Goal: Information Seeking & Learning: Learn about a topic

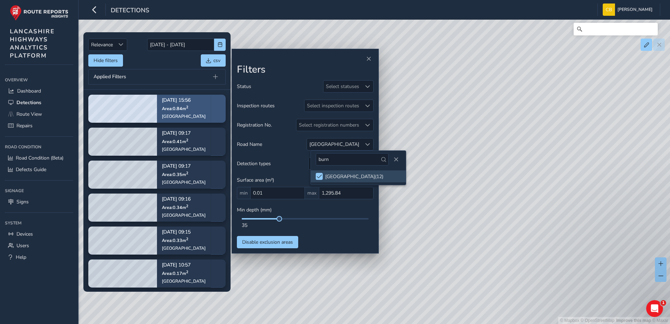
click at [159, 109] on div "Sep 17, 15:56 Area: 0.84 m 2 Burnley Road" at bounding box center [184, 108] width 54 height 41
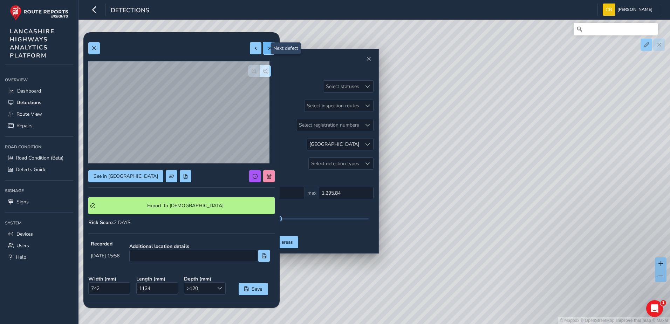
click at [267, 48] on span at bounding box center [269, 48] width 5 height 5
type input "195"
type input "219"
click at [267, 48] on span at bounding box center [269, 48] width 5 height 5
type input "318"
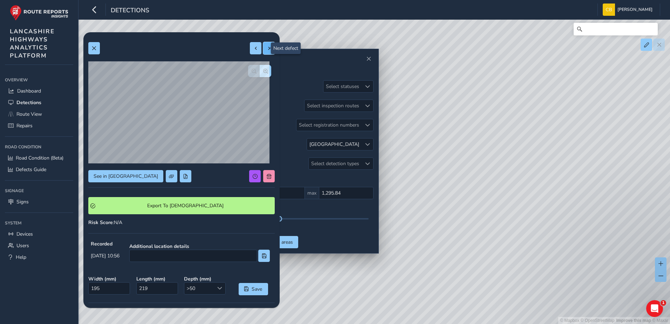
type input "523"
click at [267, 48] on span at bounding box center [269, 48] width 5 height 5
type input "184"
type input "404"
click at [267, 48] on span at bounding box center [269, 48] width 5 height 5
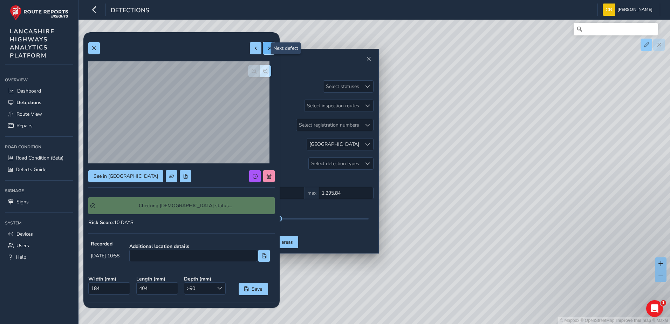
type input "211"
type input "313"
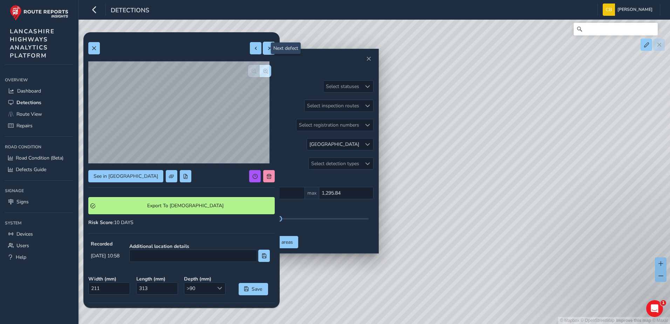
drag, startPoint x: 263, startPoint y: 48, endPoint x: 257, endPoint y: 51, distance: 6.9
click at [267, 48] on span at bounding box center [269, 48] width 5 height 5
type input "203"
type input "334"
click at [253, 46] on span at bounding box center [255, 48] width 5 height 5
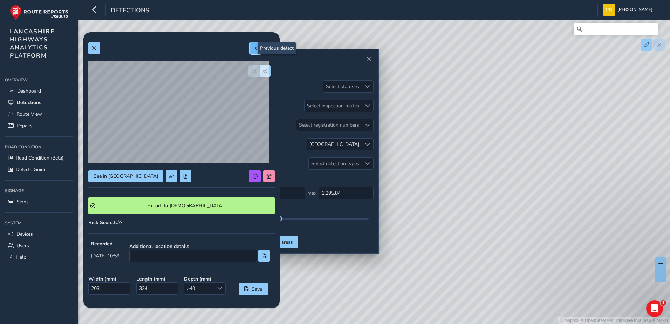
type input "211"
type input "313"
click at [253, 48] on span at bounding box center [255, 48] width 5 height 5
type input "184"
type input "404"
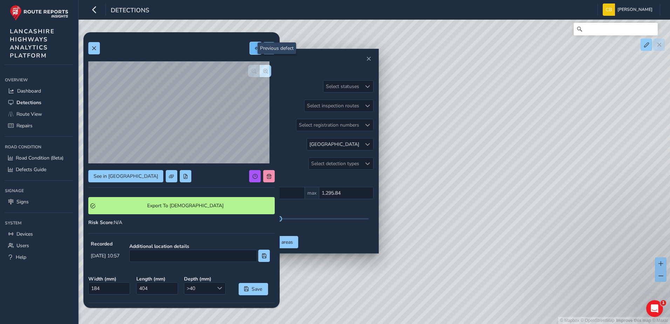
click at [253, 48] on span at bounding box center [255, 48] width 5 height 5
type input "318"
type input "523"
click at [244, 49] on div at bounding box center [181, 48] width 186 height 12
click at [250, 49] on button at bounding box center [256, 48] width 12 height 12
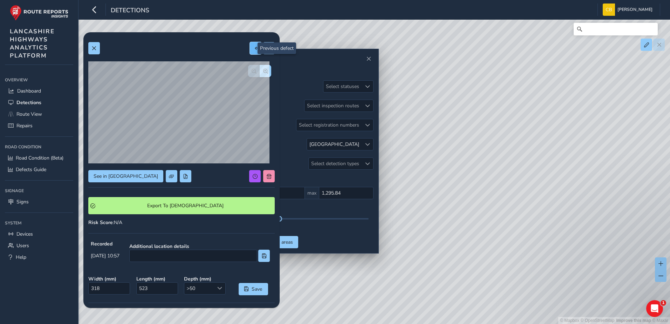
type input "195"
type input "219"
click at [254, 48] on button at bounding box center [256, 48] width 12 height 12
type input "742"
type input "1134"
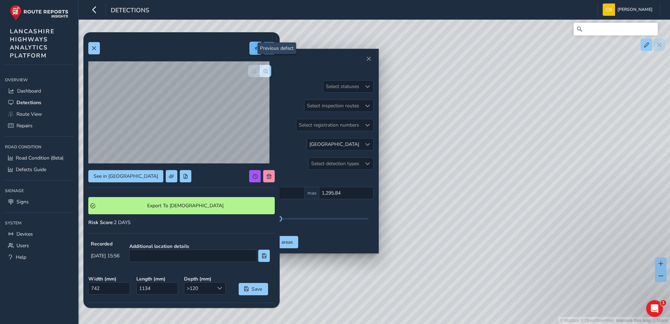
click at [250, 51] on button at bounding box center [256, 48] width 12 height 12
type input "352"
type input "215"
click at [253, 50] on span at bounding box center [255, 48] width 5 height 5
type input "246"
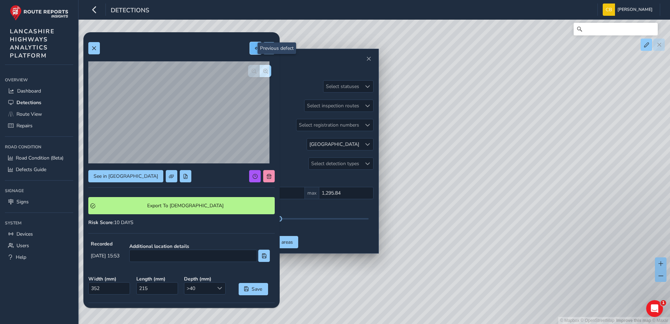
type input "337"
click at [250, 52] on button at bounding box center [256, 48] width 12 height 12
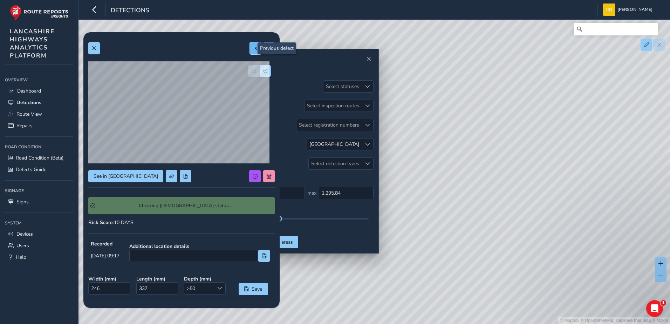
type input "559"
type input "728"
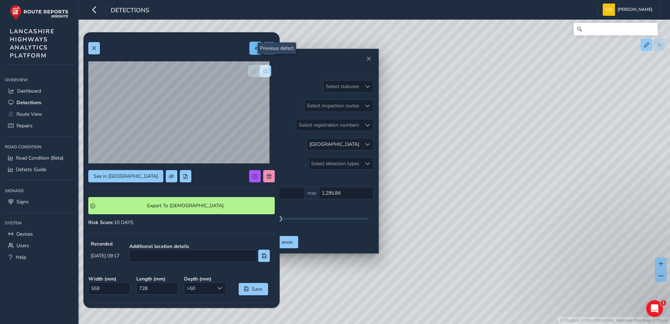
click at [254, 50] on button at bounding box center [256, 48] width 12 height 12
type input "372"
type input "941"
click at [253, 50] on button at bounding box center [256, 48] width 12 height 12
type input "578"
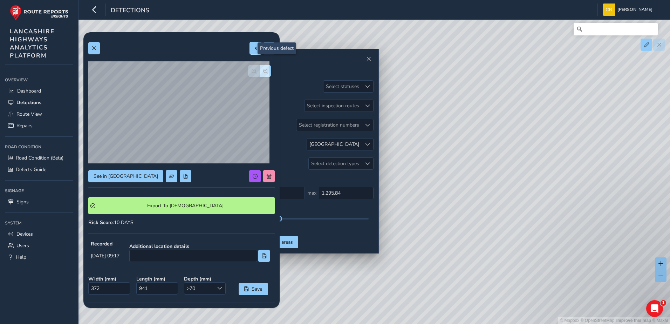
type input "589"
click at [250, 53] on button at bounding box center [256, 48] width 12 height 12
type input "435"
type input "764"
click at [94, 46] on span at bounding box center [93, 48] width 5 height 5
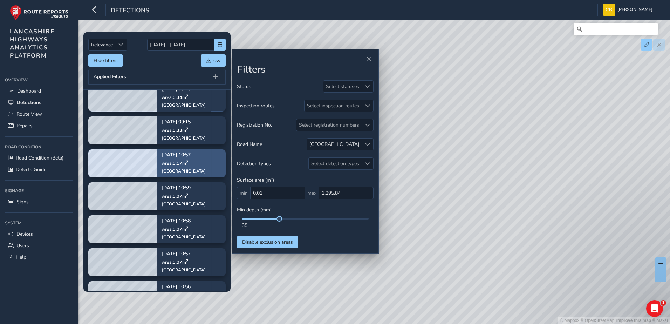
scroll to position [75, 0]
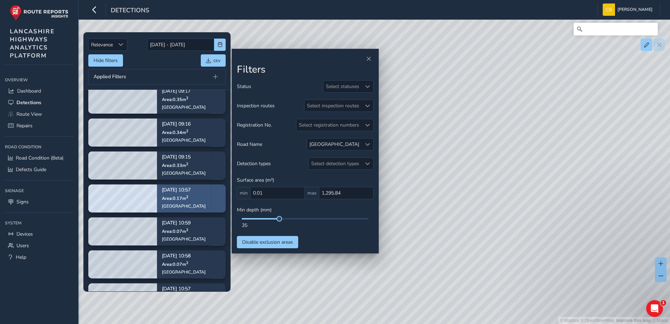
click at [194, 202] on div "Sep 18, 10:57 Area: 0.17 m 2 Burnley Road" at bounding box center [184, 198] width 54 height 41
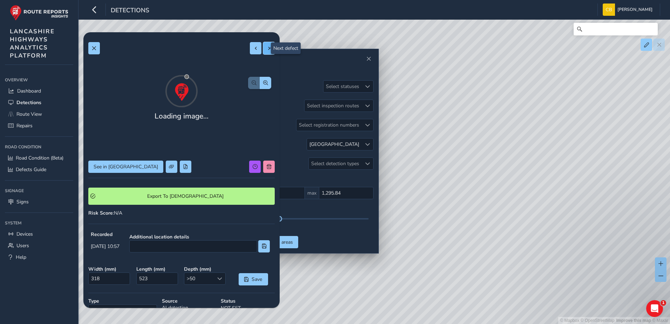
click at [267, 46] on span at bounding box center [269, 48] width 5 height 5
type input "184"
type input "404"
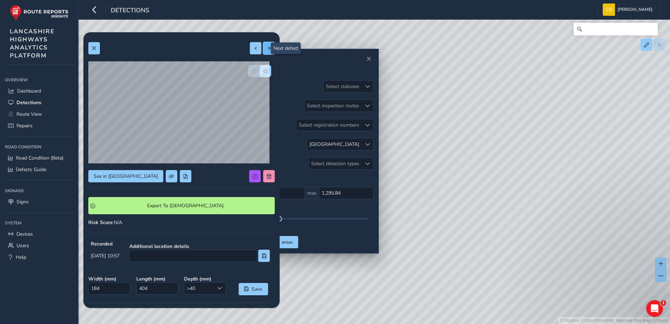
click at [267, 49] on button at bounding box center [269, 48] width 12 height 12
type input "211"
type input "313"
click at [263, 70] on span "button" at bounding box center [265, 71] width 5 height 5
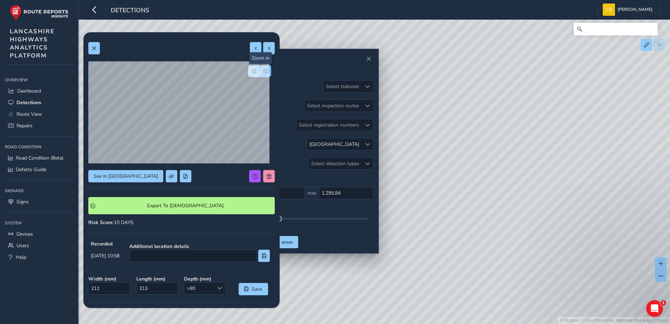
click at [263, 70] on span "button" at bounding box center [265, 71] width 5 height 5
click at [116, 171] on button "See in Route View" at bounding box center [125, 176] width 75 height 12
click at [122, 176] on span "See in Route View" at bounding box center [126, 176] width 64 height 7
click at [252, 69] on span "button" at bounding box center [254, 71] width 5 height 5
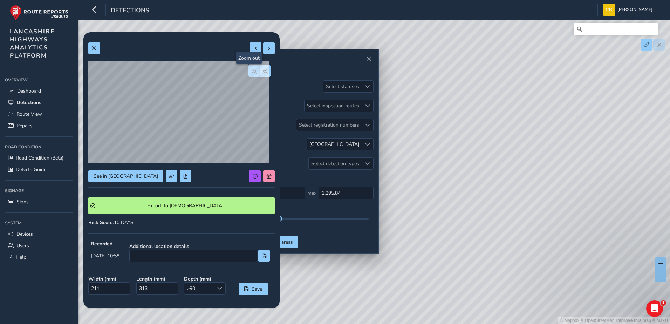
click at [252, 69] on span "button" at bounding box center [254, 71] width 5 height 5
click at [249, 69] on div at bounding box center [259, 71] width 23 height 12
click at [260, 69] on button "button" at bounding box center [266, 71] width 12 height 12
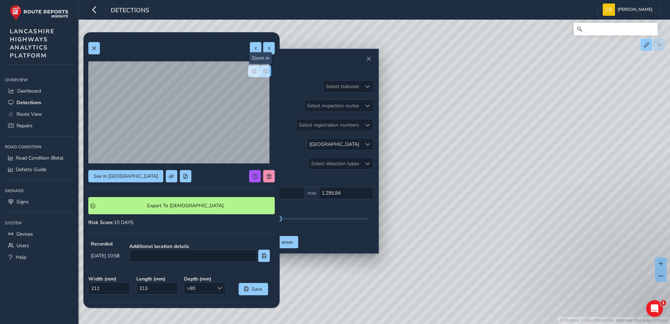
click at [260, 69] on button "button" at bounding box center [266, 71] width 12 height 12
click at [260, 70] on button "button" at bounding box center [266, 71] width 12 height 12
click at [252, 71] on span "button" at bounding box center [254, 71] width 5 height 5
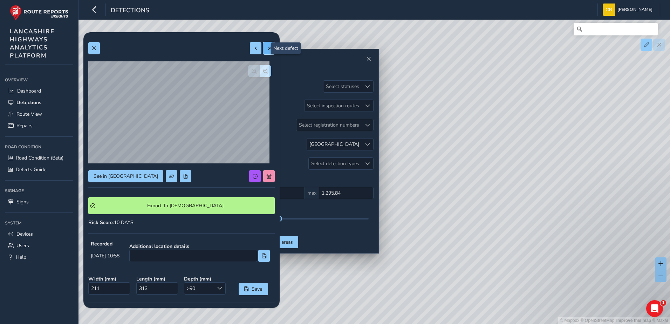
click at [264, 51] on button at bounding box center [269, 48] width 12 height 12
type input "203"
type input "334"
click at [261, 75] on button "button" at bounding box center [266, 71] width 12 height 12
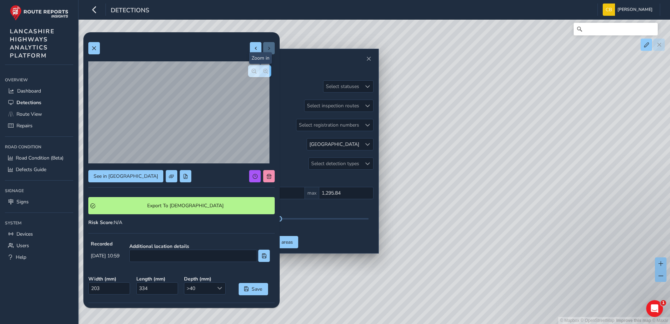
click at [261, 75] on button "button" at bounding box center [266, 71] width 12 height 12
click at [124, 174] on span "See in Route View" at bounding box center [126, 176] width 64 height 7
click at [251, 71] on button "button" at bounding box center [254, 71] width 12 height 12
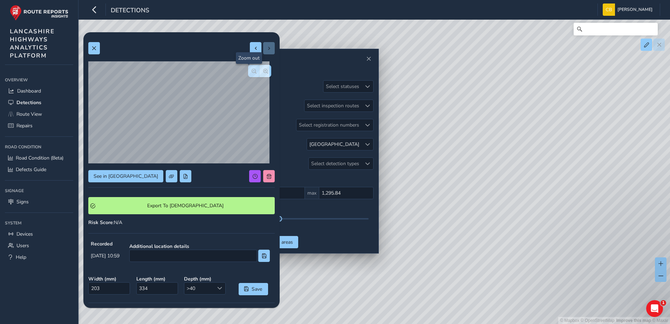
click at [251, 71] on button "button" at bounding box center [254, 71] width 12 height 12
click at [250, 52] on button at bounding box center [256, 48] width 12 height 12
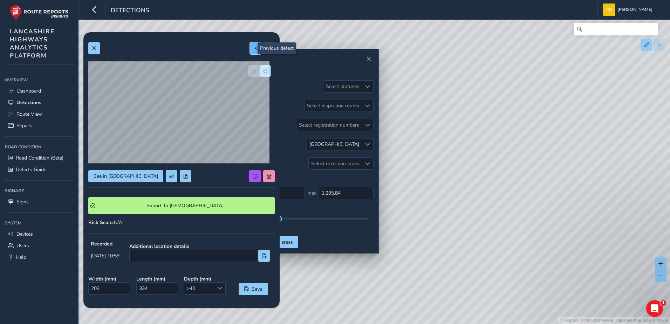
type input "211"
type input "313"
click at [260, 71] on button "button" at bounding box center [266, 71] width 12 height 12
click at [264, 74] on button "button" at bounding box center [266, 71] width 12 height 12
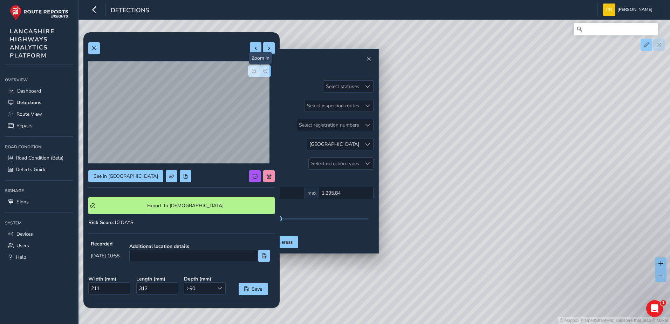
click at [264, 74] on button "button" at bounding box center [266, 71] width 12 height 12
click at [248, 76] on button "button" at bounding box center [254, 71] width 12 height 12
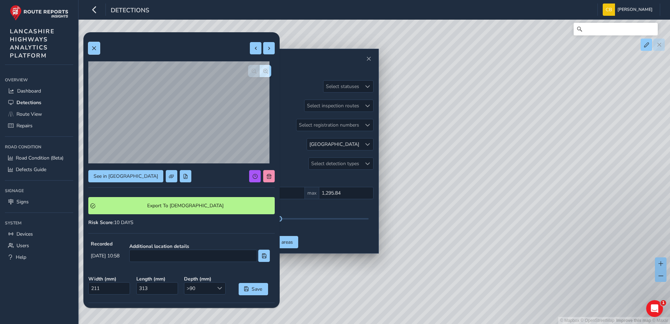
click at [90, 48] on button at bounding box center [94, 48] width 12 height 12
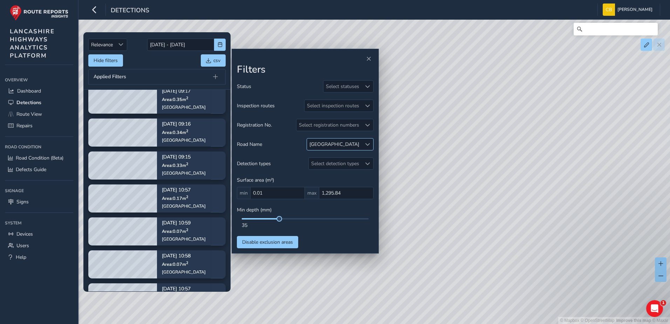
click at [366, 145] on span at bounding box center [367, 144] width 5 height 5
click at [329, 177] on span at bounding box center [327, 176] width 5 height 5
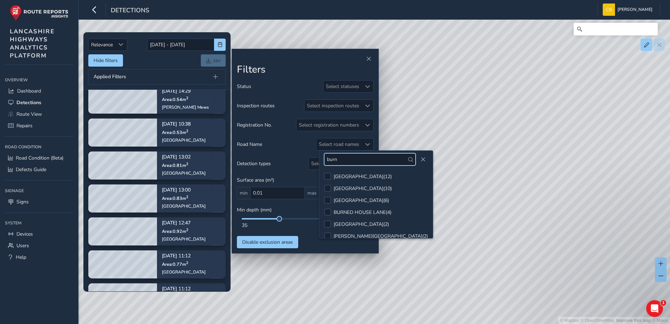
click at [344, 160] on input "burn" at bounding box center [369, 159] width 91 height 12
click at [345, 160] on input "burn" at bounding box center [369, 159] width 91 height 12
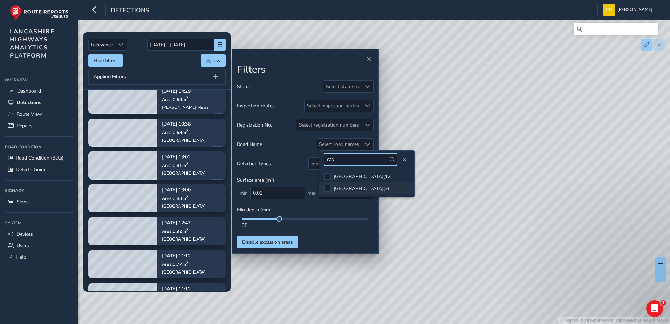
type input "cas"
click at [361, 185] on div "CASTERTON AVENUE ( 3 )" at bounding box center [360, 188] width 55 height 7
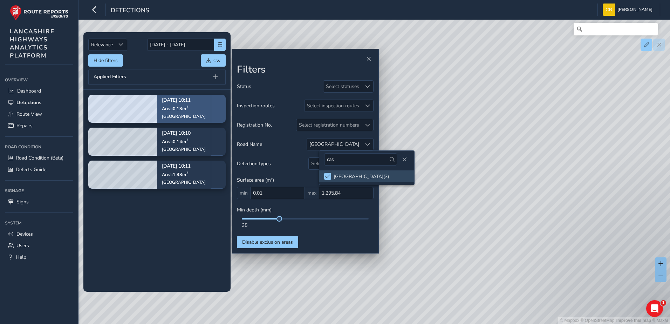
click at [161, 109] on div "Sep 18, 10:11 Area: 0.13 m 2 Casterton Avenue" at bounding box center [184, 108] width 54 height 41
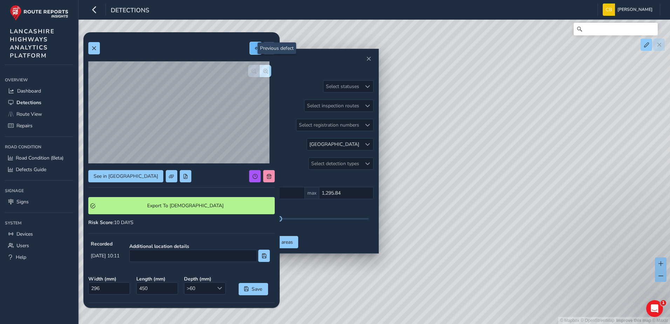
click at [252, 51] on button at bounding box center [256, 48] width 12 height 12
type input "1100"
type input "1213"
click at [250, 45] on button at bounding box center [256, 48] width 12 height 12
type input "241"
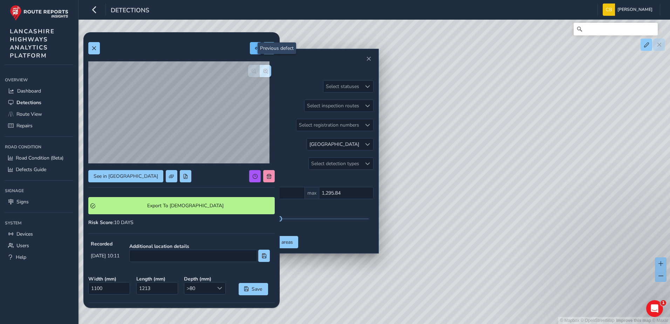
type input "584"
click at [262, 66] on button "button" at bounding box center [266, 71] width 12 height 12
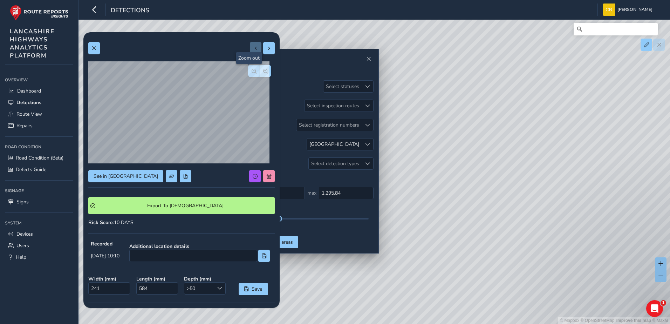
click at [252, 69] on span "button" at bounding box center [254, 71] width 5 height 5
click at [267, 50] on span at bounding box center [269, 48] width 5 height 5
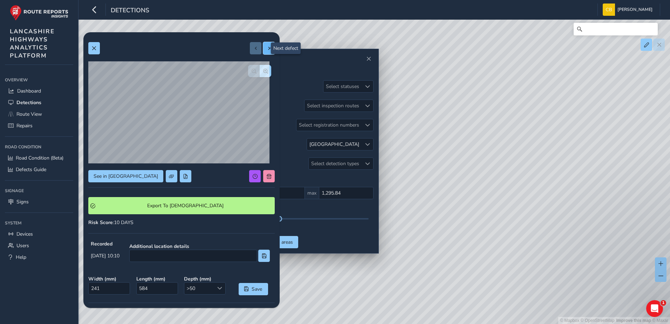
type input "1100"
type input "1213"
click at [263, 72] on span "button" at bounding box center [265, 71] width 5 height 5
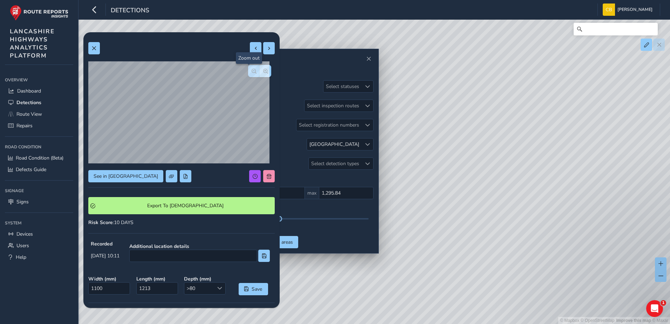
click at [252, 72] on span "button" at bounding box center [254, 71] width 5 height 5
click at [264, 51] on button at bounding box center [269, 48] width 12 height 12
type input "296"
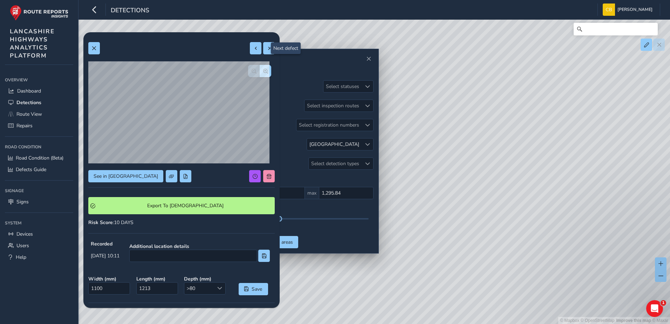
type input "450"
click at [263, 71] on span "button" at bounding box center [265, 71] width 5 height 5
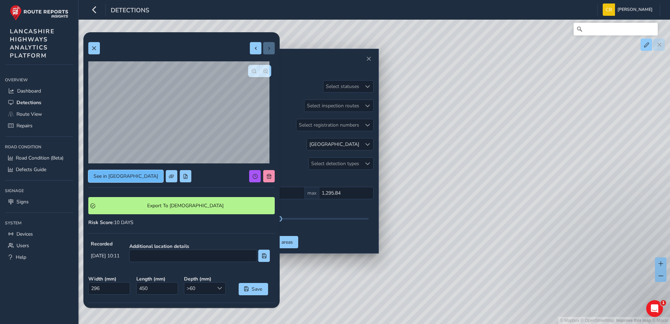
click at [125, 180] on button "See in Route View" at bounding box center [125, 176] width 75 height 12
click at [252, 71] on span "button" at bounding box center [254, 71] width 5 height 5
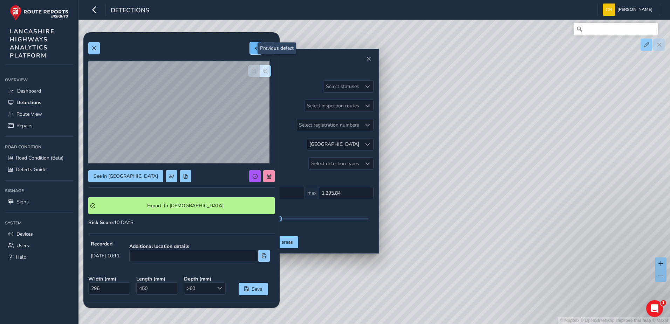
click at [250, 51] on button at bounding box center [256, 48] width 12 height 12
type input "1100"
type input "1213"
click at [250, 51] on button at bounding box center [256, 48] width 12 height 12
type input "241"
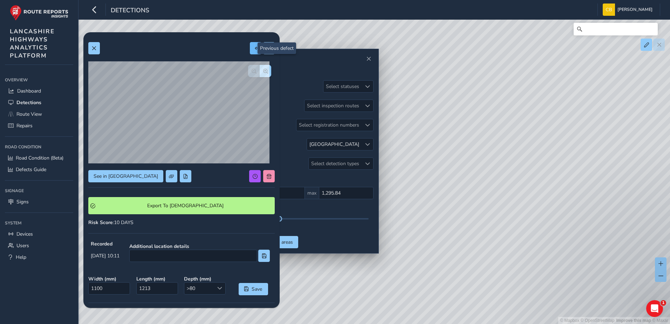
type input "584"
click at [267, 49] on span at bounding box center [269, 48] width 5 height 5
type input "1100"
type input "1213"
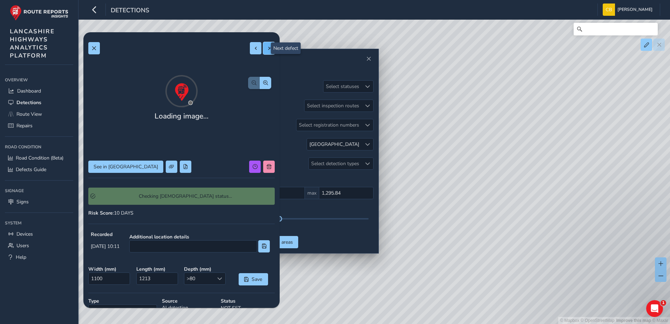
click at [267, 49] on span at bounding box center [269, 48] width 5 height 5
type input "296"
type input "450"
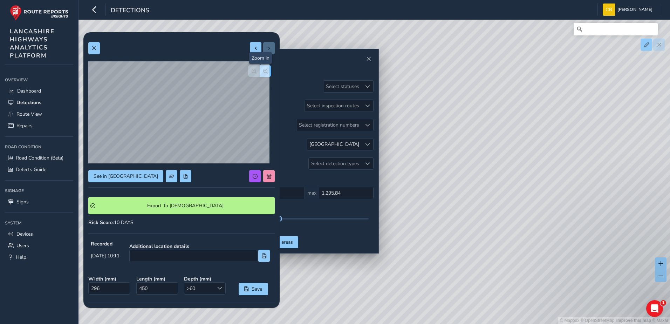
click at [260, 73] on button "button" at bounding box center [266, 71] width 12 height 12
click at [263, 73] on span "button" at bounding box center [265, 71] width 5 height 5
click at [117, 178] on span "See in Route View" at bounding box center [126, 176] width 64 height 7
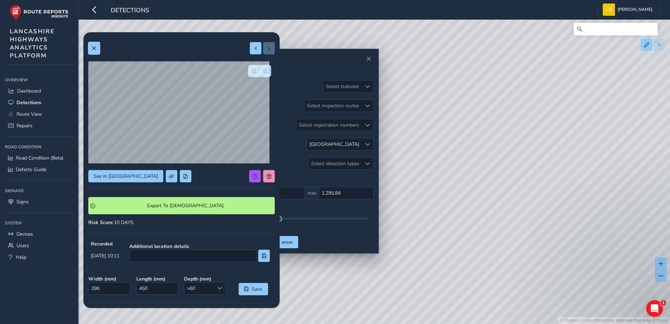
drag, startPoint x: 90, startPoint y: 48, endPoint x: 106, endPoint y: 56, distance: 18.3
click at [90, 48] on button at bounding box center [94, 48] width 12 height 12
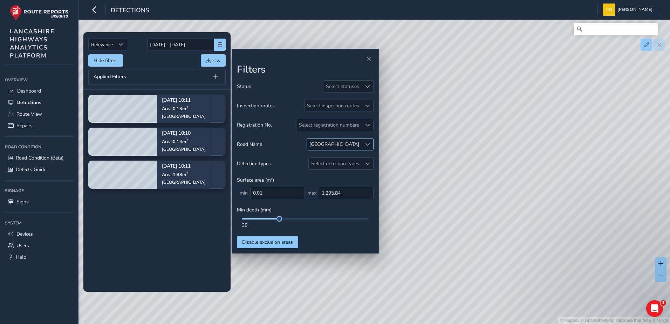
click at [365, 146] on span at bounding box center [367, 144] width 5 height 5
click at [317, 173] on div at bounding box center [315, 176] width 7 height 7
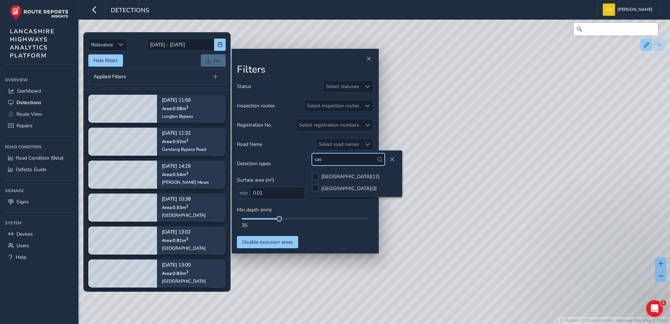
click at [327, 159] on input "cas" at bounding box center [348, 159] width 73 height 12
click at [352, 161] on input "eas" at bounding box center [348, 159] width 73 height 12
type input "w"
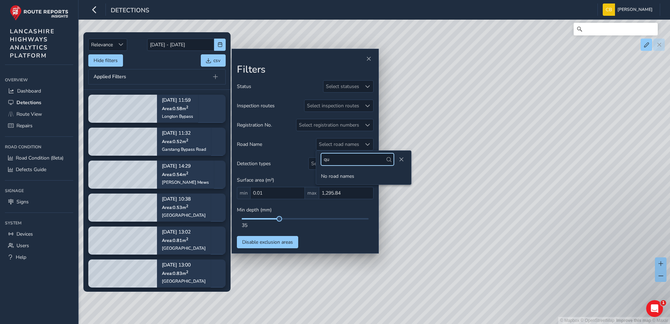
type input "qu"
click at [218, 44] on span "button" at bounding box center [220, 44] width 5 height 5
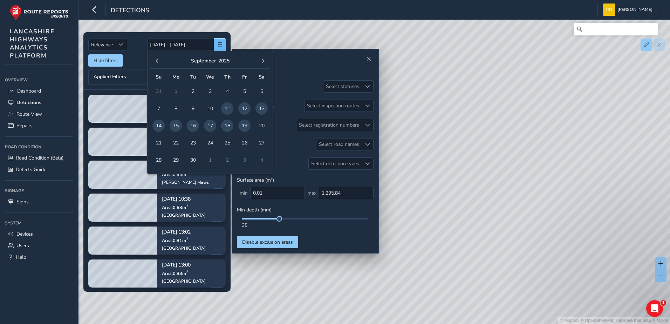
click at [219, 44] on span "button" at bounding box center [220, 44] width 5 height 5
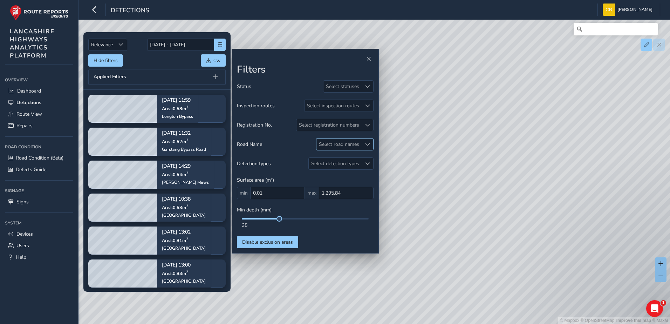
click at [361, 145] on div at bounding box center [367, 144] width 12 height 12
click at [348, 165] on input "qu" at bounding box center [357, 159] width 73 height 12
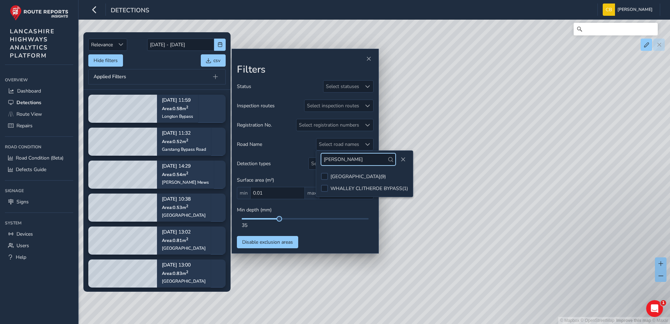
type input "whall"
click at [365, 170] on ul "WHALLEY ROAD ( 9 ) WHALLEY CLITHEROE BYPASS ( 1 )" at bounding box center [364, 182] width 97 height 29
click at [364, 174] on div "WHALLEY ROAD ( 9 )" at bounding box center [357, 176] width 55 height 7
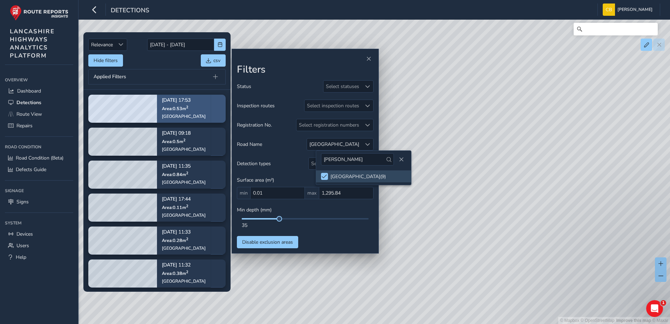
click at [180, 113] on div "Sep 17, 17:53 Area: 0.53 m 2 Whalley Road" at bounding box center [184, 108] width 44 height 31
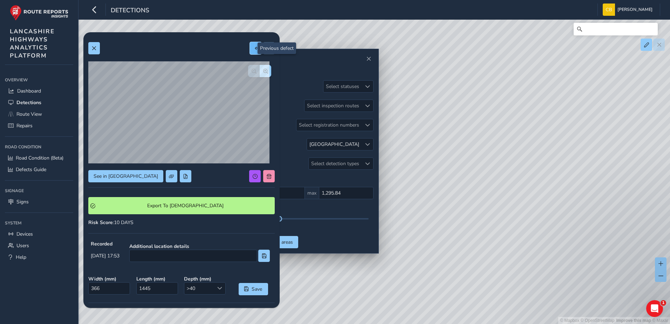
click at [253, 48] on span at bounding box center [255, 48] width 5 height 5
type input "811"
type input "1690"
click at [253, 50] on span at bounding box center [255, 48] width 5 height 5
type input "215"
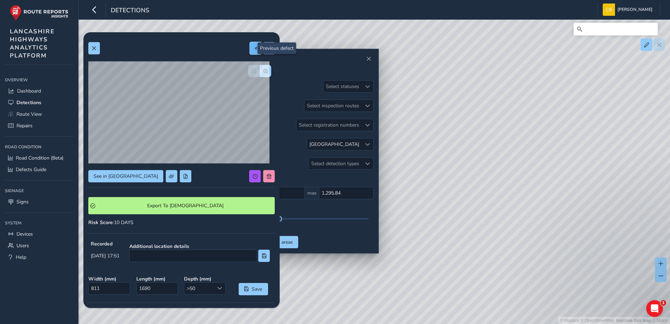
type input "496"
click at [244, 52] on div at bounding box center [181, 48] width 186 height 12
click at [250, 51] on button at bounding box center [256, 48] width 12 height 12
type input "686"
type input "725"
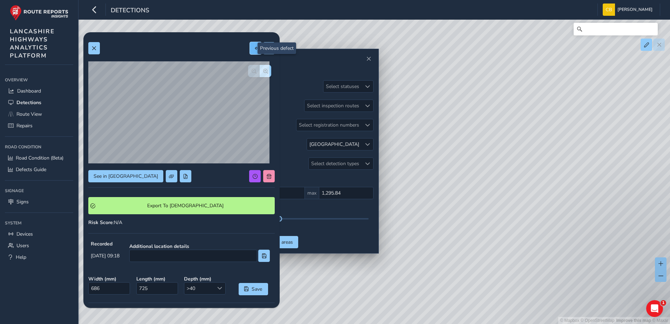
click at [252, 53] on button at bounding box center [256, 48] width 12 height 12
type input "226"
type input "293"
click at [251, 51] on button at bounding box center [256, 48] width 12 height 12
type input "586"
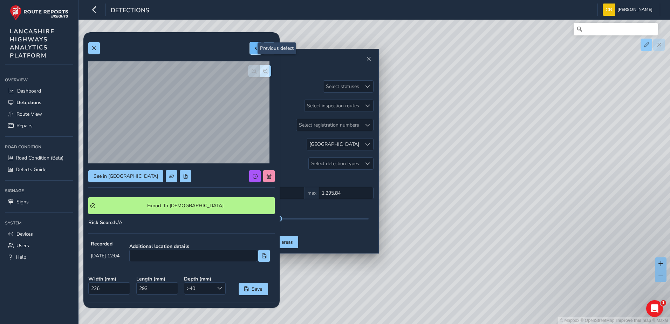
type input "1433"
click at [250, 52] on button at bounding box center [256, 48] width 12 height 12
type input "339"
type input "836"
click at [250, 51] on button at bounding box center [256, 48] width 12 height 12
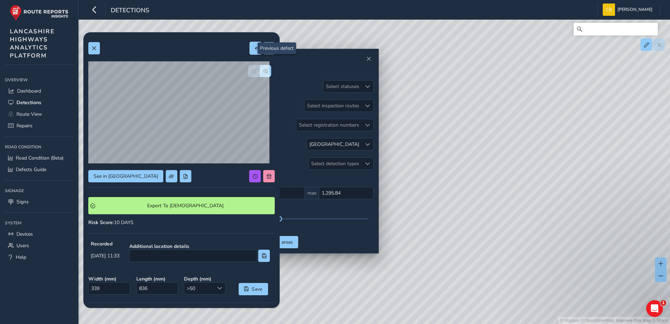
type input "471"
type input "817"
click at [250, 49] on button at bounding box center [256, 48] width 12 height 12
type input "191"
type input "392"
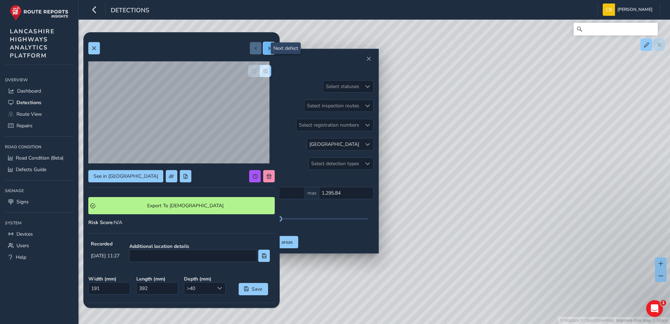
click at [266, 51] on button at bounding box center [269, 48] width 12 height 12
type input "471"
type input "817"
click at [266, 51] on button at bounding box center [269, 48] width 12 height 12
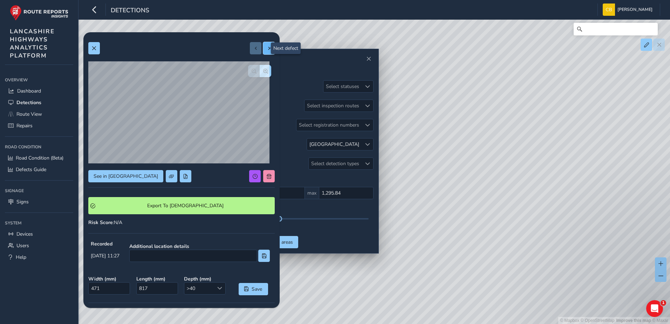
click at [266, 51] on button at bounding box center [269, 48] width 12 height 12
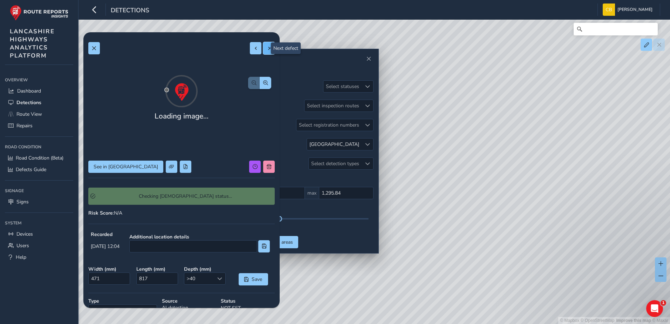
type input "226"
type input "293"
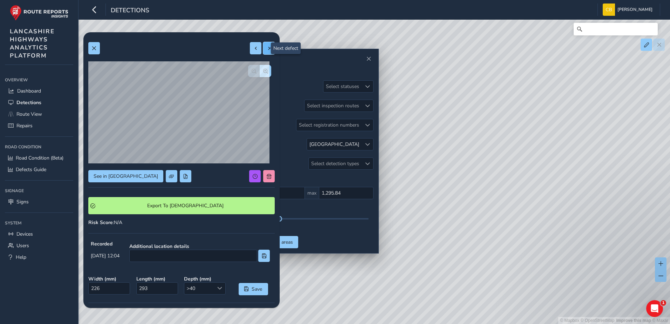
click at [266, 51] on button at bounding box center [269, 48] width 12 height 12
type input "686"
type input "725"
click at [263, 73] on span "button" at bounding box center [265, 71] width 5 height 5
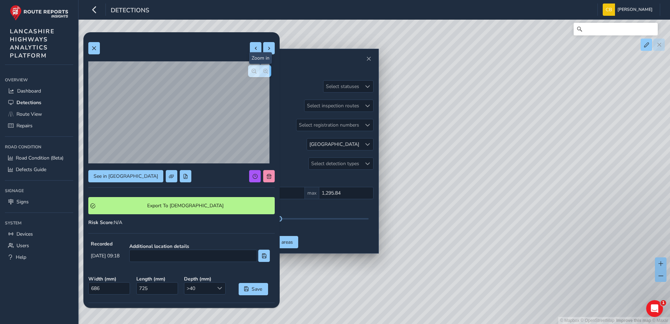
click at [263, 73] on span "button" at bounding box center [265, 71] width 5 height 5
click at [252, 73] on span "button" at bounding box center [254, 71] width 5 height 5
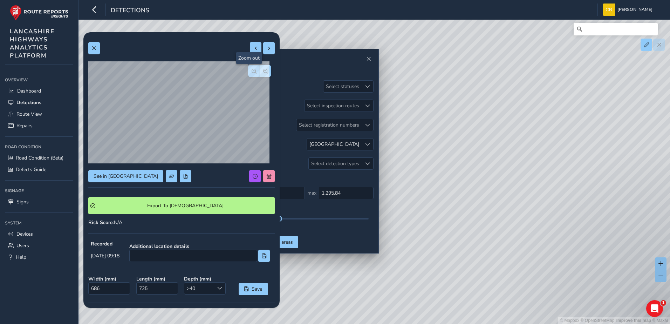
click at [252, 73] on span "button" at bounding box center [254, 71] width 5 height 5
click at [249, 73] on div at bounding box center [259, 71] width 23 height 12
click at [124, 175] on span "See in Route View" at bounding box center [126, 176] width 64 height 7
drag, startPoint x: 92, startPoint y: 49, endPoint x: 96, endPoint y: 50, distance: 4.0
click at [91, 49] on span at bounding box center [93, 48] width 5 height 5
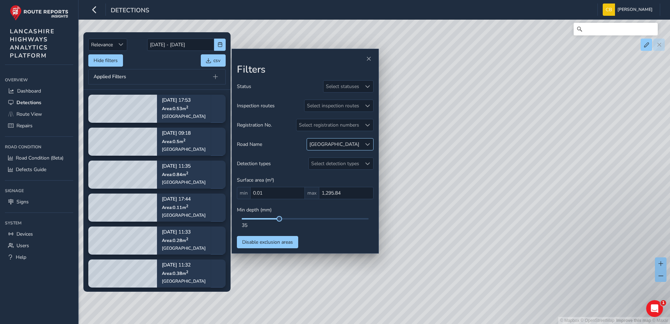
click at [364, 144] on div at bounding box center [367, 144] width 12 height 12
click at [325, 178] on span at bounding box center [325, 176] width 5 height 5
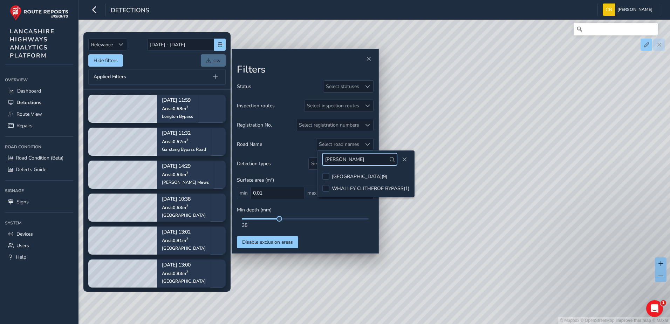
click at [353, 155] on input "whall" at bounding box center [359, 159] width 75 height 12
type input "pres"
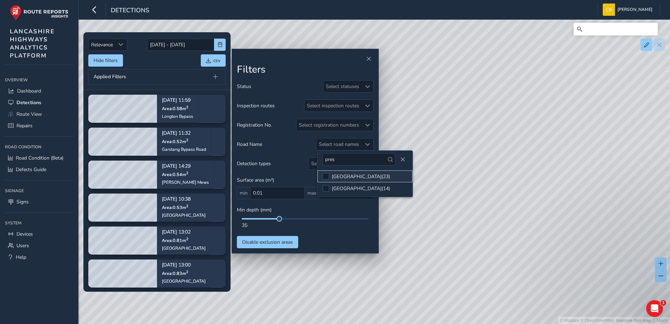
click at [346, 173] on div "PRESTON NEW ROAD ( 23 )" at bounding box center [361, 176] width 58 height 7
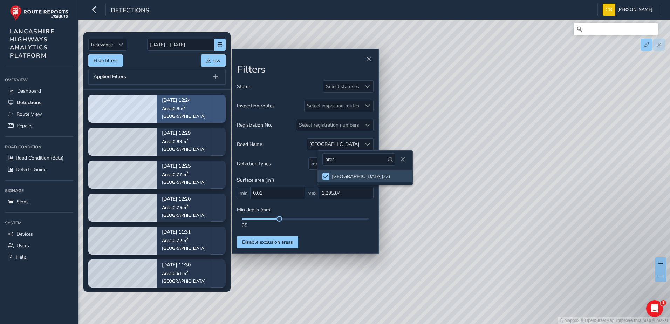
click at [193, 106] on p "Area: 0.8 m 2" at bounding box center [184, 108] width 44 height 6
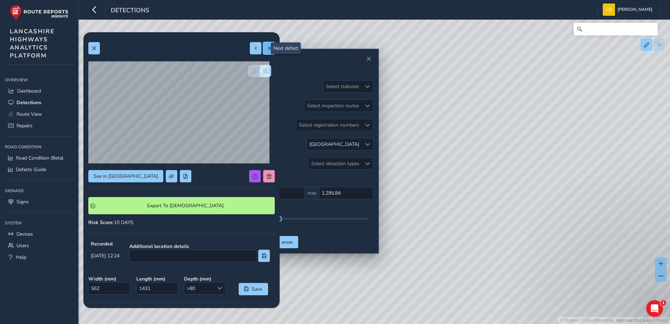
click at [267, 47] on button at bounding box center [269, 48] width 12 height 12
type input "238"
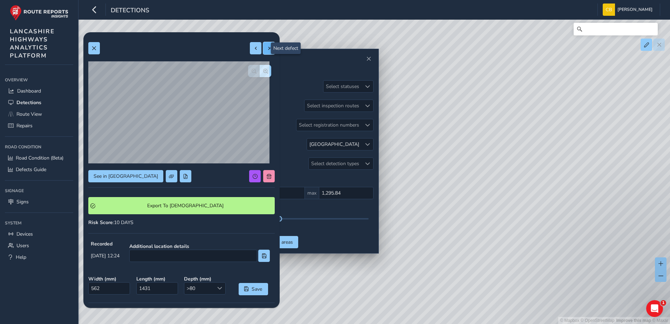
type input "1012"
click at [267, 47] on button at bounding box center [269, 48] width 12 height 12
click at [267, 47] on div at bounding box center [262, 48] width 25 height 12
type input "1058"
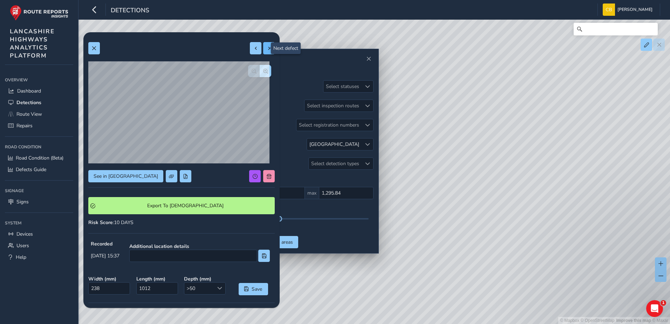
type input "1494"
click at [266, 48] on div at bounding box center [262, 48] width 25 height 12
click at [253, 47] on span at bounding box center [255, 48] width 5 height 5
type input "313"
type input "680"
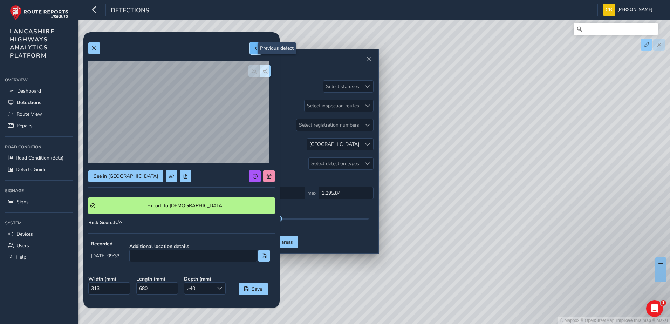
click at [250, 48] on button at bounding box center [256, 48] width 12 height 12
type input "238"
type input "1012"
click at [250, 43] on button at bounding box center [256, 48] width 12 height 12
type input "544"
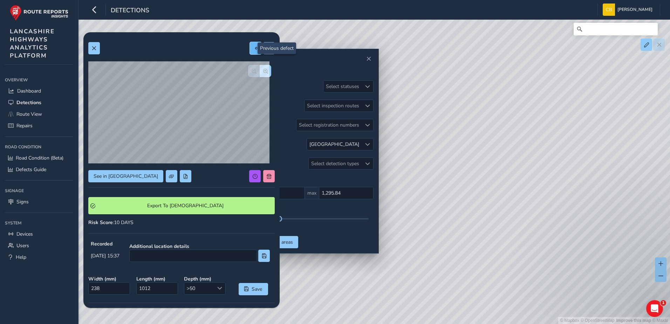
type input "1523"
click at [250, 53] on button at bounding box center [256, 48] width 12 height 12
type input "341"
type input "735"
click at [250, 53] on button at bounding box center [256, 48] width 12 height 12
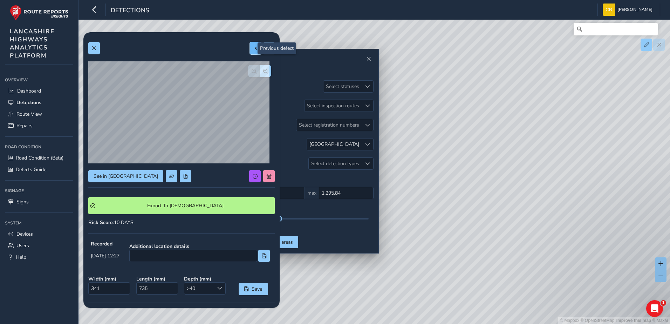
type input "931"
type input "831"
click at [249, 55] on div "See in Route View Export To Symology Risk Score : 10 DAYS Recorded Sep 15 2025,…" at bounding box center [181, 216] width 186 height 359
click at [250, 54] on button at bounding box center [256, 48] width 12 height 12
type input "562"
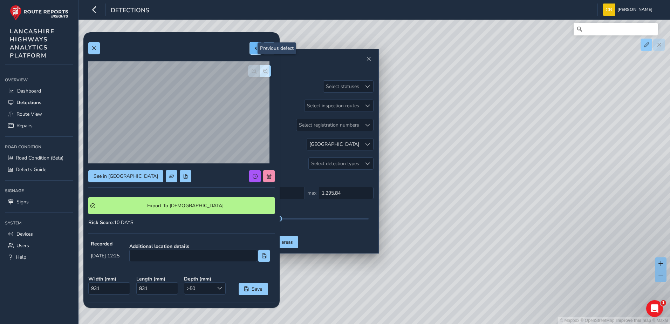
type input "1431"
click at [250, 52] on button at bounding box center [256, 48] width 12 height 12
type input "427"
type input "937"
click at [243, 47] on div at bounding box center [181, 48] width 186 height 12
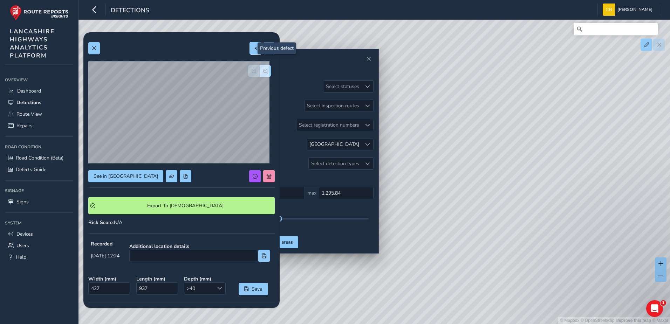
click at [250, 48] on button at bounding box center [256, 48] width 12 height 12
type input "397"
type input "681"
click at [253, 49] on span at bounding box center [255, 48] width 5 height 5
type input "589"
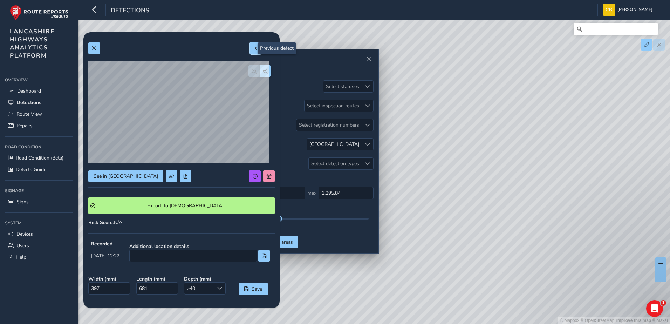
type input "830"
click at [250, 54] on button at bounding box center [256, 48] width 12 height 12
type input "385"
type input "481"
click at [253, 49] on span at bounding box center [255, 48] width 5 height 5
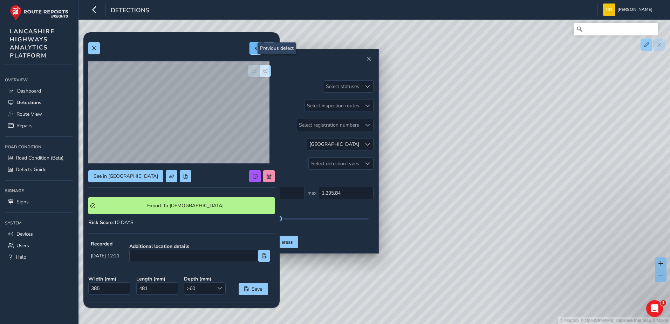
type input "578"
type input "1290"
click at [250, 49] on button at bounding box center [256, 48] width 12 height 12
type input "549"
type input "803"
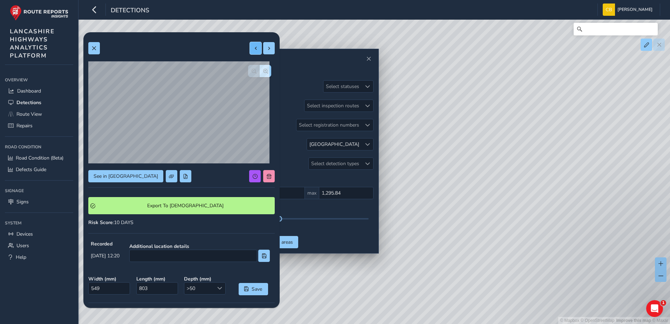
click at [250, 51] on button at bounding box center [256, 48] width 12 height 12
type input "182"
type input "411"
click at [250, 51] on button at bounding box center [256, 48] width 12 height 12
type input "340"
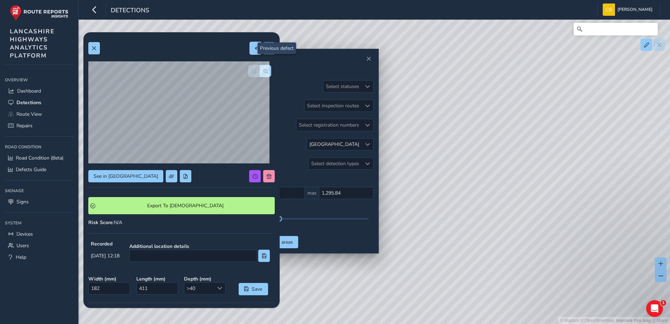
type input "732"
click at [250, 53] on button at bounding box center [256, 48] width 12 height 12
type input "407"
type input "391"
click at [250, 51] on button at bounding box center [256, 48] width 12 height 12
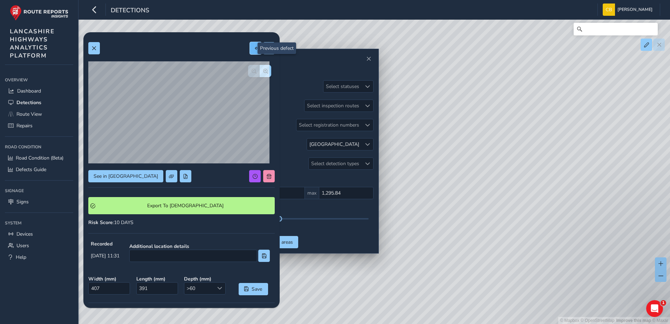
type input "485"
type input "1486"
drag, startPoint x: 248, startPoint y: 50, endPoint x: 245, endPoint y: 60, distance: 10.6
click at [253, 50] on span at bounding box center [255, 48] width 5 height 5
type input "733"
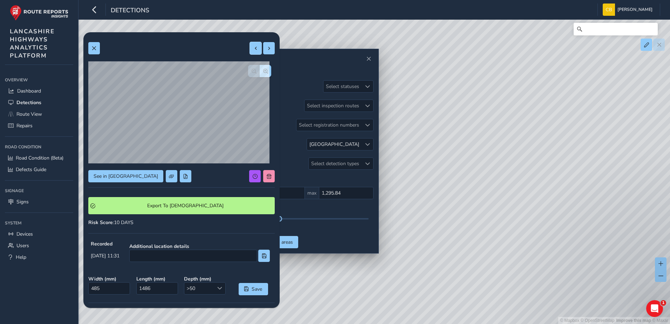
type input "835"
click at [252, 44] on button at bounding box center [256, 48] width 12 height 12
type input "413"
type input "1033"
click at [250, 53] on button at bounding box center [256, 48] width 12 height 12
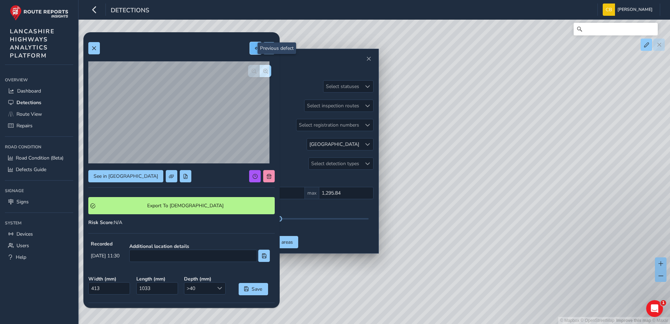
type input "203"
type input "371"
click at [250, 52] on button at bounding box center [256, 48] width 12 height 12
type input "460"
type input "992"
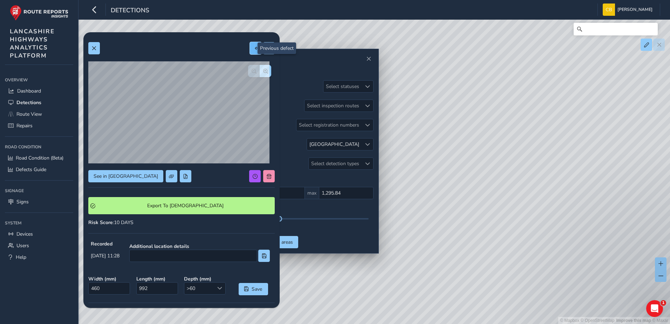
click at [250, 50] on button at bounding box center [256, 48] width 12 height 12
type input "185"
type input "767"
click at [253, 47] on span at bounding box center [255, 48] width 5 height 5
type input "394"
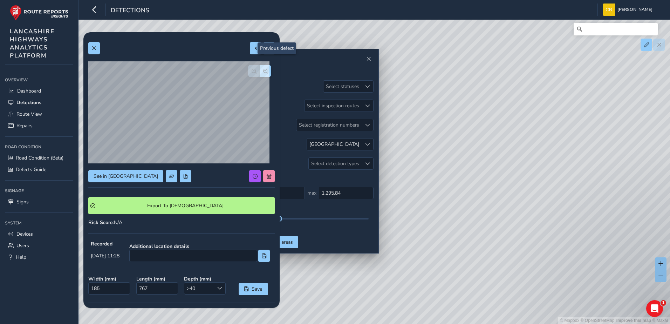
type input "921"
click at [263, 50] on button at bounding box center [269, 48] width 12 height 12
type input "460"
type input "992"
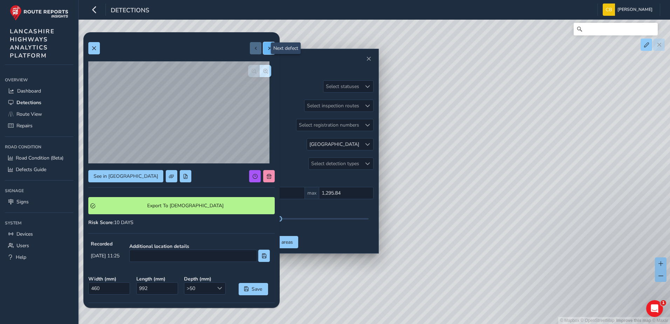
click at [263, 50] on button at bounding box center [269, 48] width 12 height 12
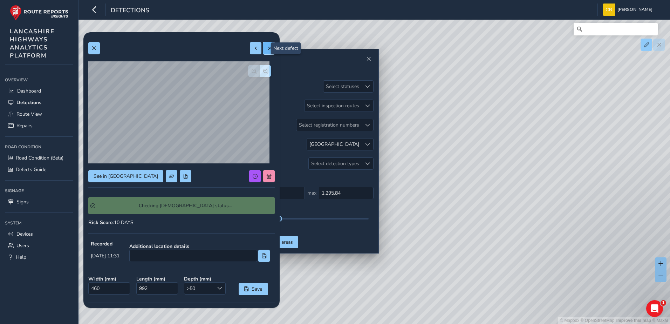
type input "485"
type input "1486"
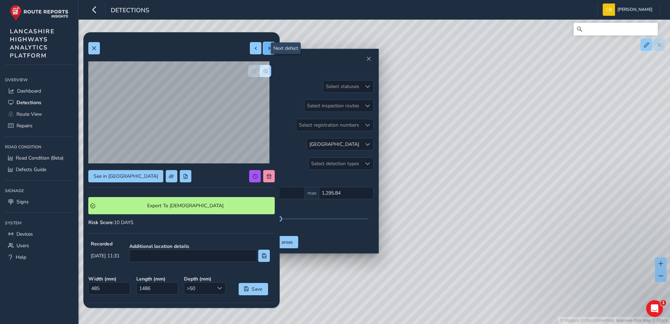
click at [263, 50] on button at bounding box center [269, 48] width 12 height 12
type input "340"
type input "732"
click at [263, 50] on button at bounding box center [269, 48] width 12 height 12
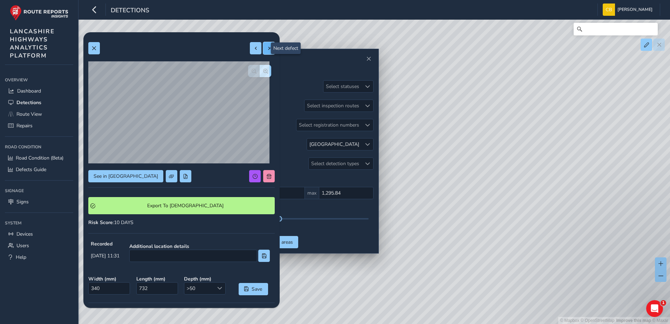
click at [263, 50] on button at bounding box center [269, 48] width 12 height 12
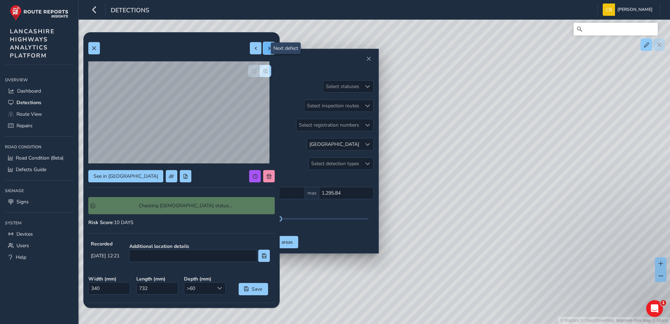
type input "385"
type input "481"
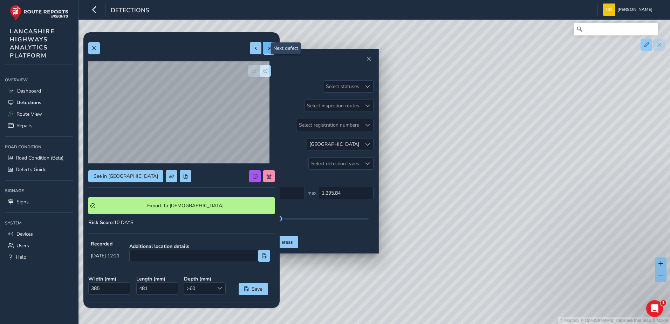
click at [267, 49] on span at bounding box center [269, 48] width 5 height 5
type input "397"
type input "681"
click at [267, 49] on span at bounding box center [269, 48] width 5 height 5
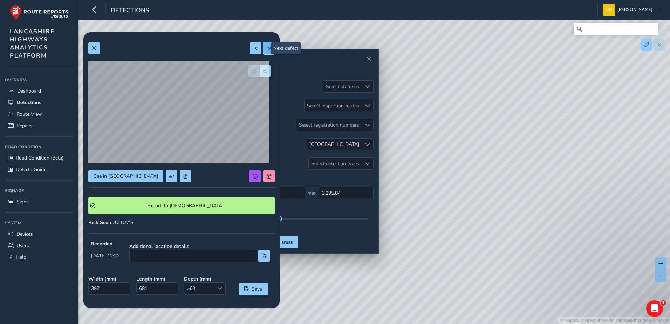
click at [267, 49] on span at bounding box center [269, 48] width 5 height 5
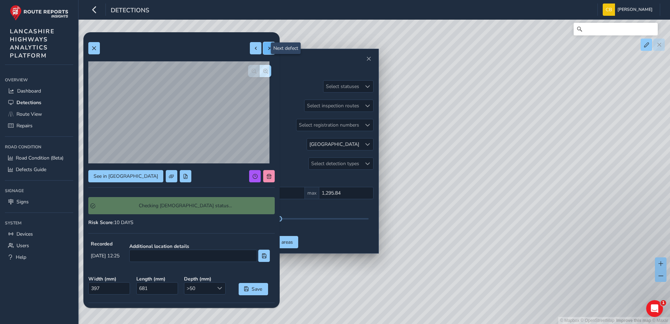
type input "931"
type input "831"
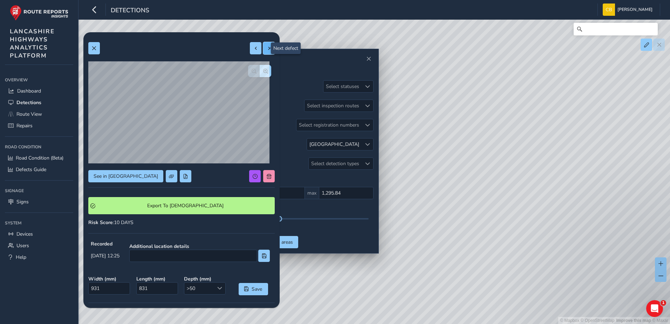
click at [267, 47] on span at bounding box center [269, 48] width 5 height 5
type input "341"
type input "735"
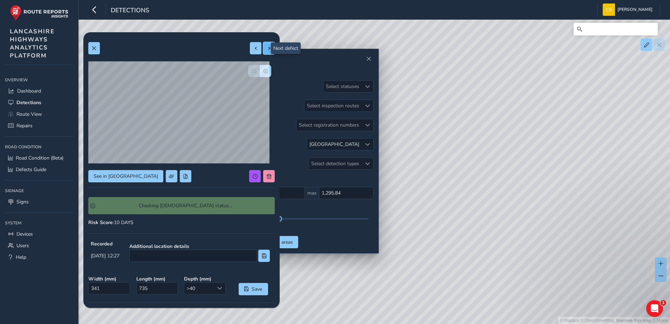
click at [267, 47] on span at bounding box center [269, 48] width 5 height 5
type input "544"
type input "1523"
click at [267, 47] on span at bounding box center [269, 48] width 5 height 5
type input "238"
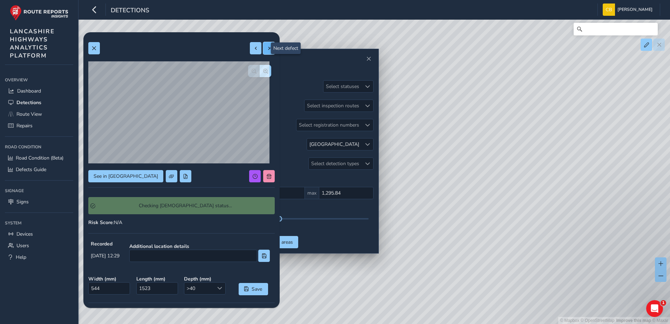
type input "1012"
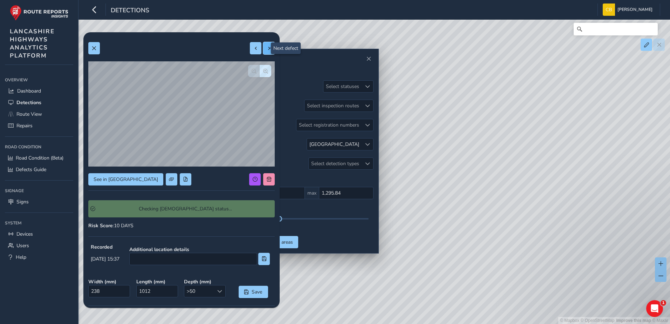
click at [267, 47] on span at bounding box center [269, 48] width 5 height 5
type input "313"
type input "680"
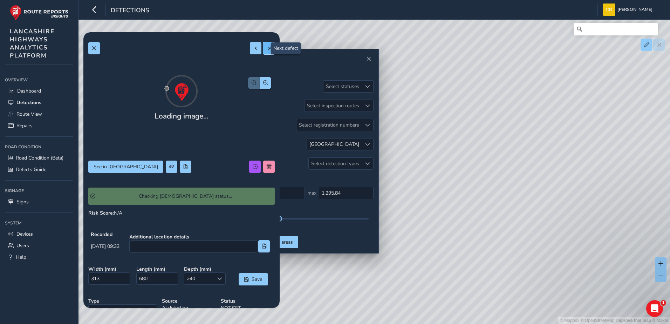
click at [267, 47] on span at bounding box center [269, 48] width 5 height 5
type input "1058"
type input "1494"
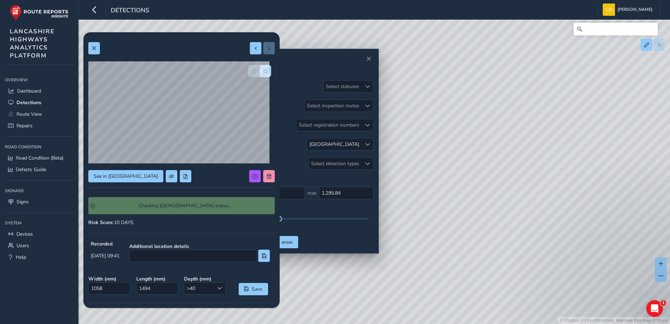
click at [263, 47] on div at bounding box center [262, 48] width 25 height 12
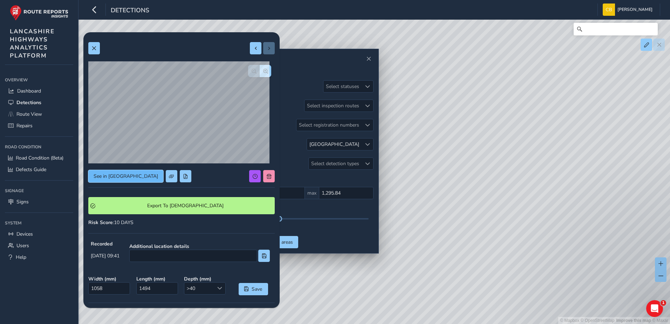
click at [116, 179] on span "See in Route View" at bounding box center [126, 176] width 64 height 7
click at [250, 46] on button at bounding box center [256, 48] width 12 height 12
type input "313"
type input "680"
click at [250, 49] on button at bounding box center [256, 48] width 12 height 12
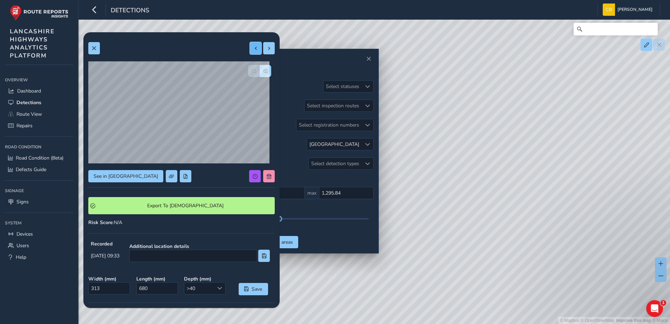
type input "238"
type input "1012"
click at [133, 178] on span "See in Route View" at bounding box center [126, 176] width 64 height 7
click at [264, 71] on button "button" at bounding box center [266, 71] width 12 height 12
click at [265, 71] on button "button" at bounding box center [266, 71] width 12 height 12
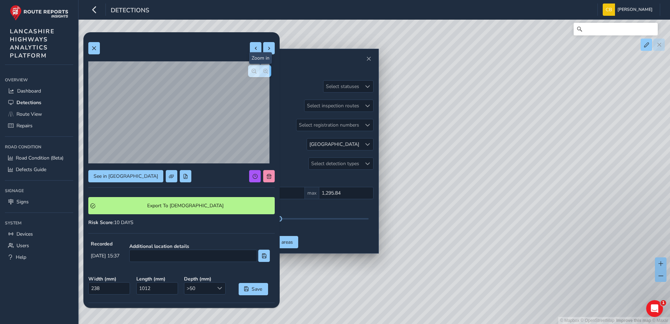
click at [264, 71] on button "button" at bounding box center [266, 71] width 12 height 12
click at [264, 71] on div at bounding box center [259, 71] width 23 height 12
click at [248, 71] on button "button" at bounding box center [254, 71] width 12 height 12
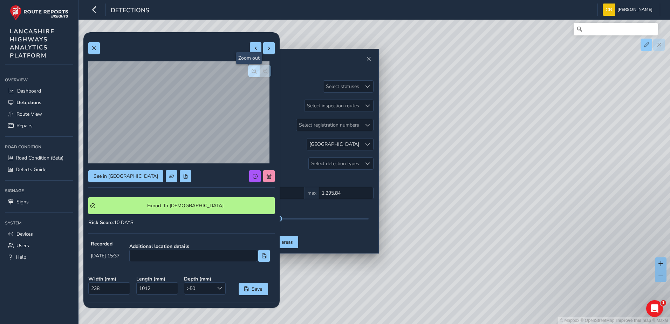
click at [248, 70] on button "button" at bounding box center [254, 71] width 12 height 12
click at [96, 47] on span at bounding box center [93, 48] width 5 height 5
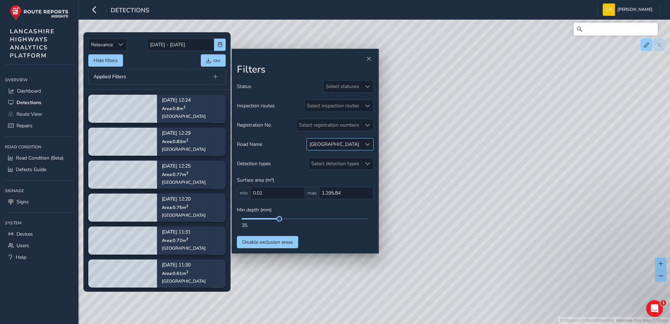
click at [367, 144] on span at bounding box center [367, 144] width 5 height 5
click at [316, 173] on div at bounding box center [314, 176] width 7 height 7
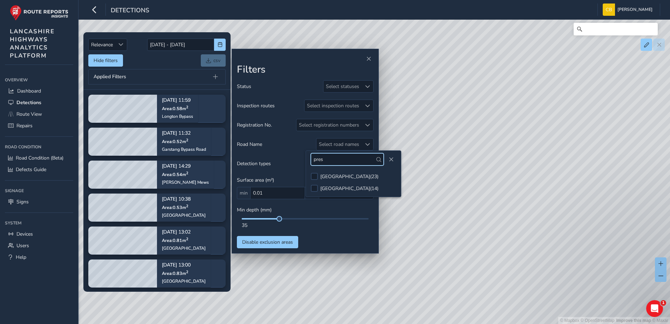
click at [326, 160] on input "pres" at bounding box center [347, 159] width 73 height 12
type input "liverpoo"
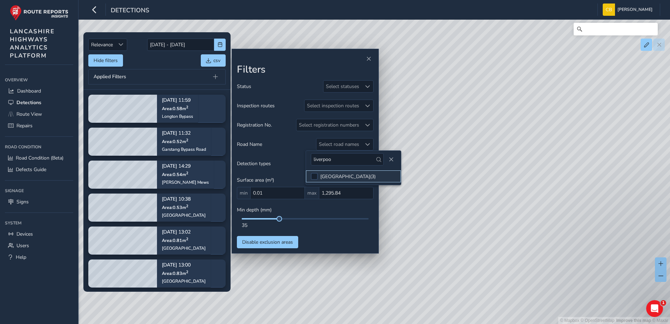
click at [318, 179] on li "LIVERPOOL ROAD ( 3 )" at bounding box center [353, 176] width 95 height 12
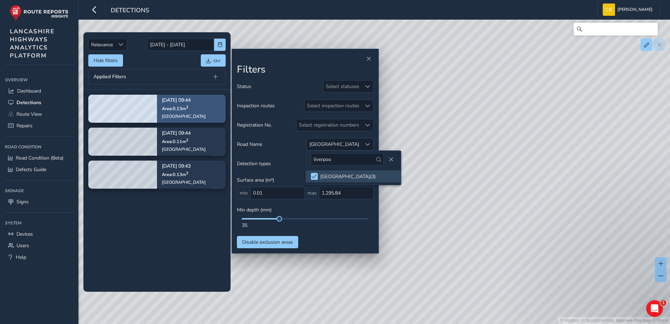
click at [181, 111] on span "Area: 0.13 m 2" at bounding box center [175, 108] width 26 height 6
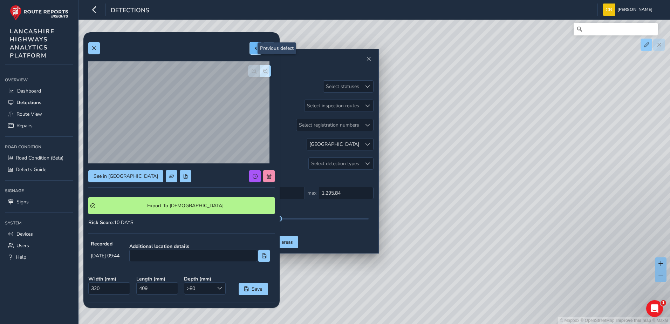
click at [253, 47] on span at bounding box center [255, 48] width 5 height 5
type input "317"
type input "344"
click at [253, 47] on span at bounding box center [255, 48] width 5 height 5
type input "351"
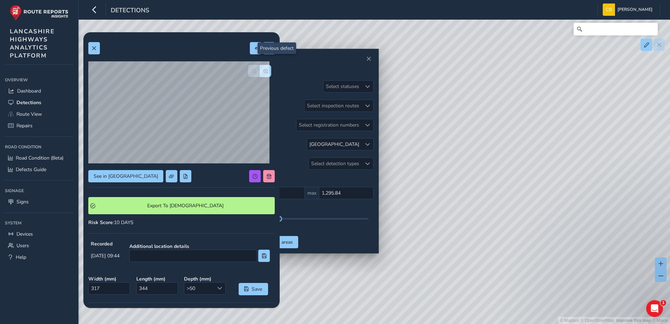
type input "382"
click at [108, 177] on span "See in Route View" at bounding box center [126, 176] width 64 height 7
click at [94, 47] on span at bounding box center [93, 48] width 5 height 5
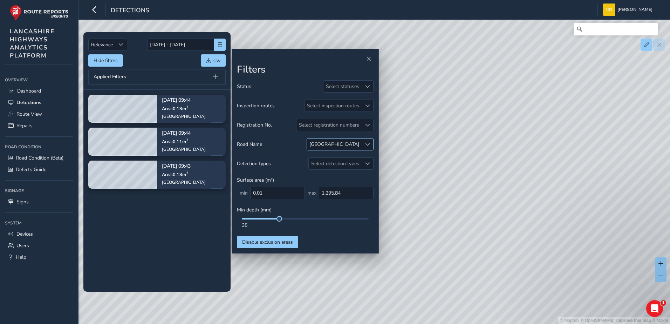
click at [366, 145] on span at bounding box center [367, 144] width 5 height 5
click at [317, 174] on li "LIVERPOOL ROAD ( 3 )" at bounding box center [362, 176] width 95 height 12
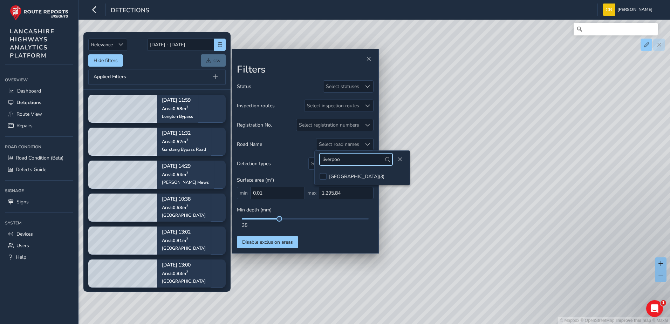
click at [347, 162] on input "liverpoo" at bounding box center [355, 159] width 73 height 12
type input "long"
click at [360, 179] on div "LONGTON BYPASS ( 2 )" at bounding box center [353, 176] width 49 height 7
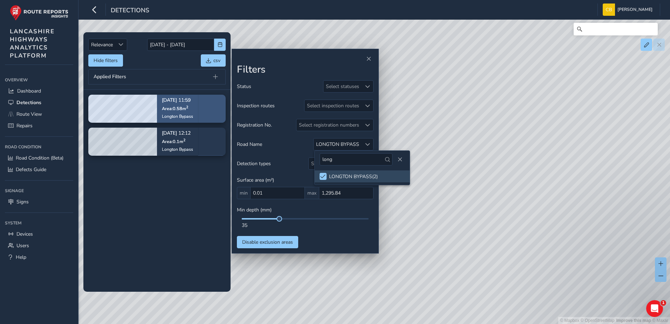
click at [198, 112] on div "Sep 17, 11:59 Area: 0.58 m 2 Longton Bypass" at bounding box center [177, 108] width 41 height 41
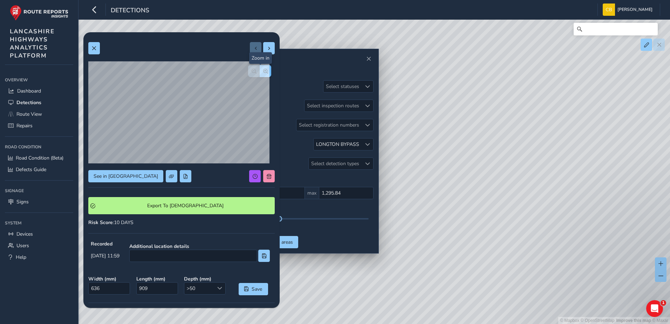
click at [263, 69] on span "button" at bounding box center [265, 71] width 5 height 5
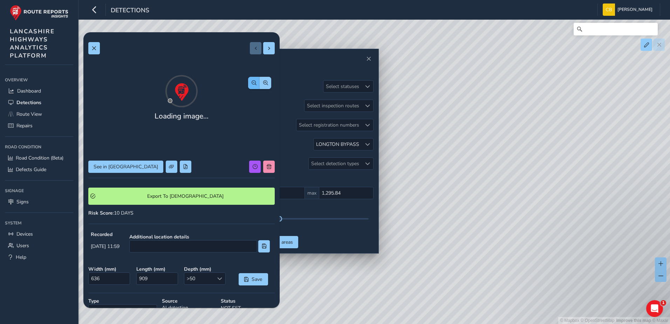
click at [242, 73] on div "Loading image..." at bounding box center [181, 114] width 186 height 82
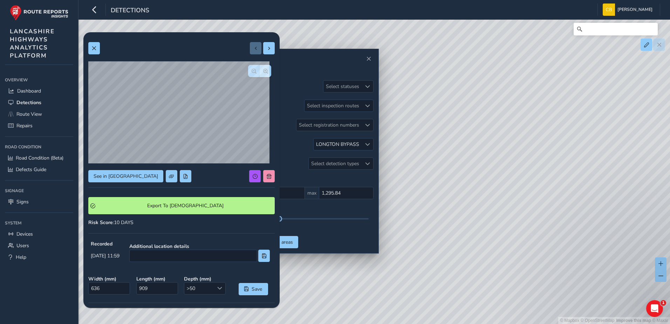
click at [252, 72] on span "button" at bounding box center [254, 71] width 5 height 5
click at [248, 72] on div at bounding box center [259, 71] width 23 height 12
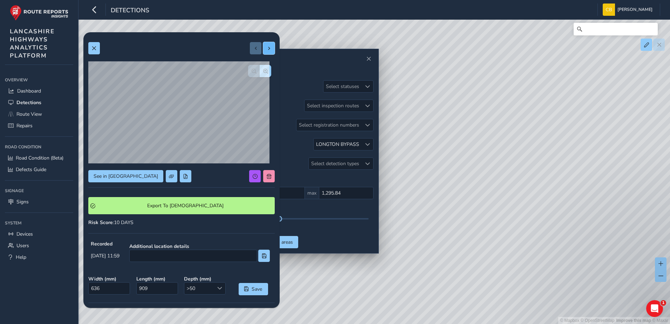
click at [263, 51] on button at bounding box center [269, 48] width 12 height 12
type input "286"
type input "350"
click at [265, 70] on button "button" at bounding box center [266, 71] width 12 height 12
click at [264, 69] on button "button" at bounding box center [266, 71] width 12 height 12
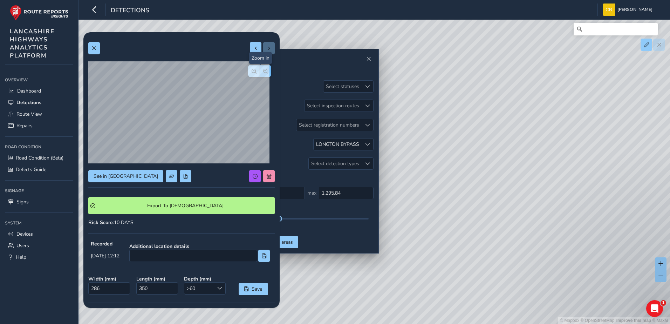
click at [264, 69] on button "button" at bounding box center [266, 71] width 12 height 12
click at [252, 73] on span "button" at bounding box center [254, 71] width 5 height 5
click at [263, 73] on span "button" at bounding box center [265, 71] width 5 height 5
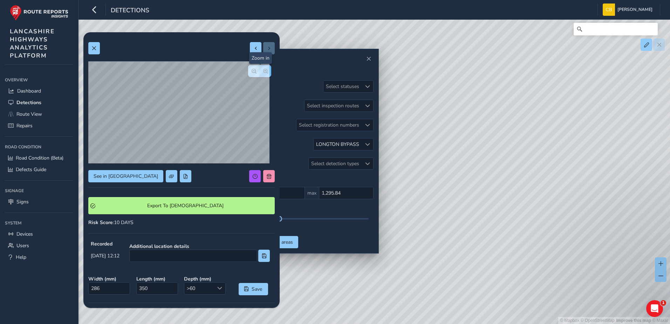
click at [263, 73] on span "button" at bounding box center [265, 71] width 5 height 5
click at [252, 71] on span "button" at bounding box center [254, 71] width 5 height 5
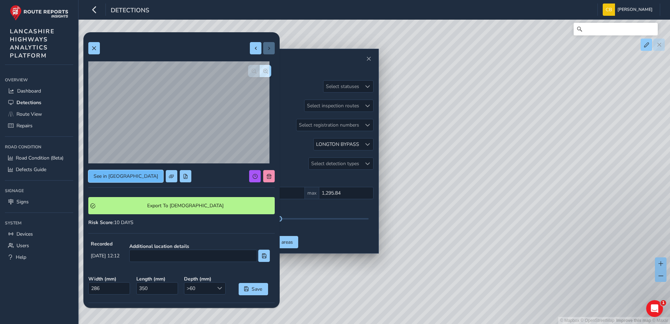
click at [121, 178] on span "See in Route View" at bounding box center [126, 176] width 64 height 7
click at [250, 51] on button at bounding box center [256, 48] width 12 height 12
type input "636"
type input "909"
click at [263, 71] on span "button" at bounding box center [265, 71] width 5 height 5
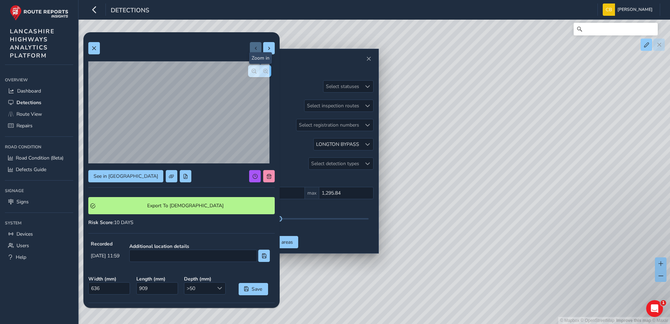
click at [263, 71] on span "button" at bounding box center [265, 71] width 5 height 5
click at [252, 69] on span "button" at bounding box center [254, 71] width 5 height 5
click at [121, 176] on span "See in Route View" at bounding box center [126, 176] width 64 height 7
click at [94, 51] on button at bounding box center [94, 48] width 12 height 12
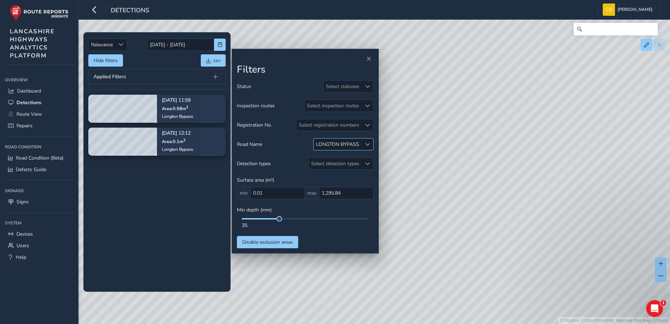
click at [363, 144] on div at bounding box center [367, 144] width 12 height 12
click at [321, 178] on span at bounding box center [321, 176] width 5 height 5
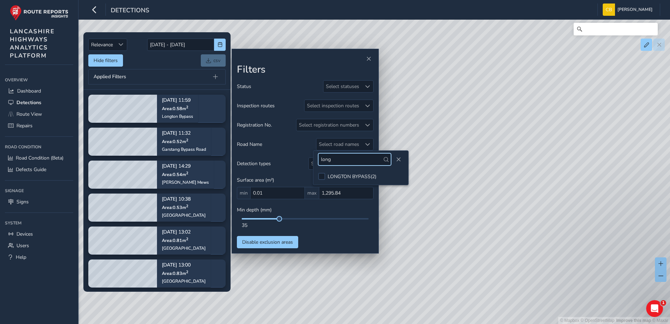
click at [336, 159] on input "long" at bounding box center [354, 159] width 73 height 12
click at [344, 161] on input "cann" at bounding box center [354, 159] width 73 height 12
click at [341, 161] on input "faring" at bounding box center [354, 159] width 73 height 12
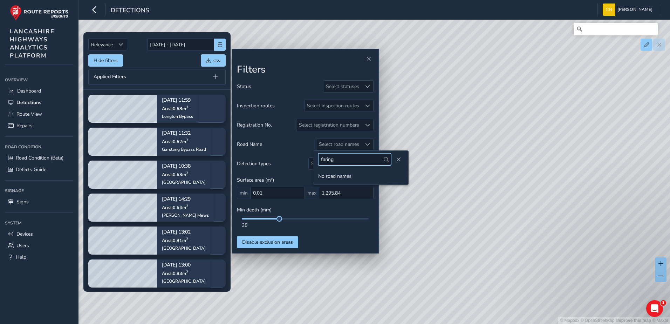
click at [341, 161] on input "faring" at bounding box center [354, 159] width 73 height 12
click at [351, 159] on input "fl" at bounding box center [354, 159] width 73 height 12
click at [338, 165] on div "gol" at bounding box center [360, 159] width 95 height 17
click at [337, 160] on input "gol" at bounding box center [354, 159] width 73 height 12
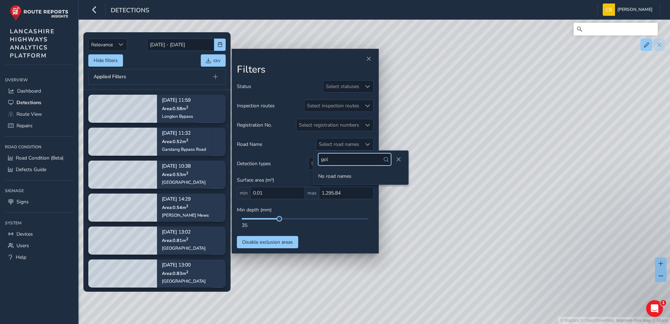
click at [337, 160] on input "gol" at bounding box center [354, 159] width 73 height 12
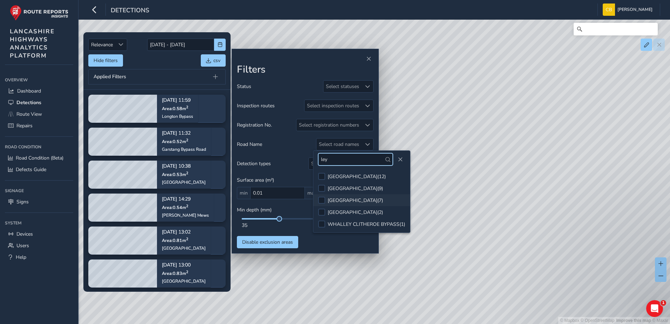
type input "ley"
click at [346, 199] on div "LEYLAND ROAD ( 7 )" at bounding box center [355, 200] width 55 height 7
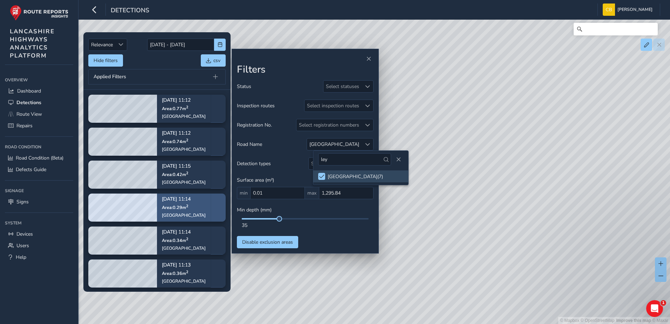
scroll to position [34, 0]
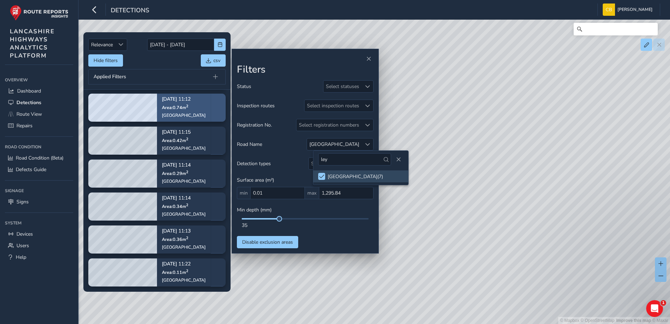
click at [170, 108] on span "Area: 0.74 m 2" at bounding box center [175, 107] width 26 height 6
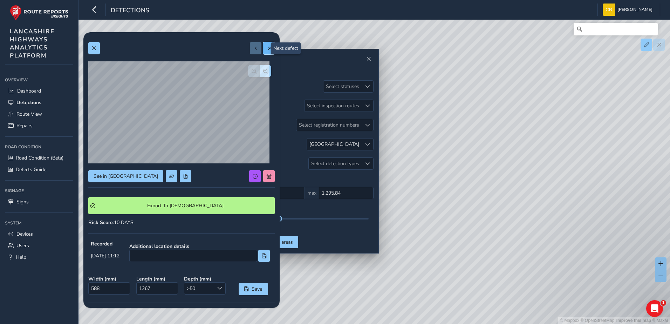
click at [268, 51] on button at bounding box center [269, 48] width 12 height 12
type input "668"
type input "1159"
click at [267, 48] on span at bounding box center [269, 48] width 5 height 5
type input "341"
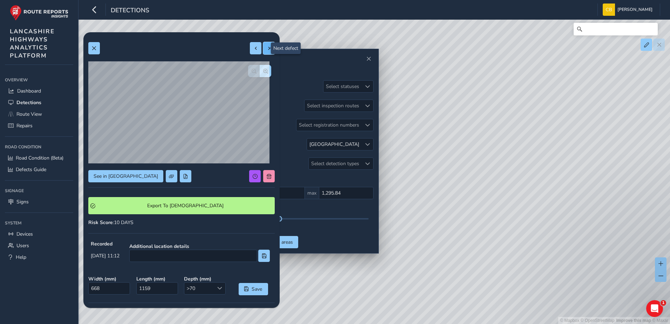
type input "1056"
click at [253, 53] on button at bounding box center [256, 48] width 12 height 12
type input "668"
type input "1159"
click at [253, 53] on button at bounding box center [256, 48] width 12 height 12
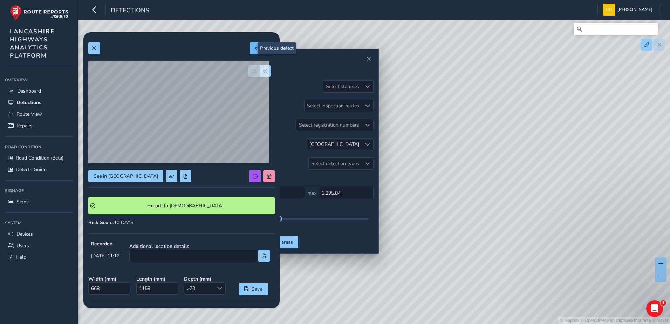
type input "588"
type input "1267"
click at [267, 48] on span at bounding box center [269, 48] width 5 height 5
type input "668"
type input "1159"
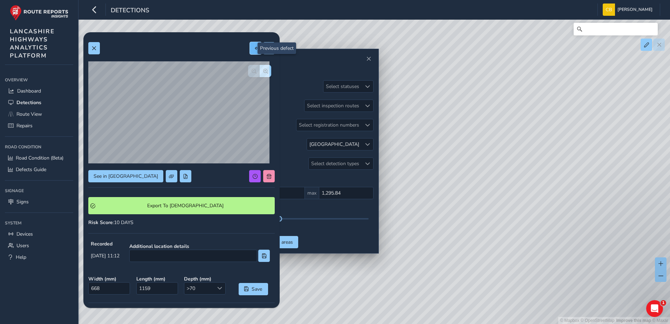
click at [253, 47] on span at bounding box center [255, 48] width 5 height 5
type input "588"
type input "1267"
click at [263, 44] on button at bounding box center [269, 48] width 12 height 12
type input "668"
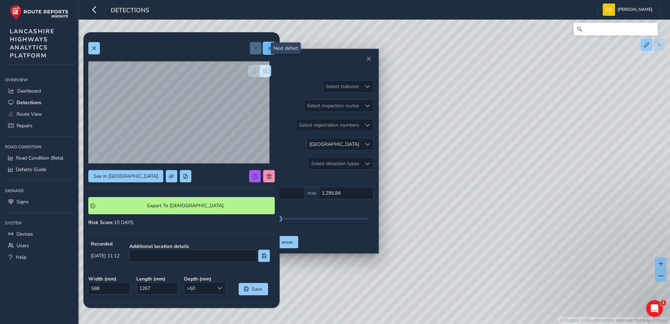
type input "1159"
click at [263, 44] on button at bounding box center [269, 48] width 12 height 12
type input "341"
type input "1056"
click at [263, 44] on button at bounding box center [269, 48] width 12 height 12
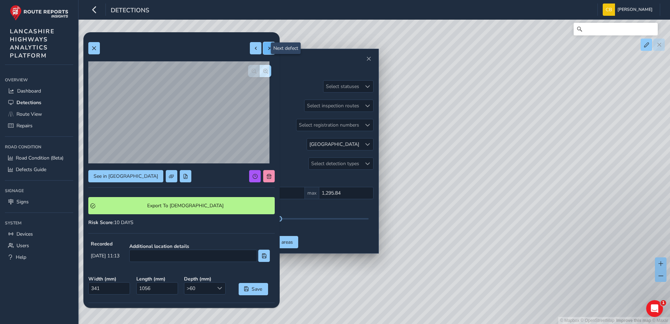
type input "603"
type input "562"
click at [267, 50] on span at bounding box center [269, 48] width 5 height 5
type input "511"
type input "558"
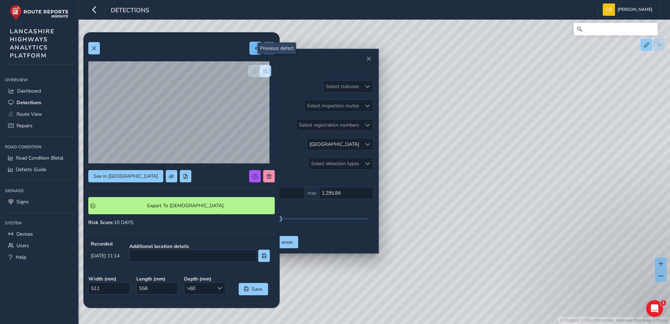
click at [251, 53] on button at bounding box center [256, 48] width 12 height 12
type input "603"
type input "562"
click at [256, 52] on button at bounding box center [256, 48] width 12 height 12
type input "341"
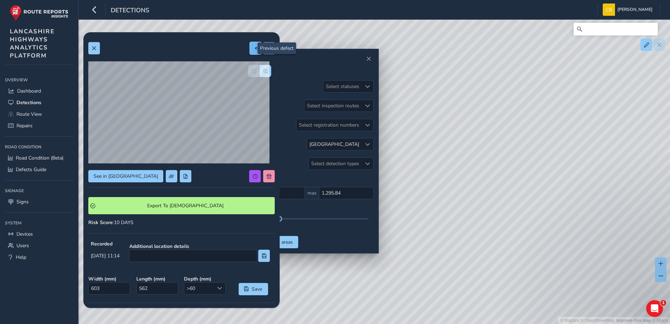
type input "1056"
click at [263, 51] on button at bounding box center [269, 48] width 12 height 12
type input "603"
type input "562"
click at [263, 51] on button at bounding box center [269, 48] width 12 height 12
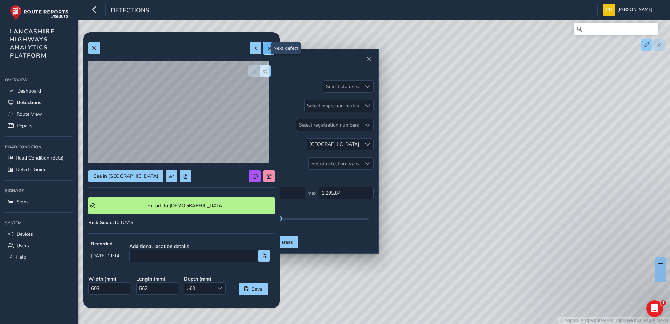
type input "511"
type input "558"
click at [267, 49] on span at bounding box center [269, 48] width 5 height 5
type input "432"
type input "978"
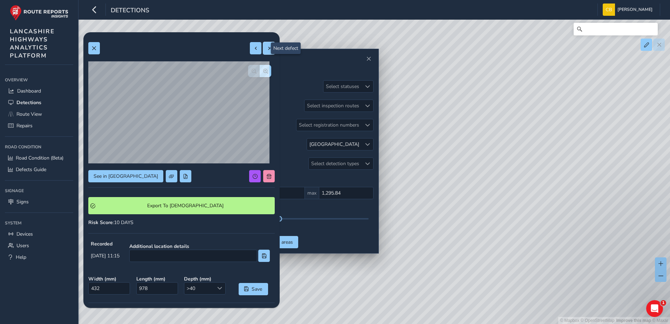
click at [263, 45] on button at bounding box center [269, 48] width 12 height 12
type input "318"
type input "361"
click at [262, 48] on div at bounding box center [262, 48] width 25 height 12
click at [253, 48] on span at bounding box center [255, 48] width 5 height 5
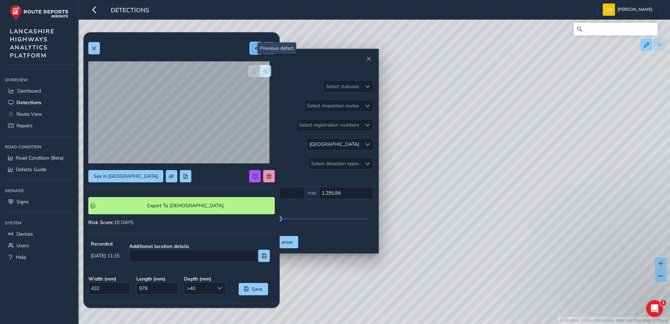
click at [250, 46] on button at bounding box center [256, 48] width 12 height 12
click at [253, 48] on span at bounding box center [255, 48] width 5 height 5
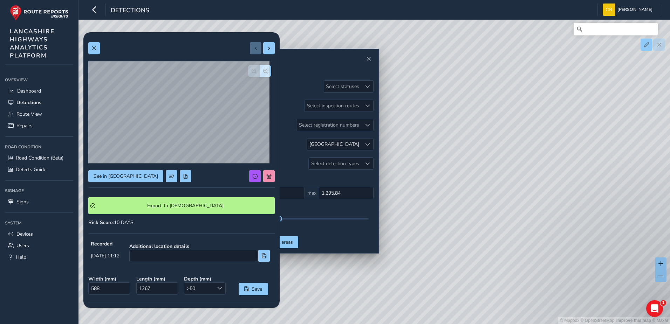
click at [250, 48] on div at bounding box center [262, 48] width 25 height 12
click at [263, 70] on span "button" at bounding box center [265, 71] width 5 height 5
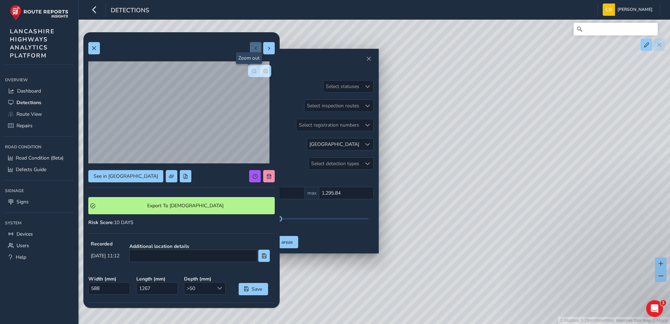
click at [252, 72] on span "button" at bounding box center [254, 71] width 5 height 5
click at [266, 52] on button at bounding box center [269, 48] width 12 height 12
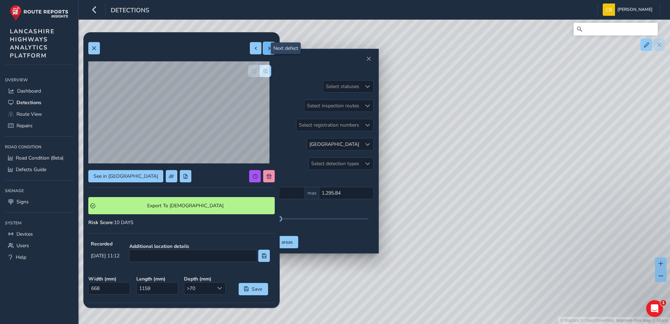
click at [266, 52] on button at bounding box center [269, 48] width 12 height 12
click at [263, 69] on span "button" at bounding box center [265, 71] width 5 height 5
click at [263, 70] on span "button" at bounding box center [265, 71] width 5 height 5
click at [248, 70] on button "button" at bounding box center [254, 71] width 12 height 12
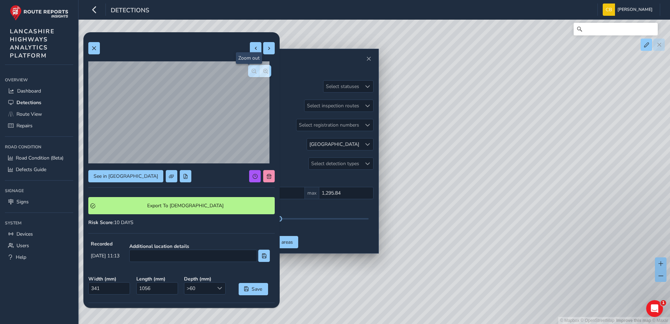
click at [248, 70] on button "button" at bounding box center [254, 71] width 12 height 12
click at [263, 53] on button at bounding box center [269, 48] width 12 height 12
click at [264, 51] on button at bounding box center [269, 48] width 12 height 12
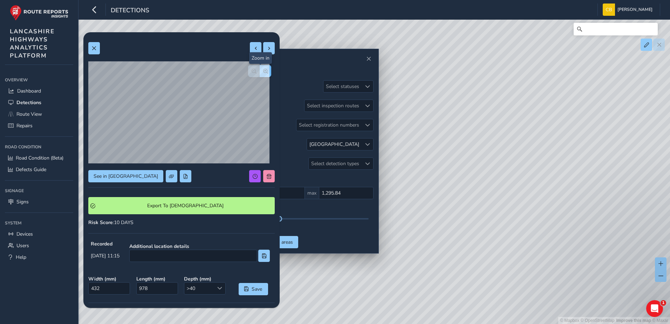
click at [263, 69] on span "button" at bounding box center [265, 71] width 5 height 5
click at [263, 70] on span "button" at bounding box center [265, 71] width 5 height 5
click at [252, 71] on span "button" at bounding box center [254, 71] width 5 height 5
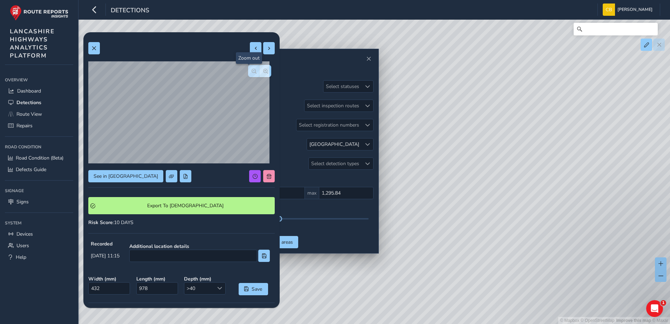
click at [252, 71] on span "button" at bounding box center [254, 71] width 5 height 5
click at [253, 49] on span at bounding box center [255, 48] width 5 height 5
click at [263, 70] on span "button" at bounding box center [265, 71] width 5 height 5
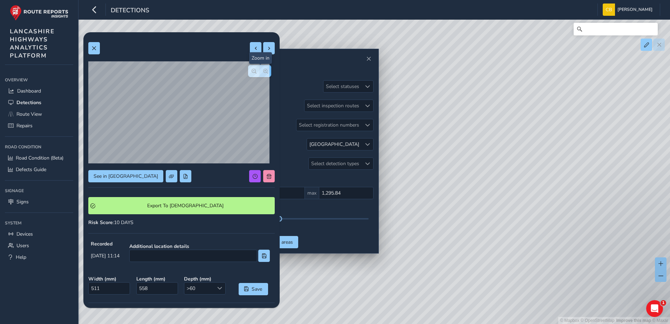
click at [263, 70] on span "button" at bounding box center [265, 71] width 5 height 5
click at [112, 177] on span "See in Route View" at bounding box center [126, 176] width 64 height 7
click at [252, 71] on span "button" at bounding box center [254, 71] width 5 height 5
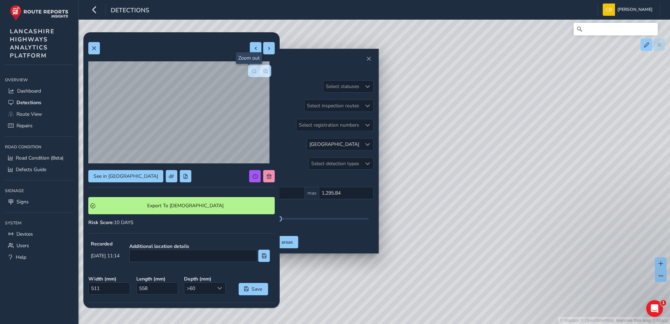
click at [252, 71] on span "button" at bounding box center [254, 71] width 5 height 5
click at [253, 48] on span at bounding box center [255, 48] width 5 height 5
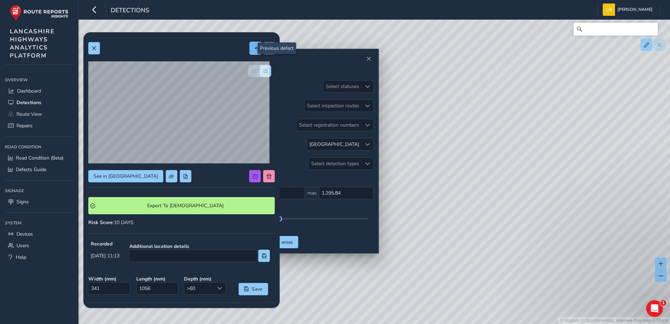
click at [253, 48] on span at bounding box center [255, 48] width 5 height 5
click at [263, 71] on span "button" at bounding box center [265, 71] width 5 height 5
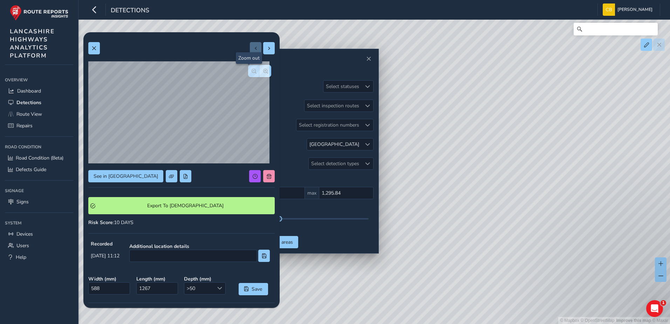
click at [252, 70] on span "button" at bounding box center [254, 71] width 5 height 5
click at [116, 174] on span "See in Route View" at bounding box center [126, 176] width 64 height 7
click at [267, 48] on span at bounding box center [269, 48] width 5 height 5
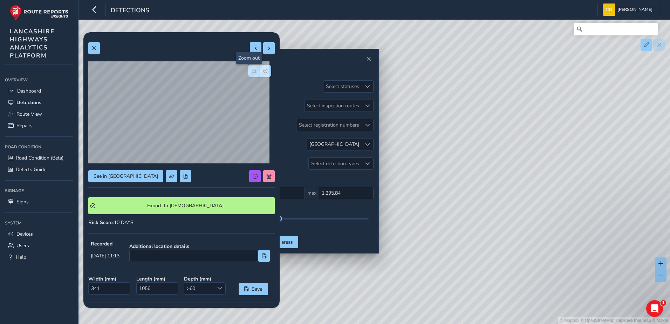
click at [248, 74] on button "button" at bounding box center [254, 71] width 12 height 12
click at [248, 74] on div at bounding box center [259, 71] width 23 height 12
drag, startPoint x: 243, startPoint y: 74, endPoint x: 208, endPoint y: 50, distance: 42.5
click at [208, 50] on div at bounding box center [181, 48] width 186 height 12
click at [267, 47] on span at bounding box center [269, 48] width 5 height 5
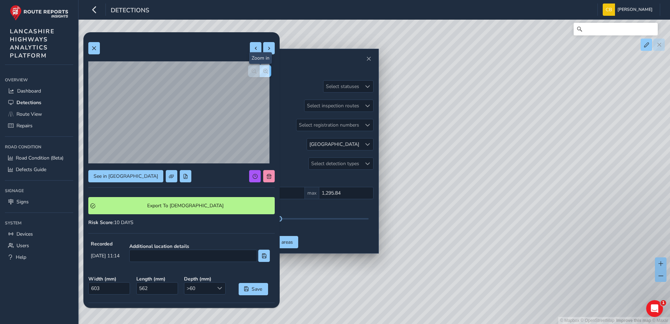
click at [262, 67] on button "button" at bounding box center [266, 71] width 12 height 12
click at [118, 175] on span "See in Route View" at bounding box center [126, 176] width 64 height 7
click at [248, 75] on button "button" at bounding box center [254, 71] width 12 height 12
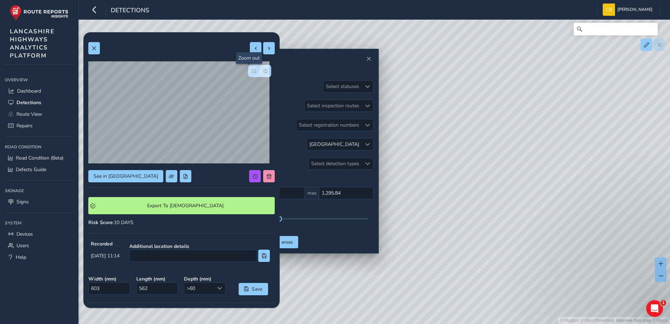
click at [248, 75] on button "button" at bounding box center [254, 71] width 12 height 12
click at [248, 75] on div at bounding box center [259, 71] width 23 height 12
click at [256, 49] on div at bounding box center [262, 48] width 25 height 12
click at [263, 50] on button at bounding box center [269, 48] width 12 height 12
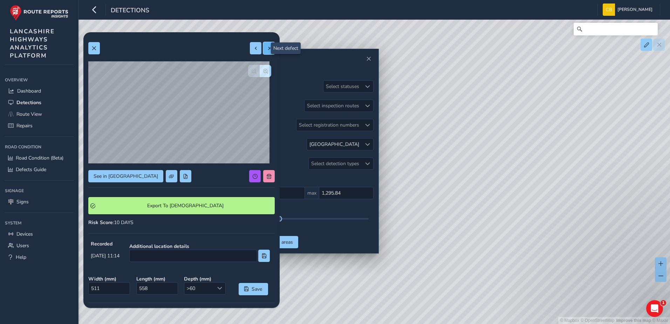
click at [267, 50] on span at bounding box center [269, 48] width 5 height 5
click at [263, 73] on span "button" at bounding box center [265, 71] width 5 height 5
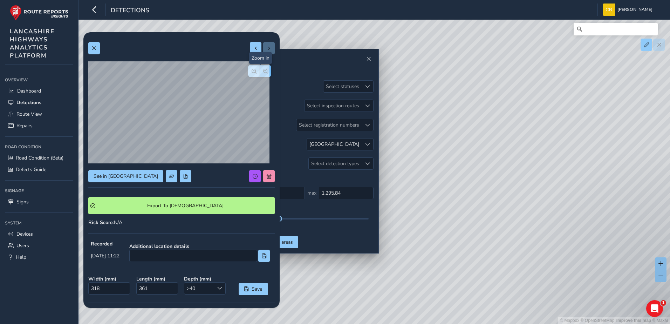
click at [263, 73] on span "button" at bounding box center [265, 71] width 5 height 5
click at [252, 73] on button "button" at bounding box center [254, 71] width 12 height 12
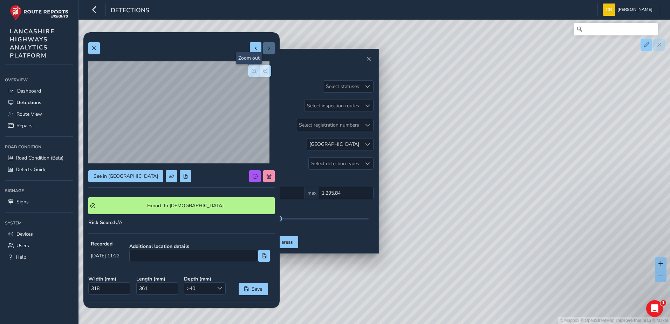
click at [252, 73] on button "button" at bounding box center [254, 71] width 12 height 12
click at [126, 178] on span "See in Route View" at bounding box center [126, 176] width 64 height 7
click at [263, 73] on button "button" at bounding box center [266, 71] width 12 height 12
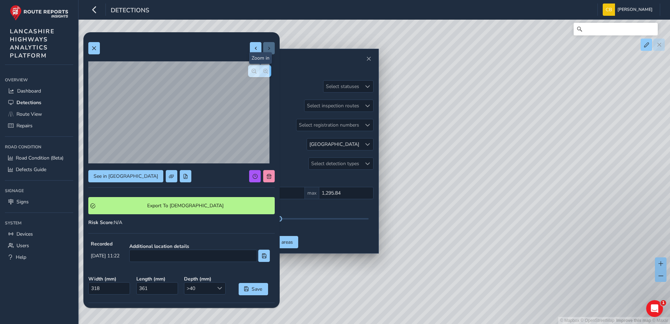
click at [263, 73] on button "button" at bounding box center [266, 71] width 12 height 12
click at [252, 69] on span "button" at bounding box center [254, 71] width 5 height 5
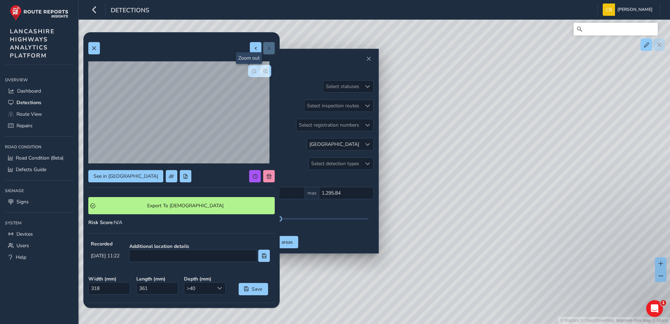
click at [252, 69] on span "button" at bounding box center [254, 71] width 5 height 5
click at [250, 54] on button at bounding box center [256, 48] width 12 height 12
click at [250, 52] on button at bounding box center [256, 48] width 12 height 12
drag, startPoint x: 254, startPoint y: 74, endPoint x: 257, endPoint y: 72, distance: 3.7
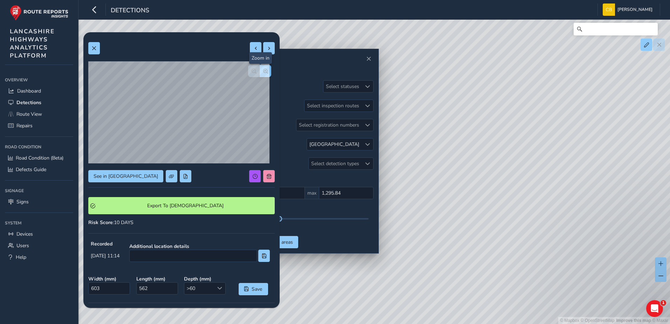
click at [260, 74] on button "button" at bounding box center [266, 71] width 12 height 12
click at [92, 51] on button at bounding box center [94, 48] width 12 height 12
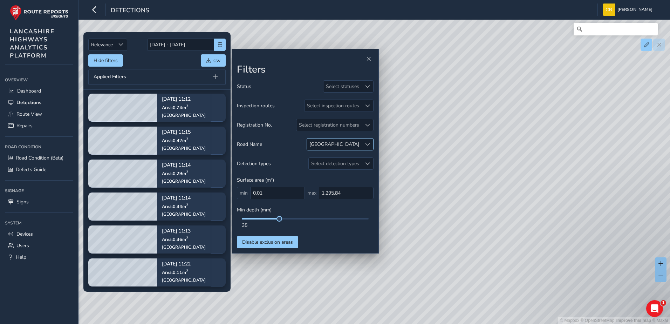
click at [371, 145] on div at bounding box center [367, 144] width 12 height 12
click at [329, 175] on span at bounding box center [327, 176] width 5 height 5
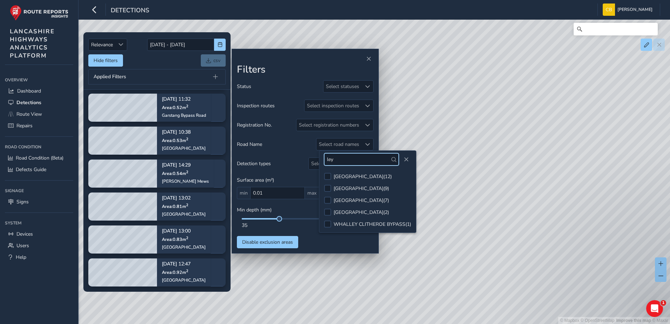
click at [338, 160] on input "ley" at bounding box center [361, 159] width 75 height 12
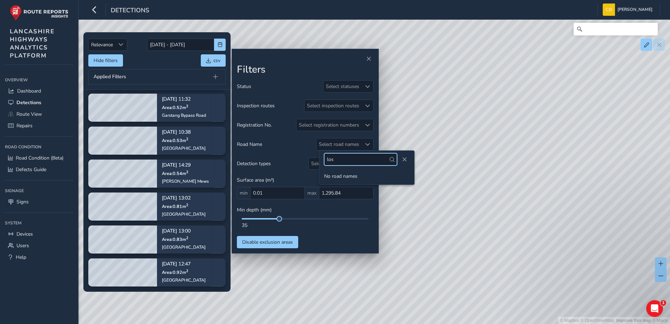
click at [332, 155] on input "los" at bounding box center [360, 159] width 73 height 12
click at [339, 159] on input "los" at bounding box center [360, 159] width 73 height 12
click at [341, 161] on input "pe" at bounding box center [360, 159] width 73 height 12
click at [334, 158] on input "pe" at bounding box center [360, 159] width 73 height 12
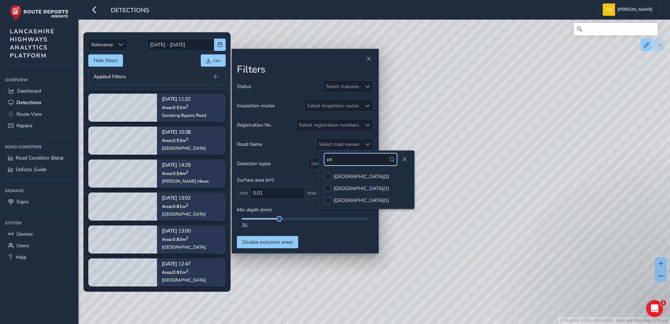
click at [334, 158] on input "pe" at bounding box center [360, 159] width 73 height 12
click at [369, 162] on input "chu" at bounding box center [360, 159] width 73 height 12
click at [354, 161] on input "hog" at bounding box center [360, 159] width 73 height 12
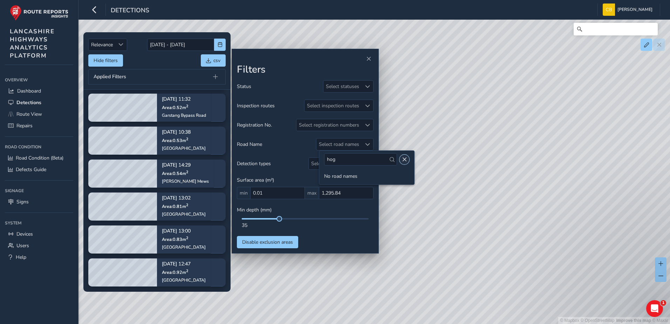
click at [403, 159] on button "Close" at bounding box center [404, 159] width 10 height 10
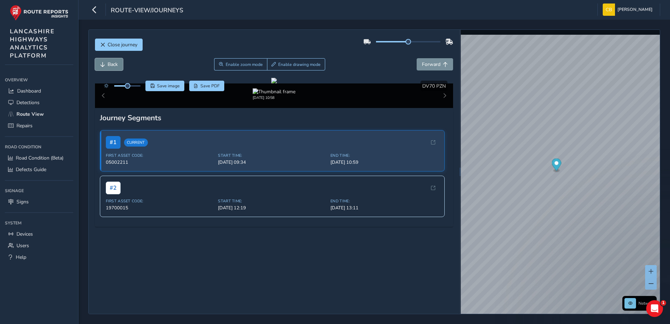
click at [117, 64] on span "Back" at bounding box center [113, 64] width 10 height 7
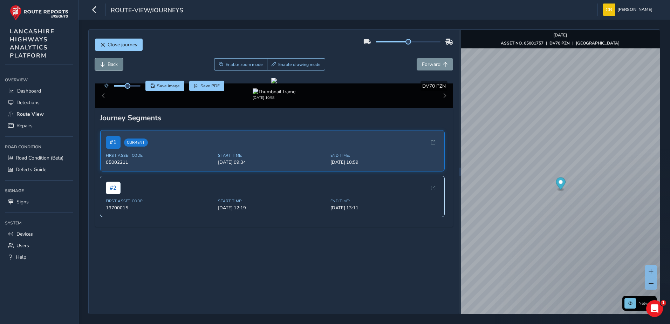
click at [117, 64] on span "Back" at bounding box center [113, 64] width 10 height 7
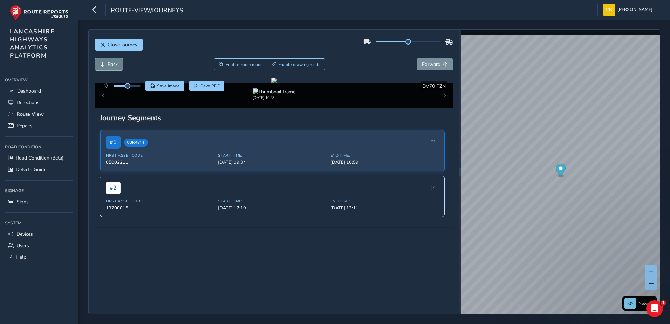
click at [117, 64] on span "Back" at bounding box center [113, 64] width 10 height 7
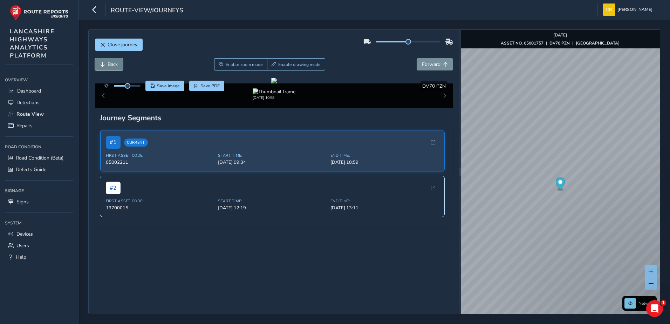
click at [117, 64] on span "Back" at bounding box center [113, 64] width 10 height 7
click at [429, 66] on span "Forward" at bounding box center [431, 64] width 19 height 7
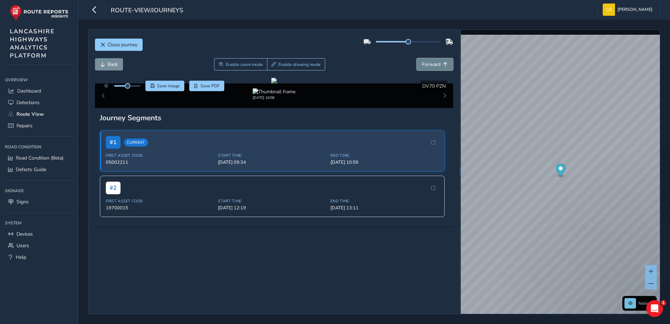
click at [429, 66] on span "Forward" at bounding box center [431, 64] width 19 height 7
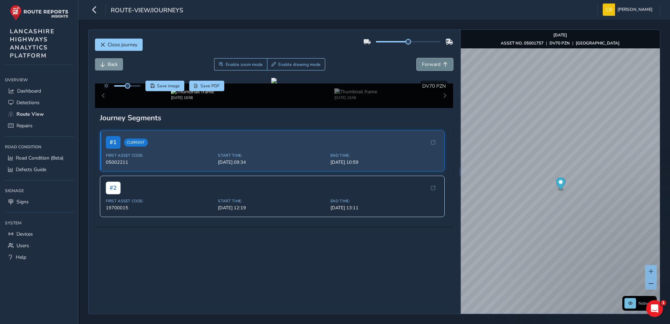
click at [429, 66] on span "Forward" at bounding box center [431, 64] width 19 height 7
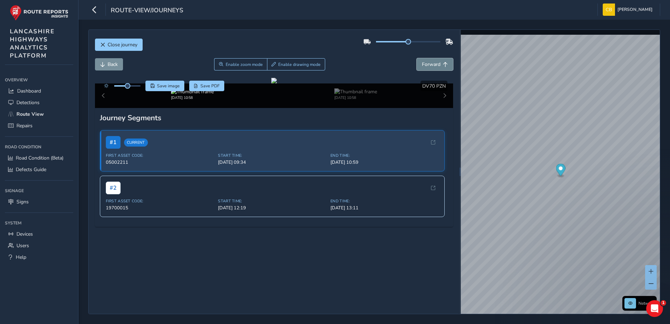
click at [429, 66] on span "Forward" at bounding box center [431, 64] width 19 height 7
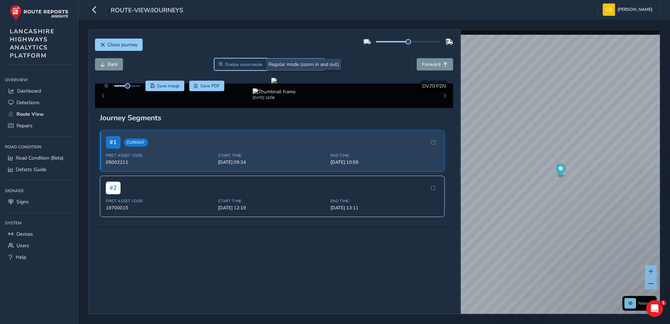
click at [249, 62] on span "Enable zoom mode" at bounding box center [243, 65] width 37 height 6
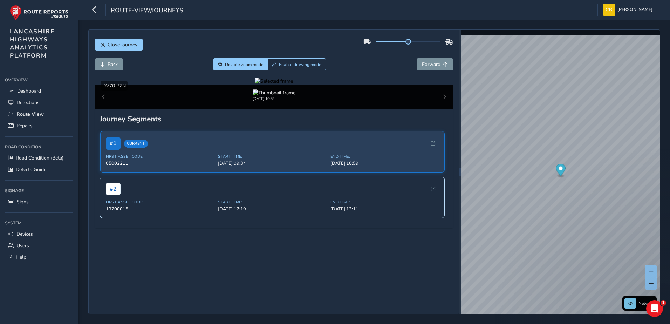
click at [255, 84] on div at bounding box center [274, 81] width 38 height 7
click at [162, 202] on img at bounding box center [634, 129] width 1009 height 567
click at [597, 195] on img "Preview frame" at bounding box center [606, 192] width 18 height 6
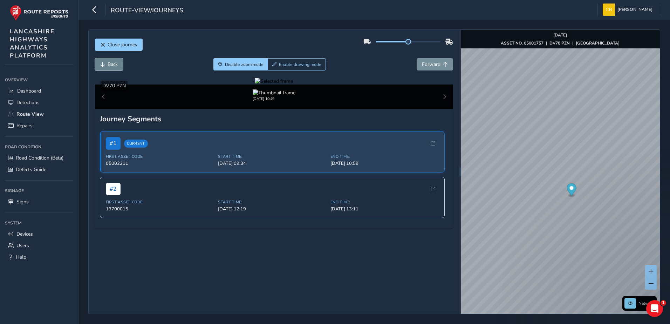
click at [109, 61] on span "Back" at bounding box center [113, 64] width 10 height 7
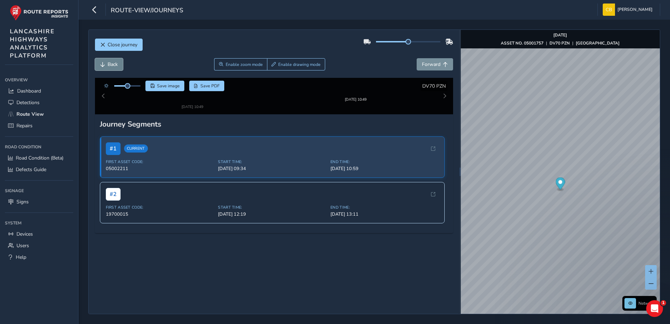
click at [109, 61] on span "Back" at bounding box center [113, 64] width 10 height 7
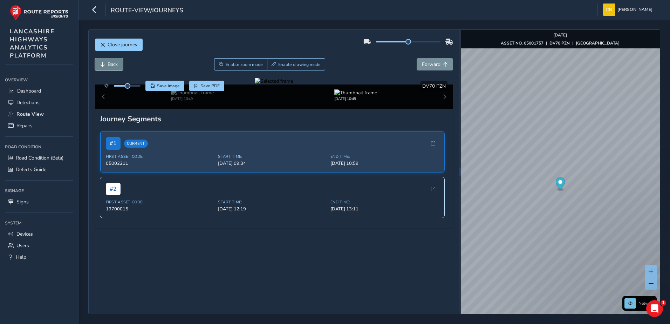
click at [109, 61] on span "Back" at bounding box center [113, 64] width 10 height 7
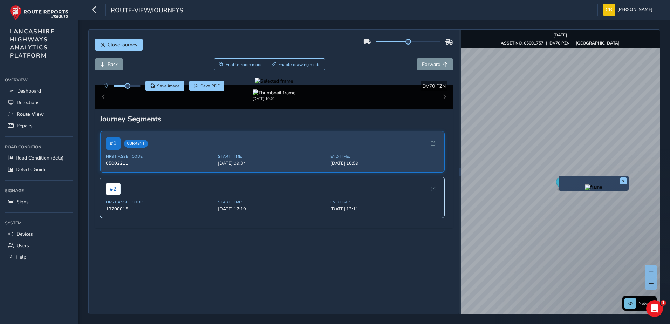
click at [585, 190] on img "Preview frame" at bounding box center [594, 187] width 18 height 6
click at [108, 63] on span "Back" at bounding box center [113, 64] width 10 height 7
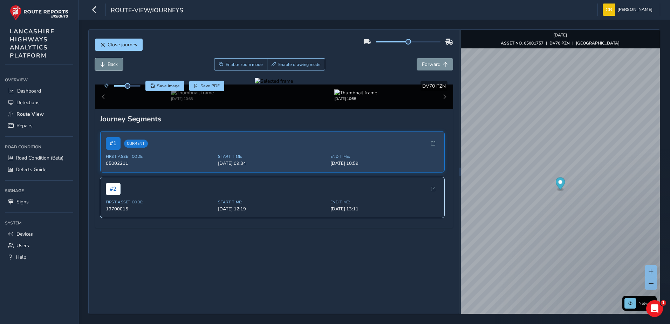
click at [109, 63] on span "Back" at bounding box center [113, 64] width 10 height 7
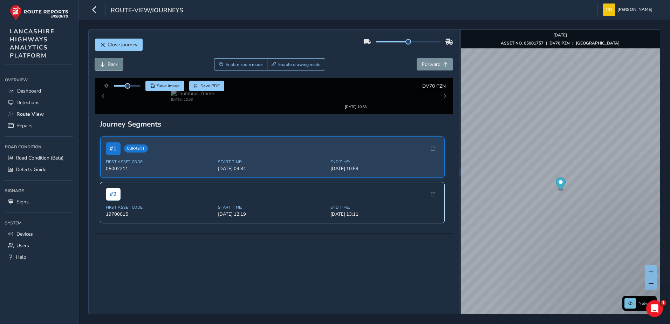
click at [109, 63] on span "Back" at bounding box center [113, 64] width 10 height 7
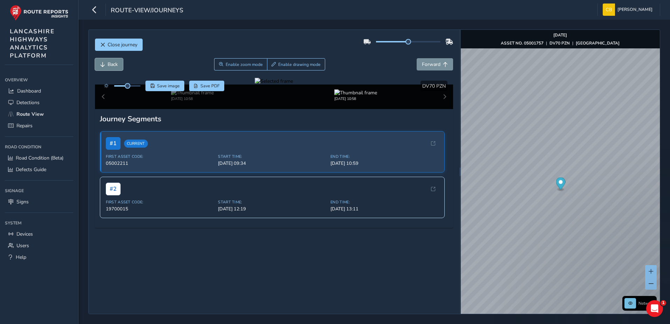
click at [109, 63] on span "Back" at bounding box center [113, 64] width 10 height 7
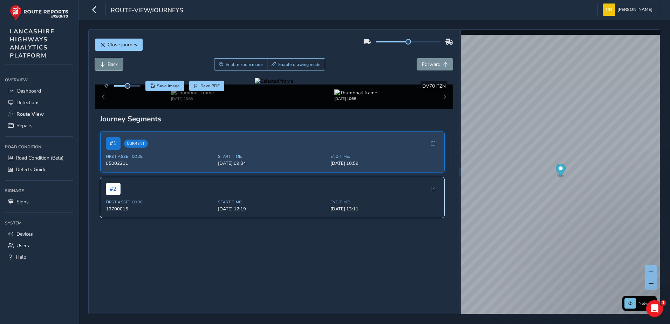
click at [109, 63] on span "Back" at bounding box center [113, 64] width 10 height 7
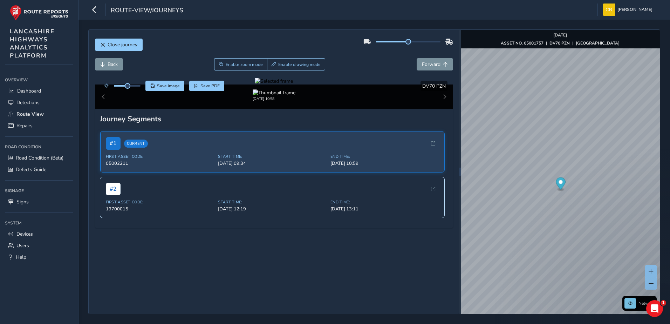
click at [255, 84] on div at bounding box center [274, 81] width 38 height 7
click at [194, 170] on img at bounding box center [574, 190] width 1009 height 567
click at [599, 207] on img "Preview frame" at bounding box center [608, 204] width 18 height 6
click at [101, 64] on span "Back" at bounding box center [102, 64] width 5 height 5
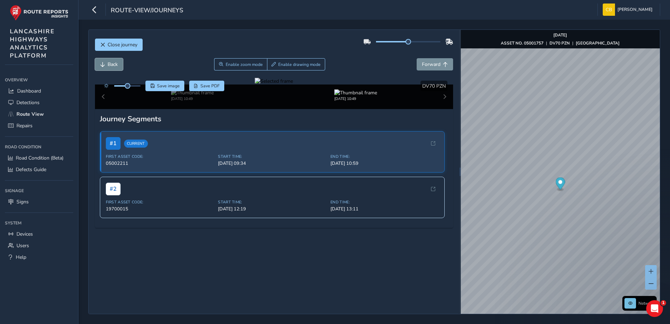
click at [101, 64] on span "Back" at bounding box center [102, 64] width 5 height 5
click at [102, 64] on span "Back" at bounding box center [102, 64] width 5 height 5
click at [434, 68] on button "Forward" at bounding box center [434, 64] width 36 height 12
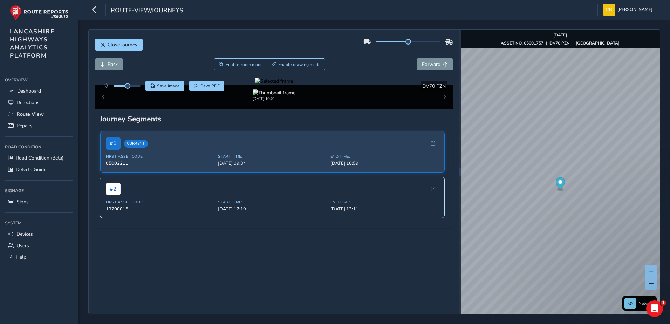
click at [293, 84] on div at bounding box center [274, 81] width 38 height 7
click at [358, 140] on img at bounding box center [269, 246] width 1009 height 567
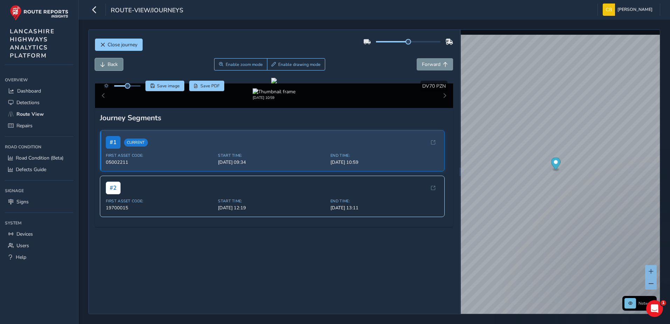
click at [115, 66] on span "Back" at bounding box center [113, 64] width 10 height 7
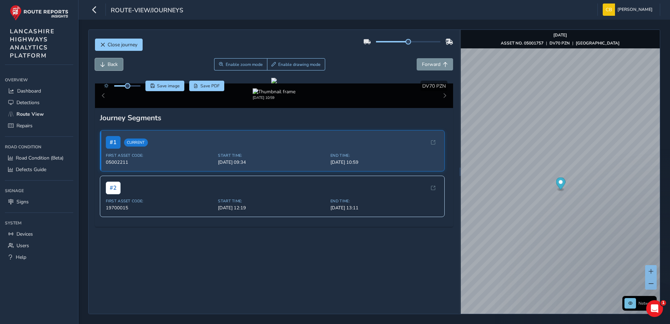
click at [115, 66] on span "Back" at bounding box center [113, 64] width 10 height 7
click at [430, 66] on span "Forward" at bounding box center [431, 64] width 19 height 7
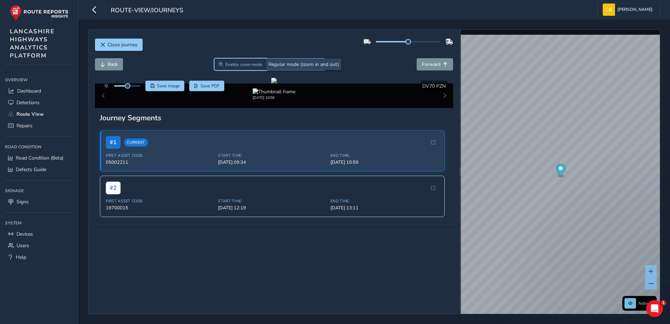
click at [241, 63] on span "Enable zoom mode" at bounding box center [243, 65] width 37 height 6
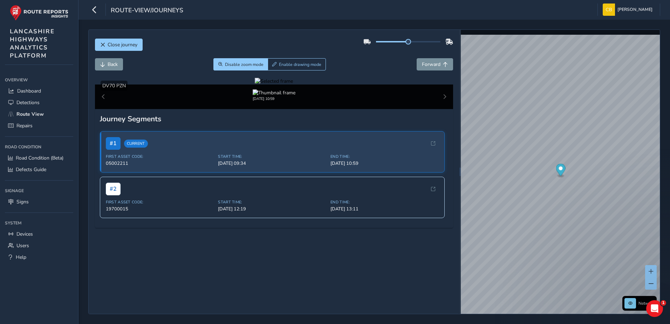
click at [293, 84] on div at bounding box center [274, 81] width 38 height 7
drag, startPoint x: 372, startPoint y: 179, endPoint x: 367, endPoint y: 182, distance: 5.8
click at [367, 182] on img at bounding box center [245, 172] width 1009 height 567
drag, startPoint x: 374, startPoint y: 179, endPoint x: 377, endPoint y: 178, distance: 3.6
click at [293, 84] on div at bounding box center [274, 81] width 38 height 7
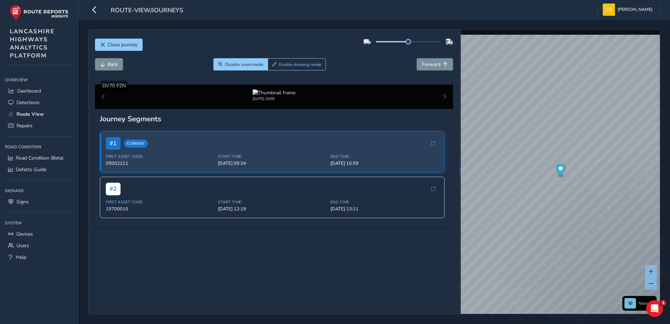
click at [377, 178] on img at bounding box center [235, 175] width 1009 height 567
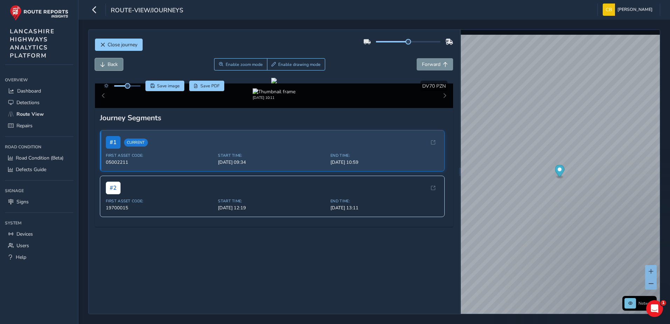
click at [113, 67] on span "Back" at bounding box center [113, 64] width 10 height 7
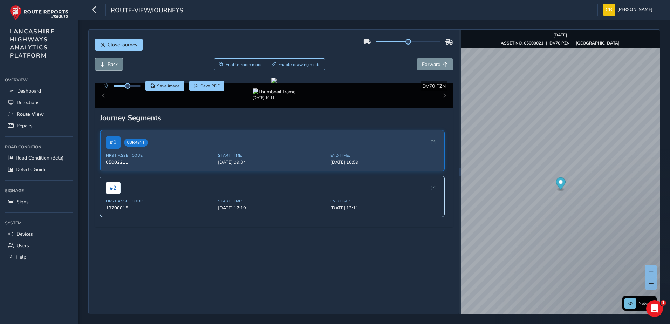
click at [113, 66] on span "Back" at bounding box center [113, 64] width 10 height 7
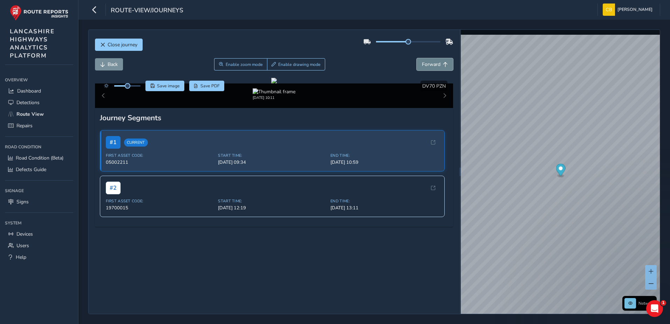
click at [445, 64] on button "Forward" at bounding box center [434, 64] width 36 height 12
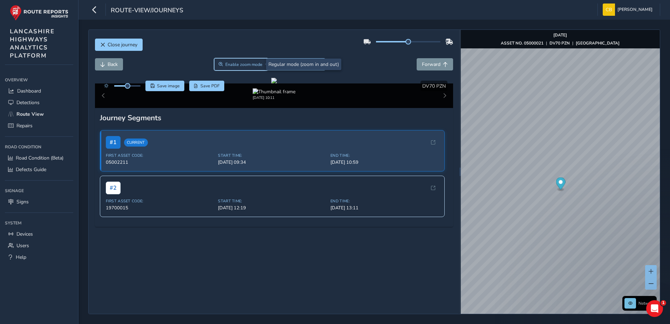
click at [243, 62] on span "Enable zoom mode" at bounding box center [243, 65] width 37 height 6
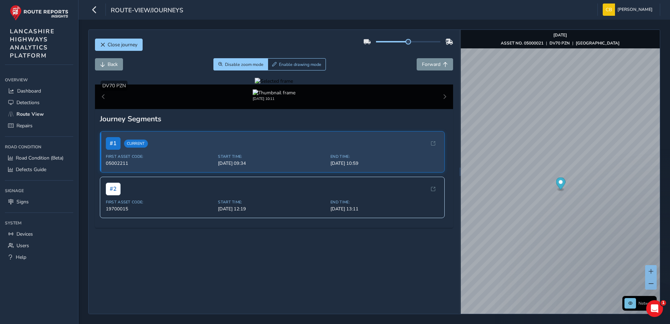
click at [255, 84] on div at bounding box center [274, 81] width 38 height 7
click at [159, 194] on img at bounding box center [663, 144] width 1009 height 567
click at [112, 65] on span "Back" at bounding box center [113, 64] width 10 height 7
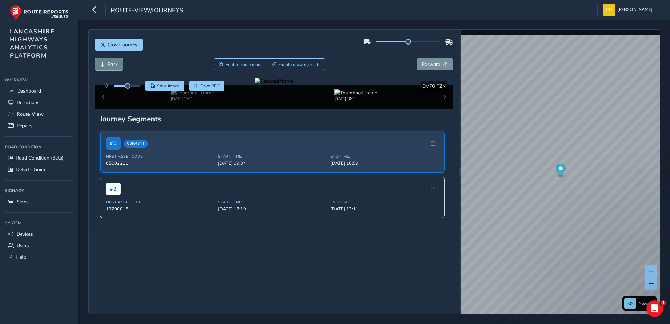
click at [112, 65] on span "Back" at bounding box center [113, 64] width 10 height 7
click at [422, 67] on span "Forward" at bounding box center [431, 64] width 19 height 7
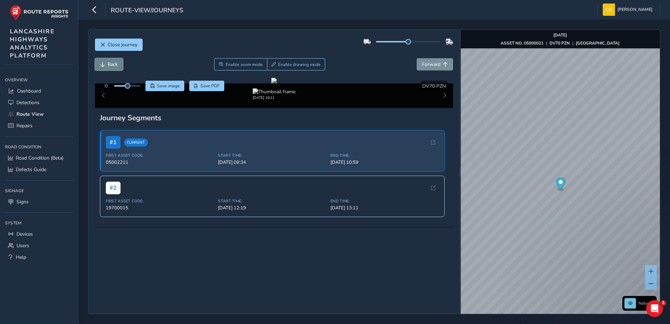
click at [117, 65] on span "Back" at bounding box center [113, 64] width 10 height 7
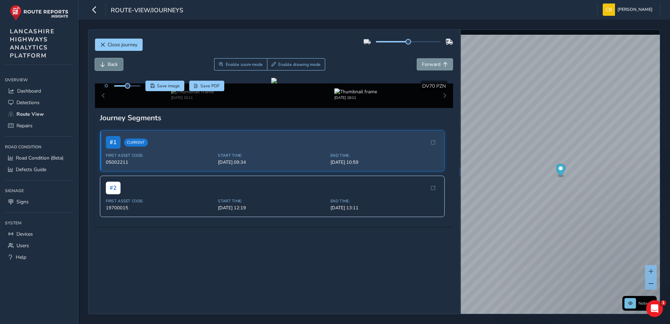
click at [117, 65] on span "Back" at bounding box center [113, 64] width 10 height 7
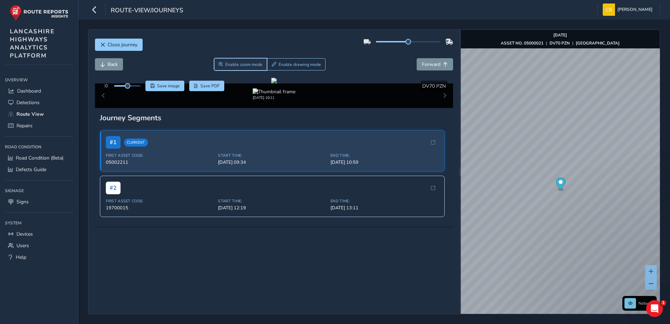
click at [242, 66] on span "Enable zoom mode" at bounding box center [243, 65] width 37 height 6
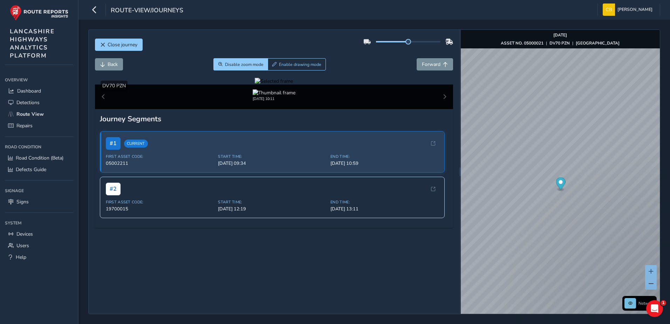
click at [255, 84] on div at bounding box center [274, 81] width 38 height 7
click at [160, 195] on img at bounding box center [637, 143] width 1009 height 567
click at [110, 48] on button "Close journey" at bounding box center [119, 45] width 48 height 12
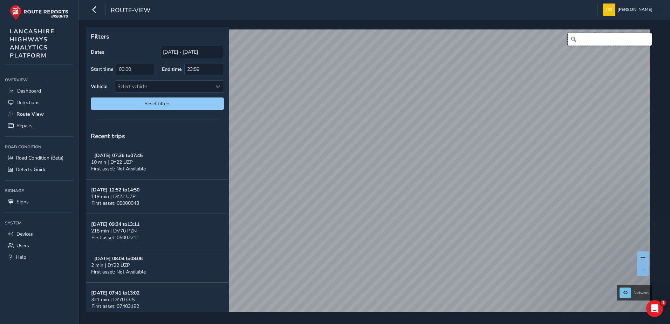
click at [607, 39] on input "Search" at bounding box center [609, 39] width 84 height 13
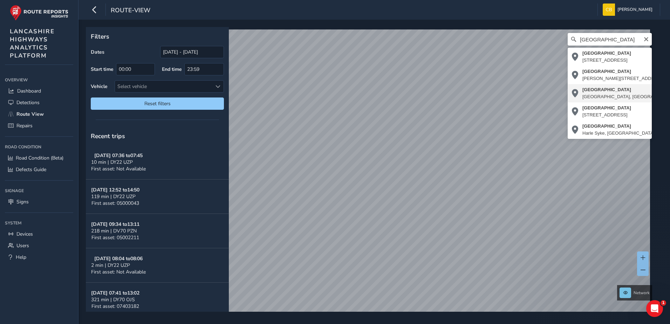
type input "[STREET_ADDRESS]"
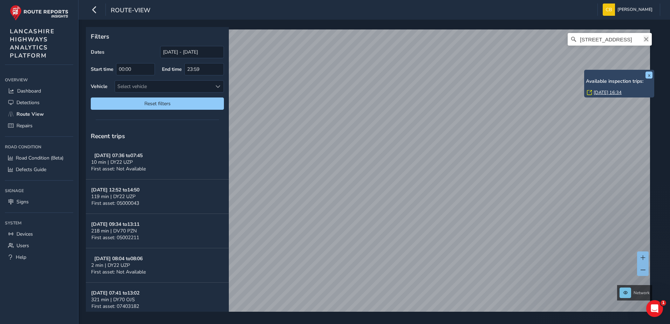
click at [644, 38] on icon "Clear" at bounding box center [646, 39] width 4 height 4
click at [619, 41] on input "Search" at bounding box center [609, 39] width 84 height 13
click at [626, 38] on input "[GEOGRAPHIC_DATA]" at bounding box center [609, 39] width 84 height 13
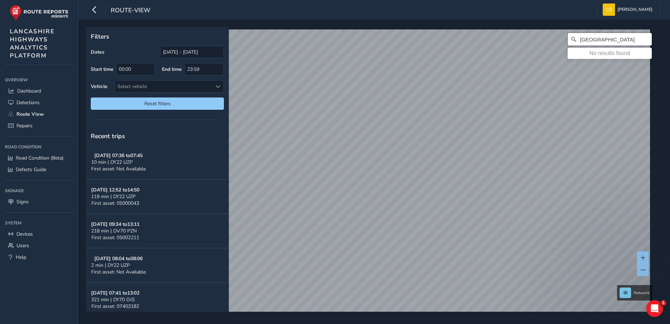
scroll to position [0, 4]
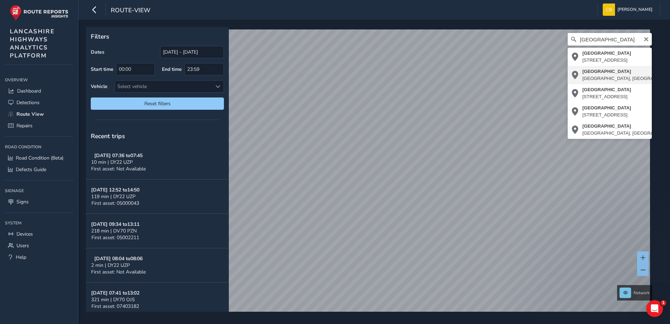
type input "[STREET_ADDRESS]"
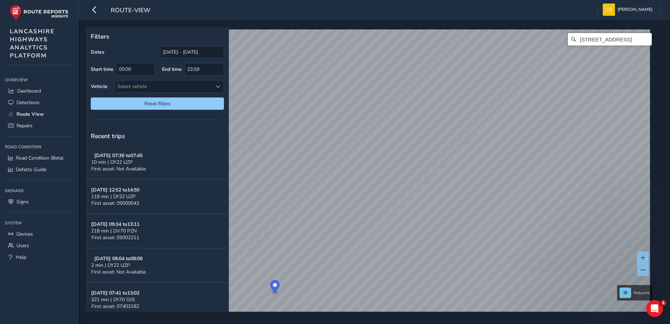
scroll to position [0, 0]
click at [643, 40] on icon "Clear" at bounding box center [646, 39] width 6 height 6
click at [622, 40] on input "Search" at bounding box center [609, 39] width 84 height 13
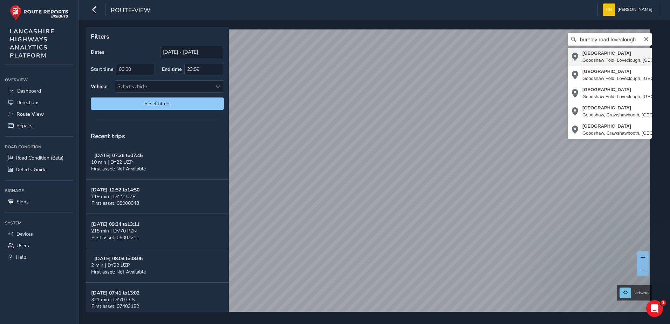
type input "[STREET_ADDRESS]"
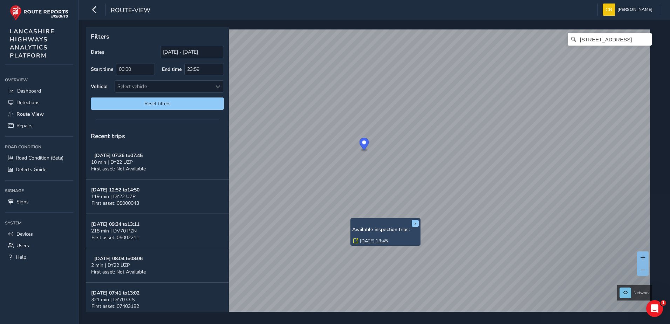
click at [372, 240] on link "Wed, 10 Sep, 13:45" at bounding box center [374, 240] width 28 height 6
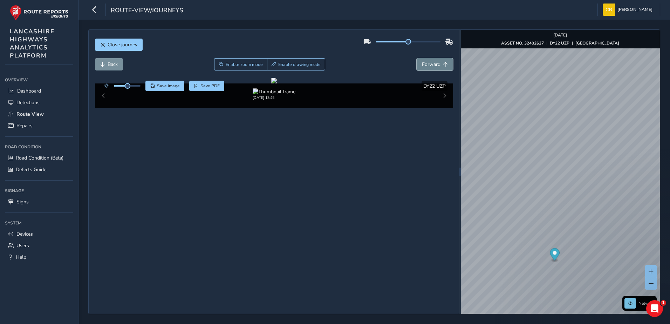
click at [425, 64] on span "Forward" at bounding box center [431, 64] width 19 height 7
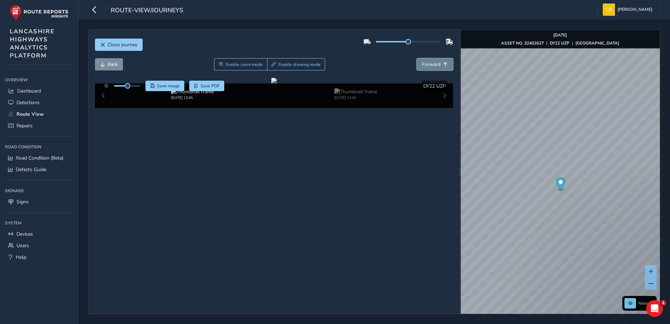
click at [425, 64] on span "Forward" at bounding box center [431, 64] width 19 height 7
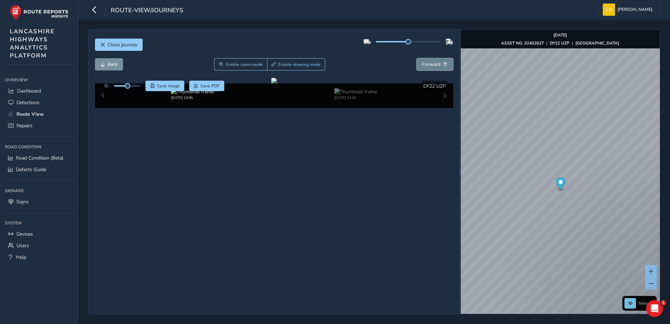
click at [425, 64] on span "Forward" at bounding box center [431, 64] width 19 height 7
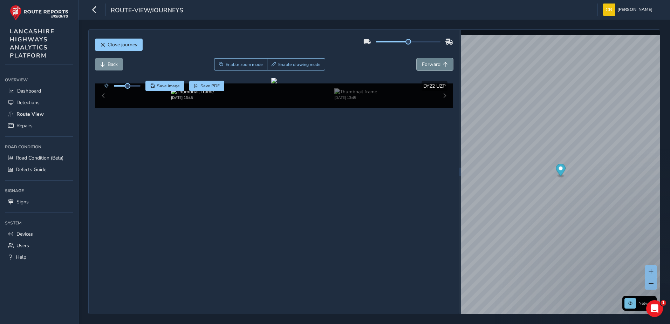
click at [425, 64] on span "Forward" at bounding box center [431, 64] width 19 height 7
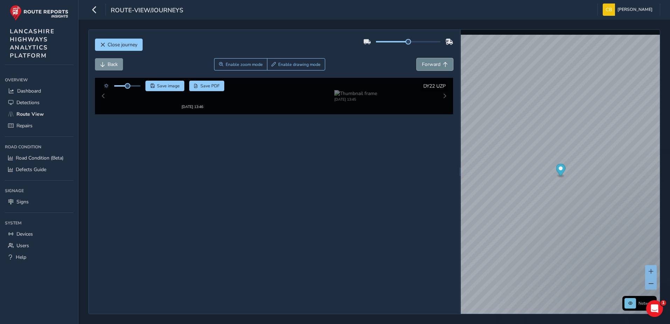
click at [425, 64] on span "Forward" at bounding box center [431, 64] width 19 height 7
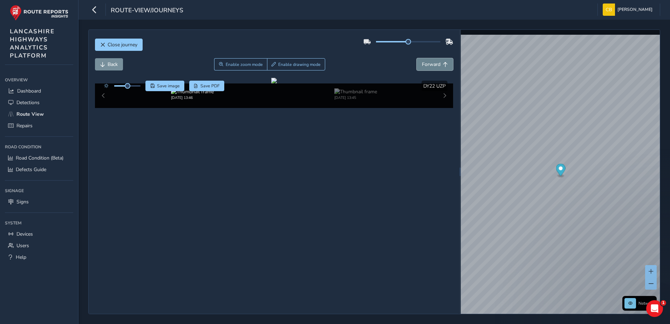
click at [425, 64] on span "Forward" at bounding box center [431, 64] width 19 height 7
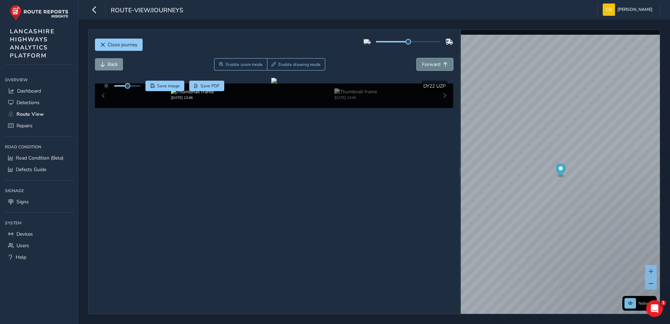
click at [425, 64] on span "Forward" at bounding box center [431, 64] width 19 height 7
click at [113, 61] on span "Back" at bounding box center [113, 64] width 10 height 7
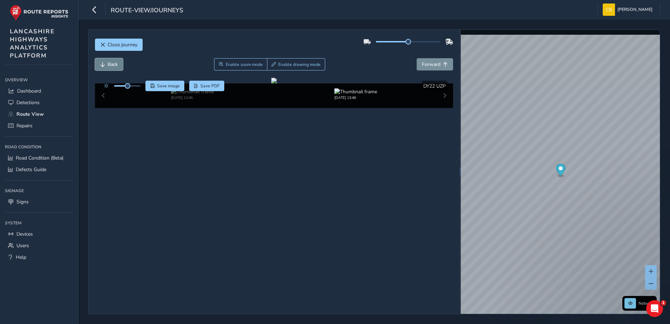
click at [113, 61] on span "Back" at bounding box center [113, 64] width 10 height 7
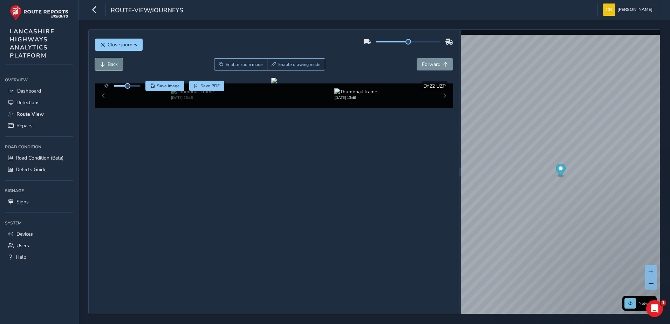
click at [113, 61] on span "Back" at bounding box center [113, 64] width 10 height 7
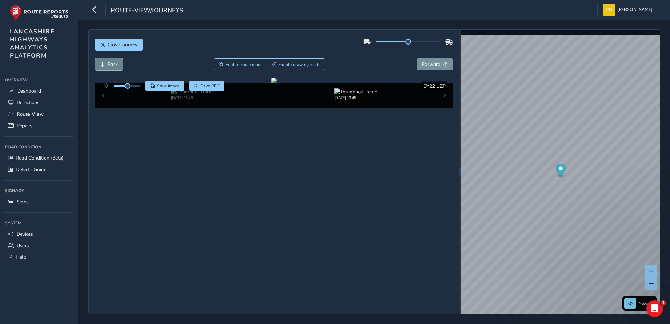
click at [113, 61] on span "Back" at bounding box center [113, 64] width 10 height 7
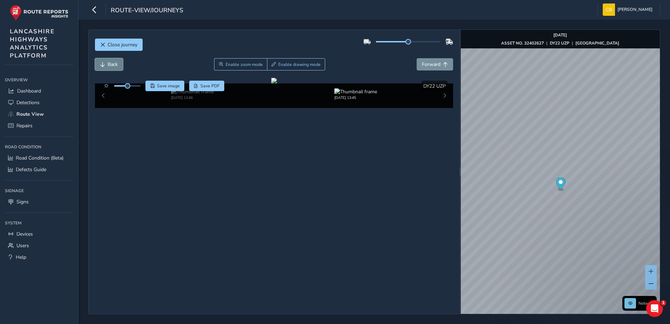
click at [113, 61] on span "Back" at bounding box center [113, 64] width 10 height 7
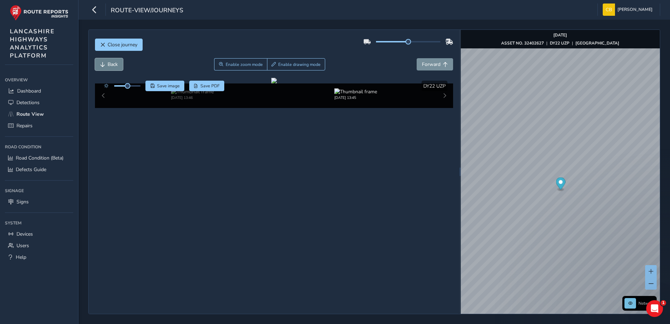
click at [113, 61] on span "Back" at bounding box center [113, 64] width 10 height 7
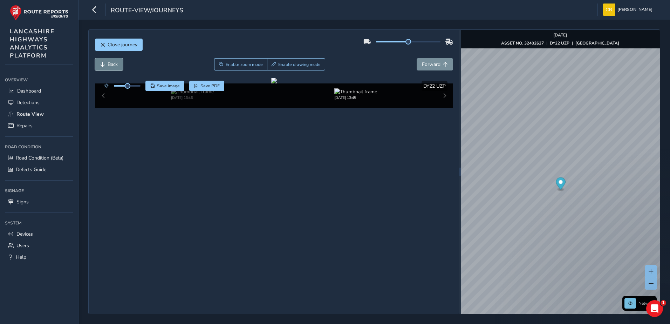
click at [113, 61] on span "Back" at bounding box center [113, 64] width 10 height 7
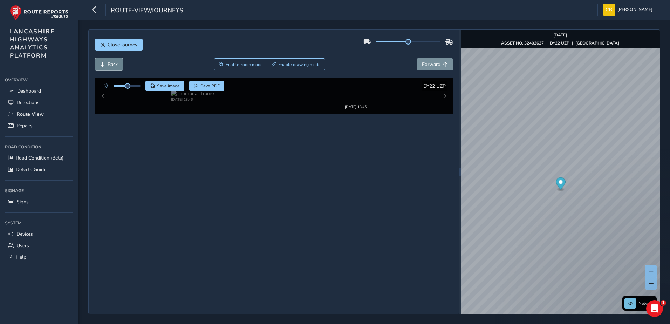
click at [113, 61] on span "Back" at bounding box center [113, 64] width 10 height 7
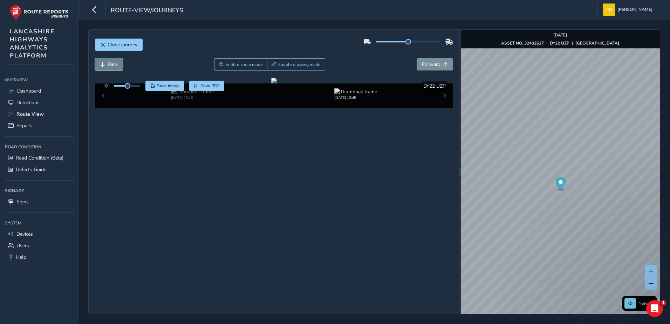
click at [113, 61] on span "Back" at bounding box center [113, 64] width 10 height 7
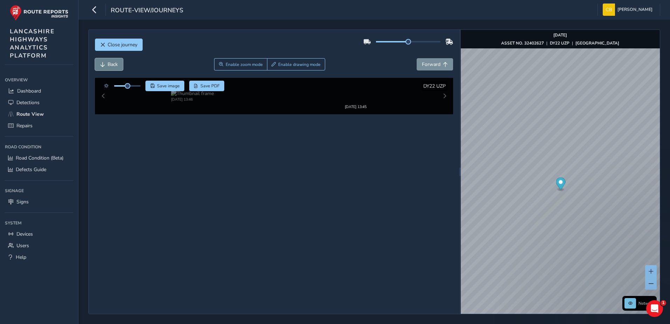
click at [113, 61] on span "Back" at bounding box center [113, 64] width 10 height 7
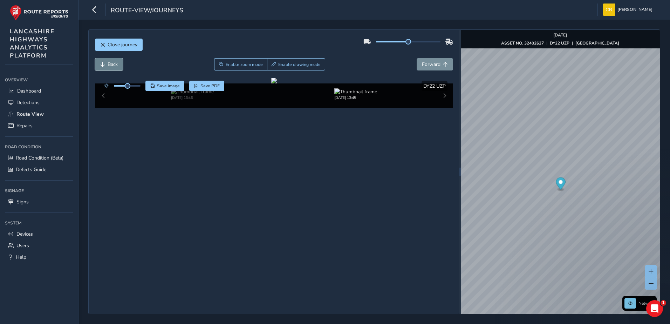
click at [113, 61] on span "Back" at bounding box center [113, 64] width 10 height 7
click at [441, 61] on button "Forward" at bounding box center [434, 64] width 36 height 12
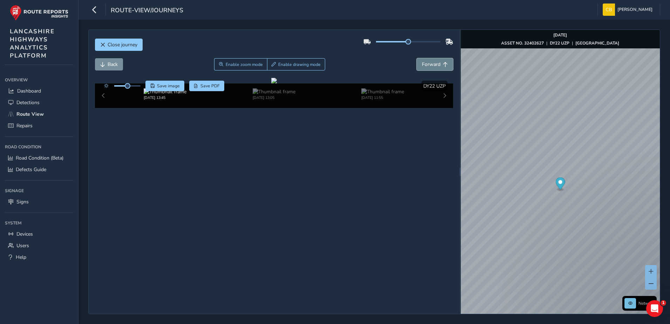
click at [441, 61] on button "Forward" at bounding box center [434, 64] width 36 height 12
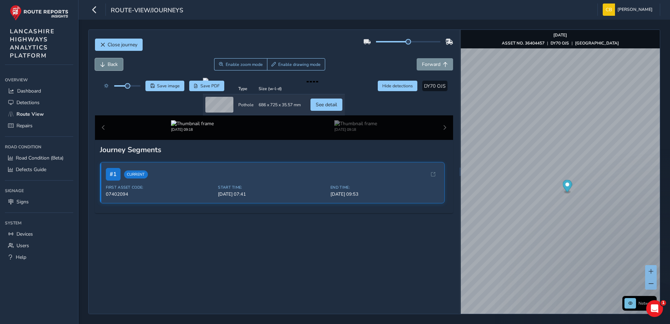
click at [113, 68] on button "Back" at bounding box center [109, 64] width 28 height 12
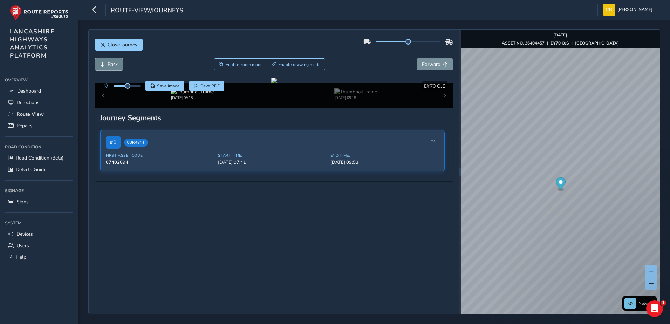
click at [113, 68] on button "Back" at bounding box center [109, 64] width 28 height 12
click at [434, 66] on span "Forward" at bounding box center [431, 64] width 19 height 7
click at [443, 62] on span "Forward" at bounding box center [445, 64] width 5 height 5
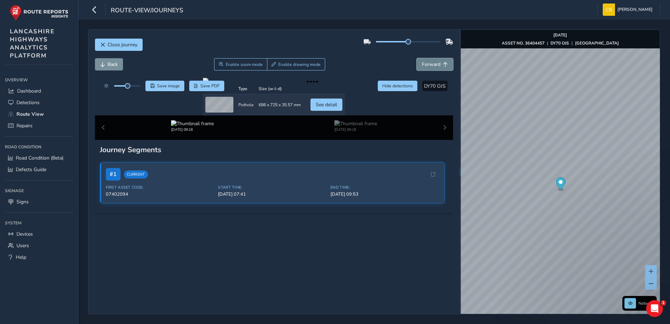
click at [443, 62] on span "Forward" at bounding box center [445, 64] width 5 height 5
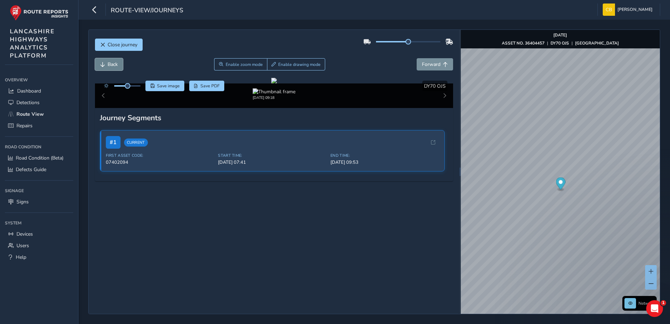
click at [114, 62] on span "Back" at bounding box center [113, 64] width 10 height 7
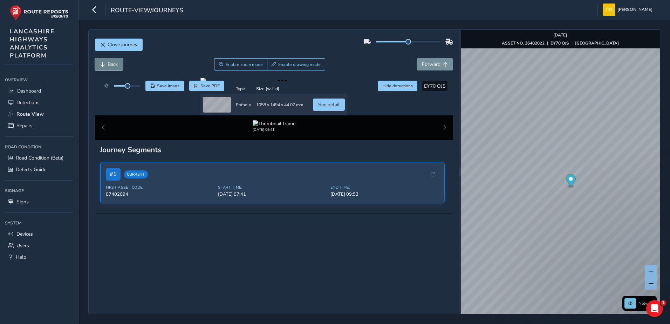
click at [110, 61] on button "Back" at bounding box center [109, 64] width 28 height 12
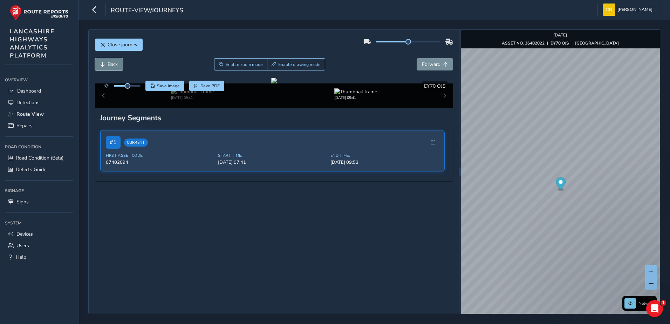
click at [110, 61] on button "Back" at bounding box center [109, 64] width 28 height 12
click at [110, 61] on span "Back" at bounding box center [113, 64] width 10 height 7
click at [430, 66] on span "Forward" at bounding box center [431, 64] width 19 height 7
click at [430, 65] on span "Forward" at bounding box center [431, 64] width 19 height 7
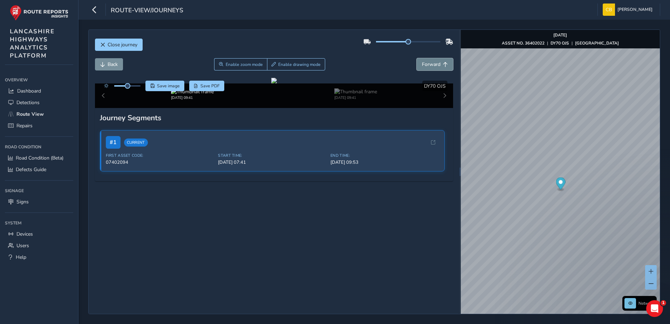
click at [430, 65] on span "Forward" at bounding box center [431, 64] width 19 height 7
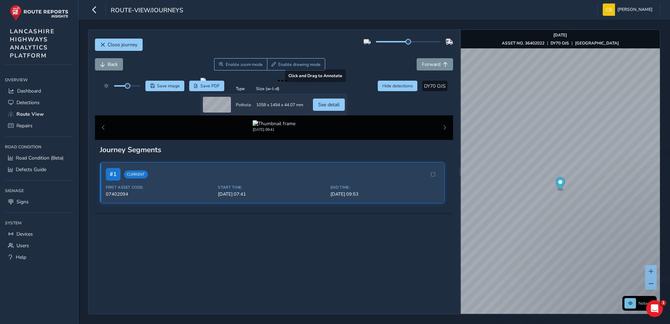
scroll to position [35, 0]
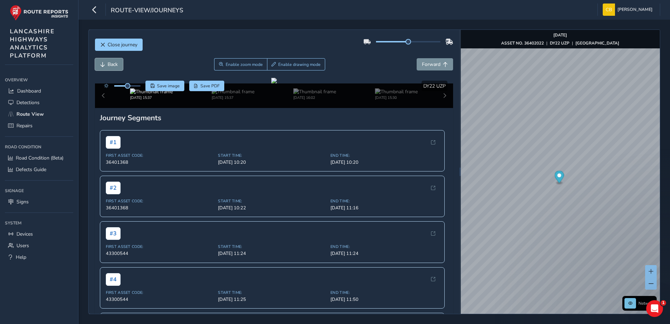
click at [104, 67] on button "Back" at bounding box center [109, 64] width 28 height 12
click at [105, 66] on button "Back" at bounding box center [109, 64] width 28 height 12
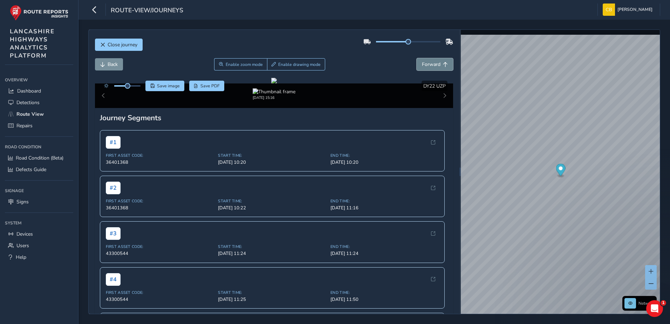
click at [429, 63] on span "Forward" at bounding box center [431, 64] width 19 height 7
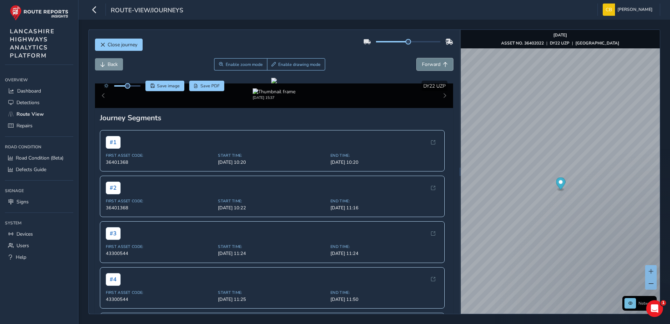
click at [429, 63] on span "Forward" at bounding box center [431, 64] width 19 height 7
click at [109, 66] on span "Back" at bounding box center [113, 64] width 10 height 7
click at [111, 62] on span "Back" at bounding box center [113, 64] width 10 height 7
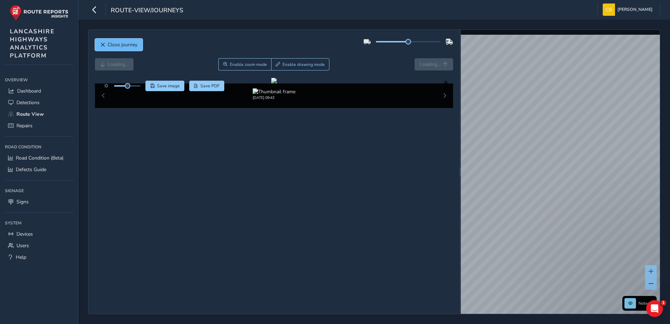
click at [138, 47] on button "Close journey" at bounding box center [119, 45] width 48 height 12
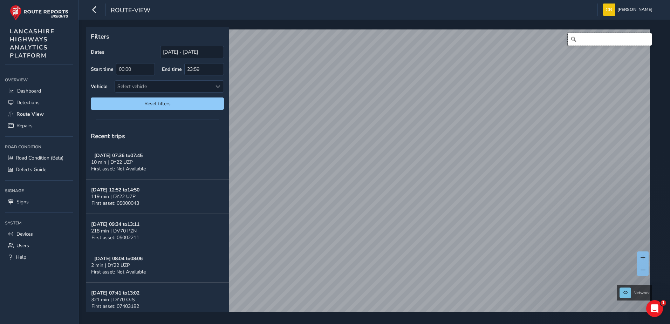
click at [599, 43] on input "Search" at bounding box center [609, 39] width 84 height 13
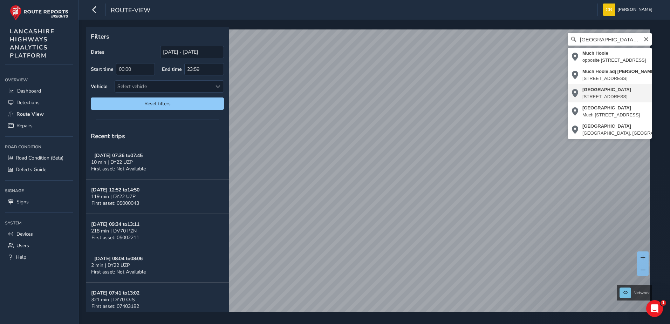
type input "[STREET_ADDRESS]"
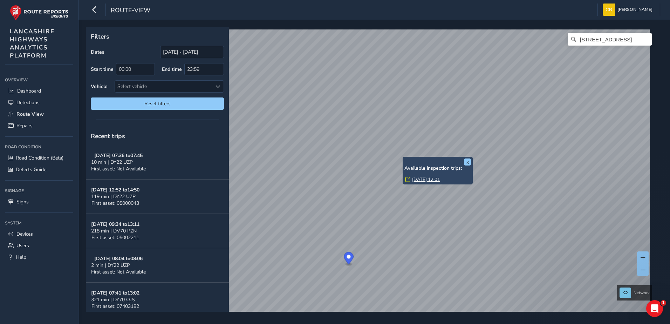
click at [419, 178] on link "[DATE] 12:01" at bounding box center [426, 179] width 28 height 6
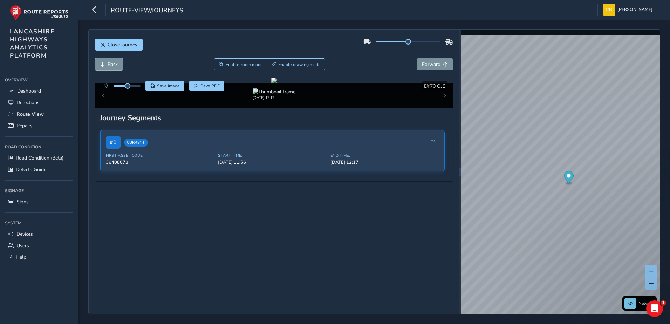
click at [114, 64] on span "Back" at bounding box center [113, 64] width 10 height 7
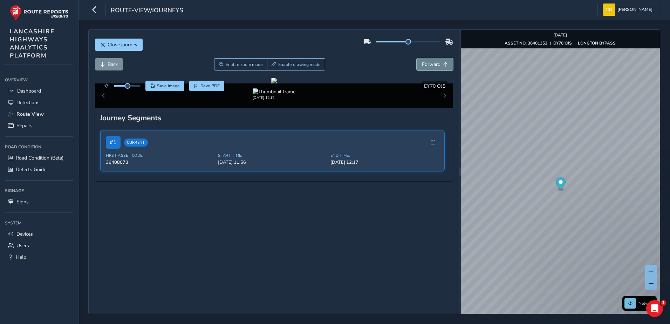
click at [425, 67] on span "Forward" at bounding box center [431, 64] width 19 height 7
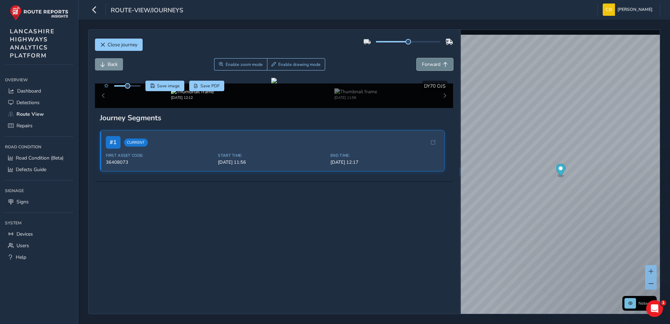
click at [425, 67] on span "Forward" at bounding box center [431, 64] width 19 height 7
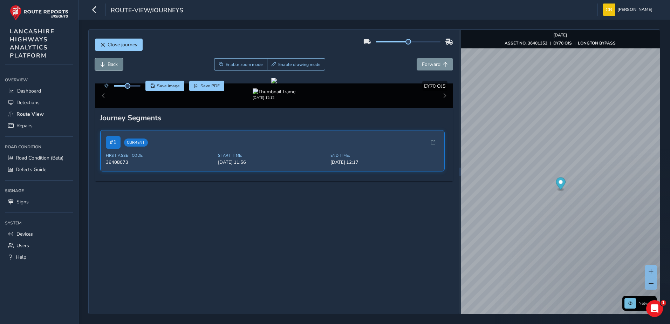
click at [109, 67] on span "Back" at bounding box center [113, 64] width 10 height 7
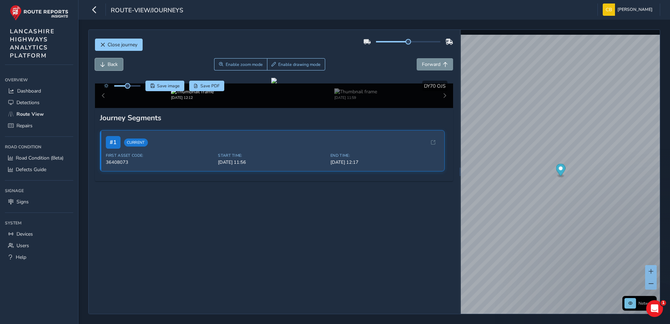
click at [109, 67] on span "Back" at bounding box center [113, 64] width 10 height 7
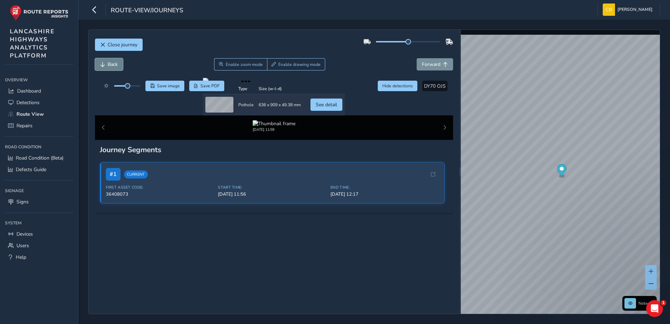
click at [119, 67] on button "Back" at bounding box center [109, 64] width 28 height 12
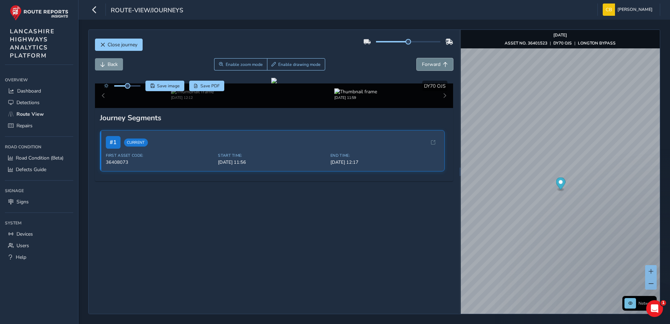
click at [428, 60] on button "Forward" at bounding box center [434, 64] width 36 height 12
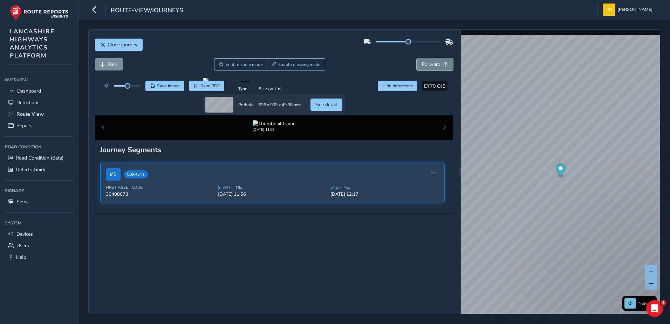
click at [428, 64] on span "Forward" at bounding box center [431, 64] width 19 height 7
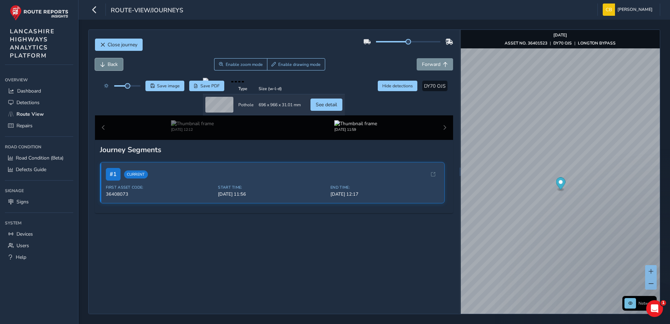
click at [117, 67] on span "Back" at bounding box center [113, 64] width 10 height 7
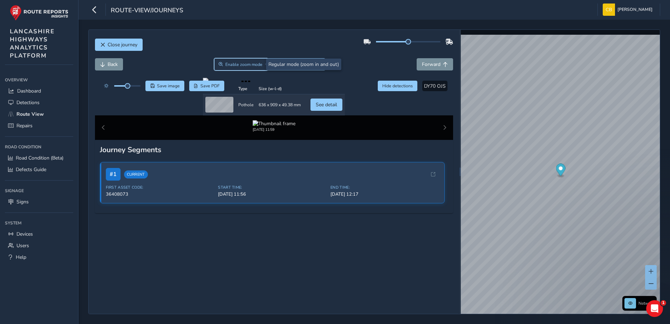
click at [249, 66] on span "Enable zoom mode" at bounding box center [243, 65] width 37 height 6
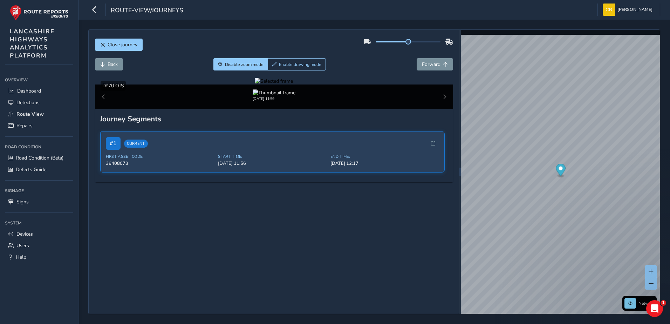
click at [255, 84] on div at bounding box center [274, 81] width 38 height 7
click at [206, 186] on img at bounding box center [552, 159] width 1009 height 567
click at [139, 46] on button "Close journey" at bounding box center [119, 45] width 48 height 12
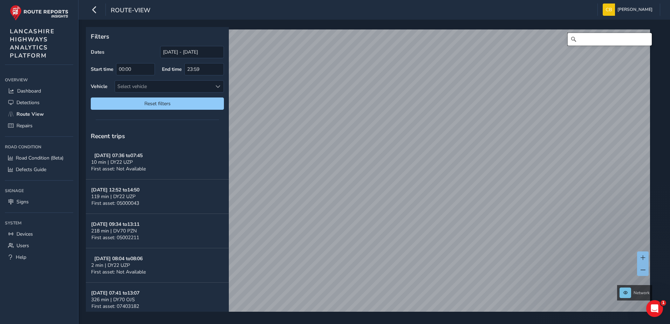
click at [595, 42] on input "Search" at bounding box center [609, 39] width 84 height 13
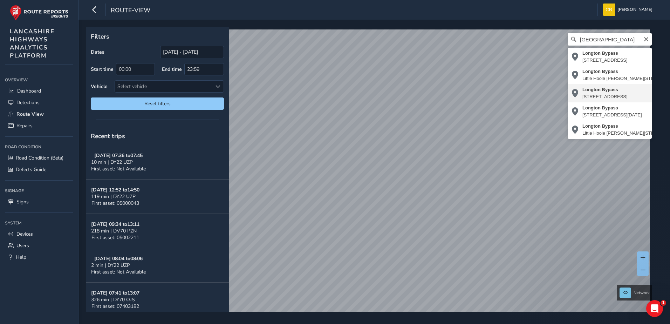
type input "Longton Bypass, Longton, Hutton, South Ribble, Lancashire, England, PR4 5SA, Un…"
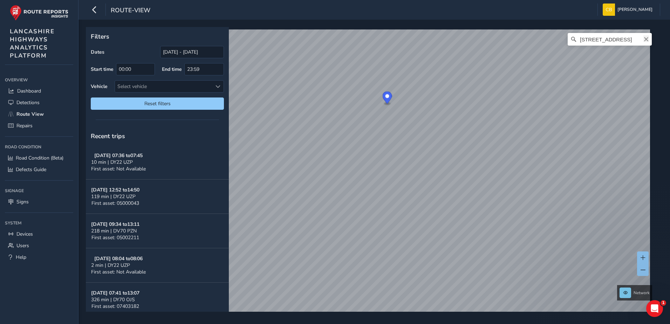
click at [643, 38] on icon "Clear" at bounding box center [646, 39] width 6 height 6
click at [634, 38] on input "Search" at bounding box center [609, 39] width 84 height 13
type input "Cann Bridge, Cann Bridge Street, Higher Walton, South Ribble, Lancashire, Engla…"
click at [366, 146] on link "Thu, 18 Sep, 13:01" at bounding box center [366, 147] width 28 height 6
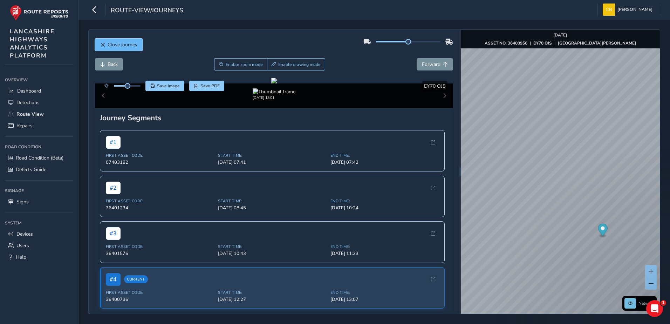
click at [114, 43] on span "Close journey" at bounding box center [123, 44] width 30 height 7
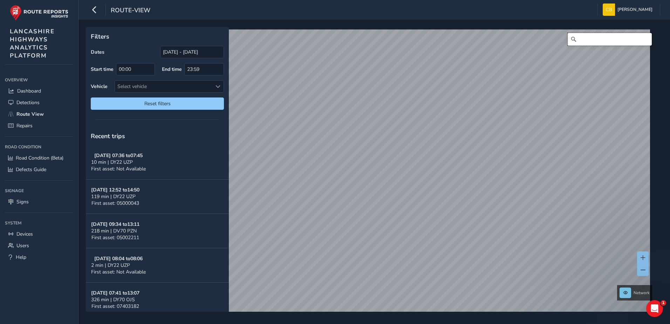
click at [592, 43] on input "Search" at bounding box center [609, 39] width 84 height 13
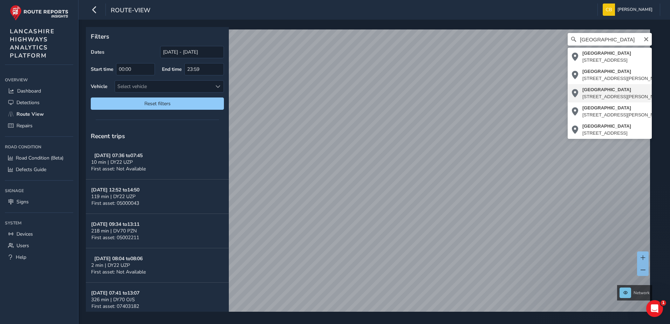
type input "Farington Road, Farington, Farington Moss, South Ribble, Lancashire, England, P…"
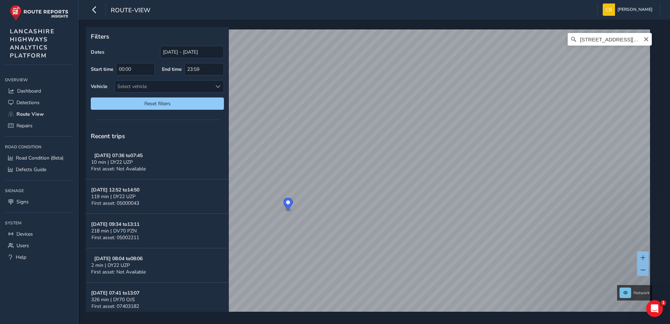
click at [643, 40] on icon "Clear" at bounding box center [646, 39] width 6 height 6
click at [632, 40] on input "Search" at bounding box center [609, 39] width 84 height 13
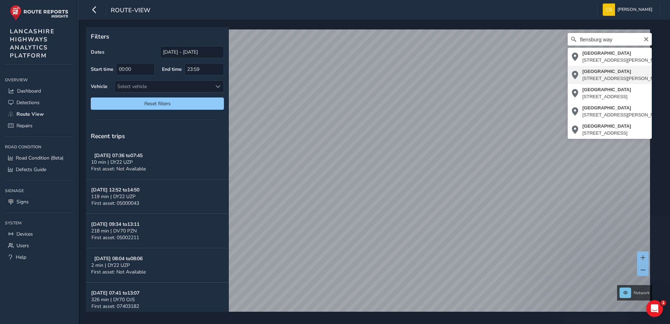
type input "Flensburg Way, Farington, Farington Moss, South Ribble, Lancashire, England, PR…"
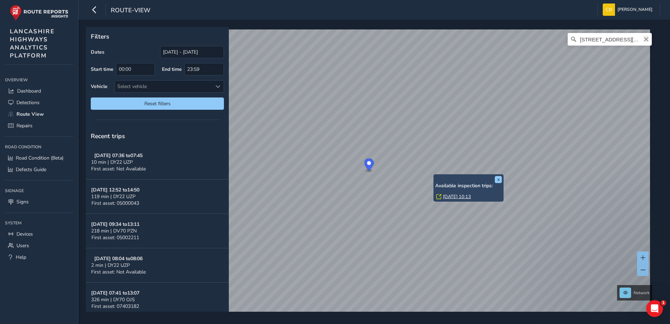
click at [644, 39] on icon "Clear" at bounding box center [646, 39] width 4 height 4
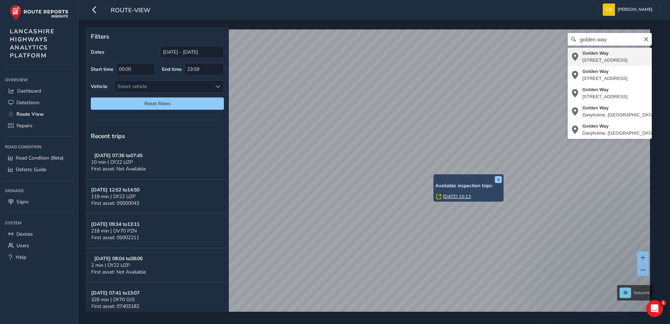
type input "Golden Way, Middleforth, Penwortham, South Ribble, Lancashire, England, PR1 9YX…"
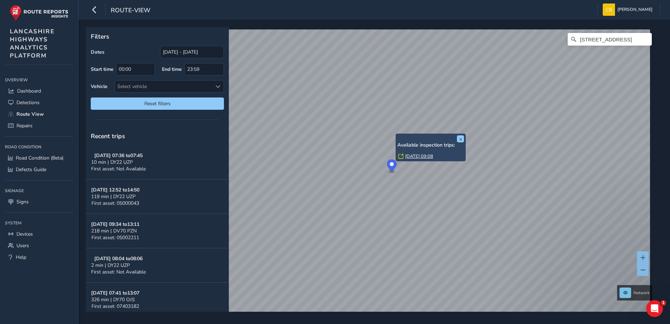
click at [420, 156] on link "Thu, 18 Sep, 09:08" at bounding box center [419, 156] width 28 height 6
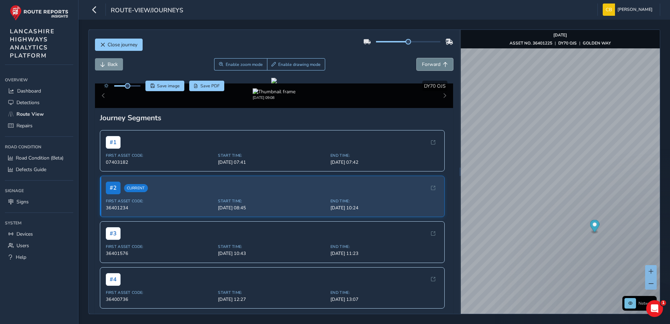
click at [419, 69] on button "Forward" at bounding box center [434, 64] width 36 height 12
click at [122, 46] on span "Close journey" at bounding box center [123, 44] width 30 height 7
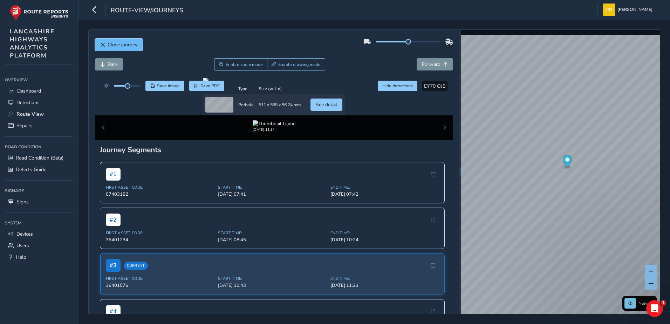
click at [122, 45] on span "Close journey" at bounding box center [123, 44] width 30 height 7
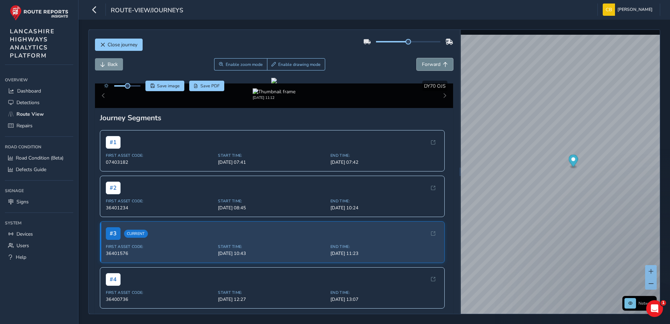
click at [430, 63] on span "Forward" at bounding box center [431, 64] width 19 height 7
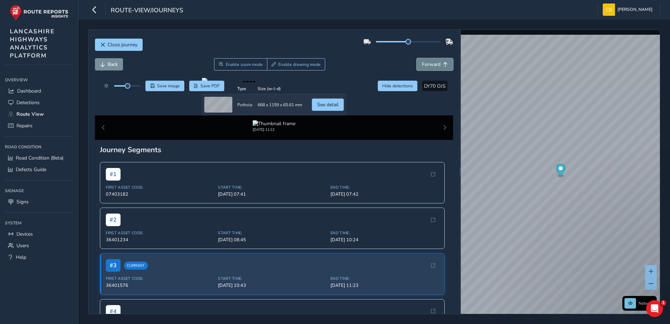
click at [430, 63] on span "Forward" at bounding box center [431, 64] width 19 height 7
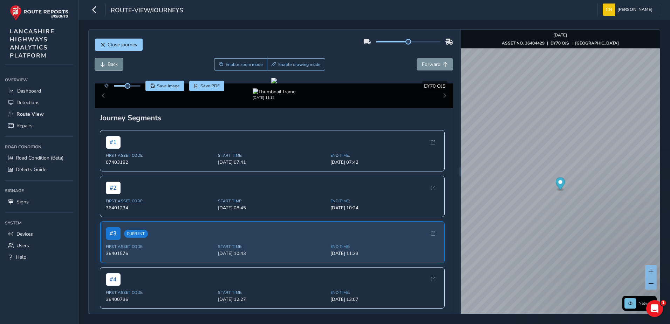
click at [113, 66] on span "Back" at bounding box center [113, 64] width 10 height 7
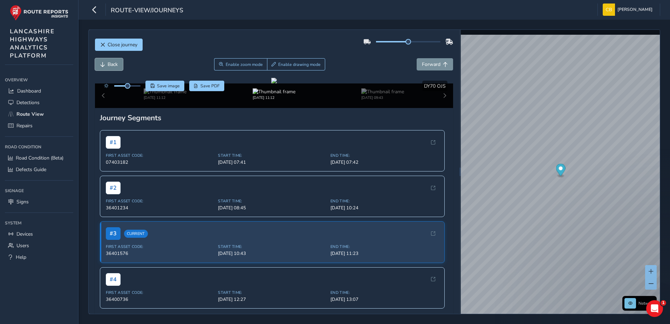
click at [113, 66] on span "Back" at bounding box center [113, 64] width 10 height 7
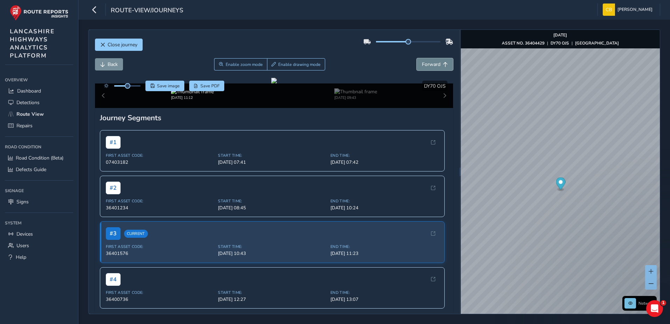
click at [442, 64] on button "Forward" at bounding box center [434, 64] width 36 height 12
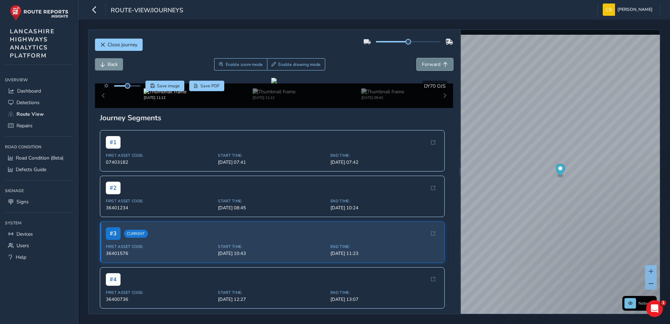
click at [442, 64] on button "Forward" at bounding box center [434, 64] width 36 height 12
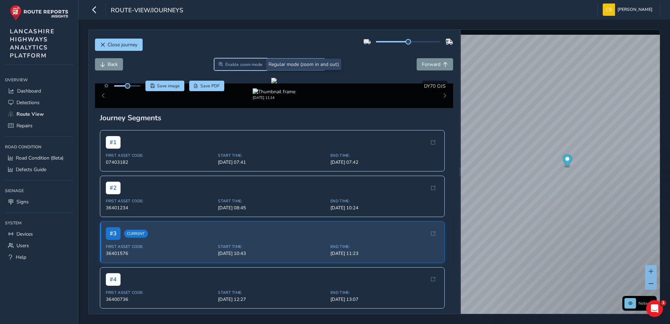
click at [241, 62] on span "Enable zoom mode" at bounding box center [243, 65] width 37 height 6
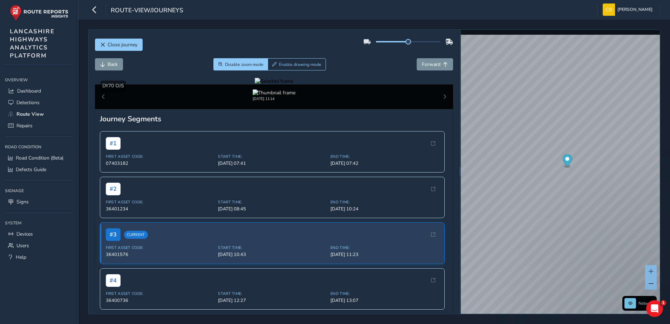
click at [255, 84] on div at bounding box center [274, 81] width 38 height 7
click at [293, 84] on div at bounding box center [274, 81] width 38 height 7
click at [388, 135] on img at bounding box center [211, 261] width 1009 height 567
click at [120, 50] on button "Close journey" at bounding box center [119, 45] width 48 height 12
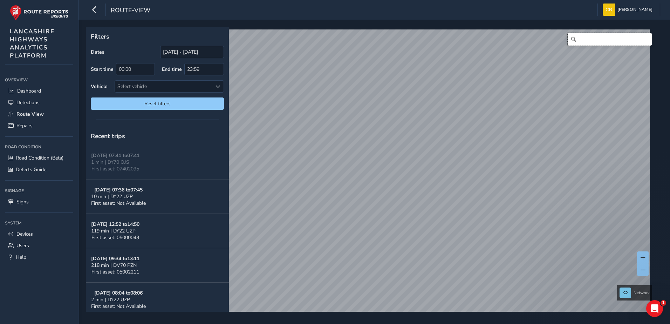
click at [584, 40] on input "Search" at bounding box center [609, 39] width 84 height 13
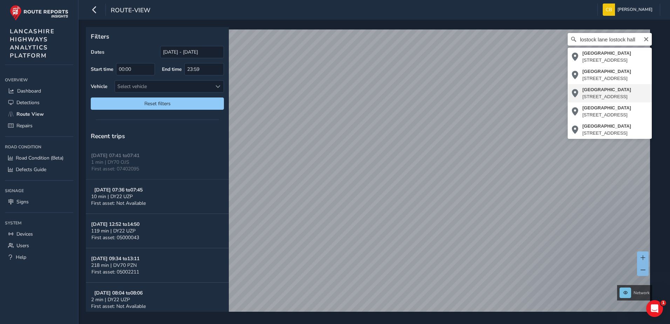
type input "Lostock Lane, Cuerden Green, Lostock Hall, South Ribble, Lancashire, England, P…"
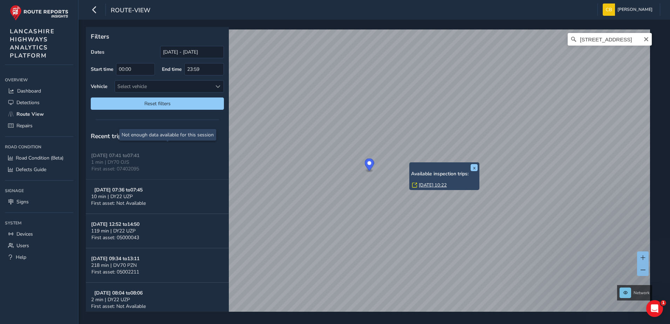
drag, startPoint x: 641, startPoint y: 41, endPoint x: 623, endPoint y: 39, distance: 17.9
click at [643, 41] on icon "Clear" at bounding box center [646, 39] width 6 height 6
click at [622, 39] on input "Search" at bounding box center [609, 39] width 84 height 13
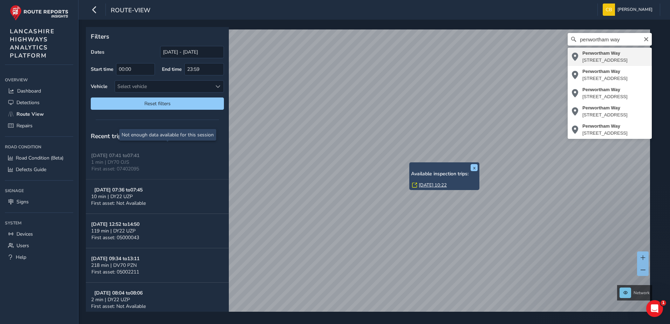
type input "Penwortham Way, Kingsfold, Penwortham, New Gate, South Ribble, Lancashire, Engl…"
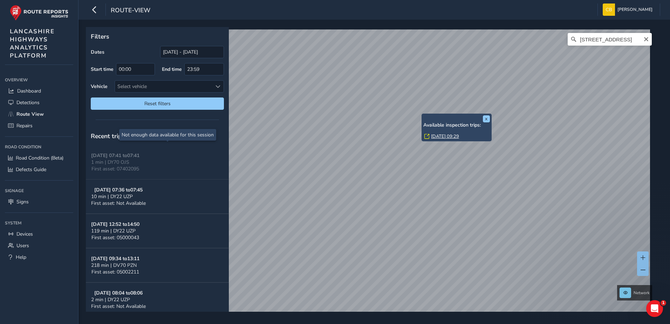
click at [440, 133] on link "Thu, 18 Sep, 09:29" at bounding box center [445, 136] width 28 height 6
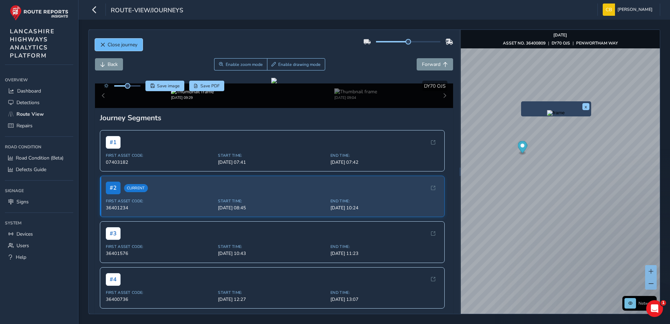
click at [128, 49] on button "Close journey" at bounding box center [119, 45] width 48 height 12
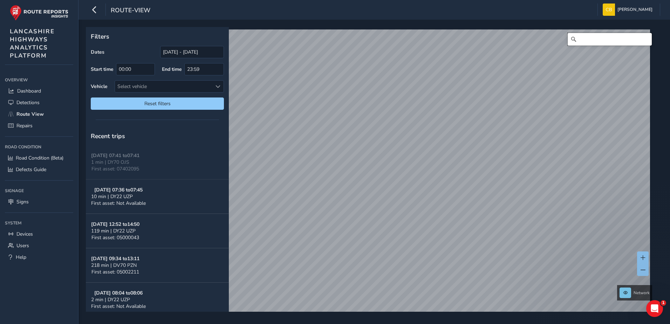
click at [590, 44] on input "Search" at bounding box center [609, 39] width 84 height 13
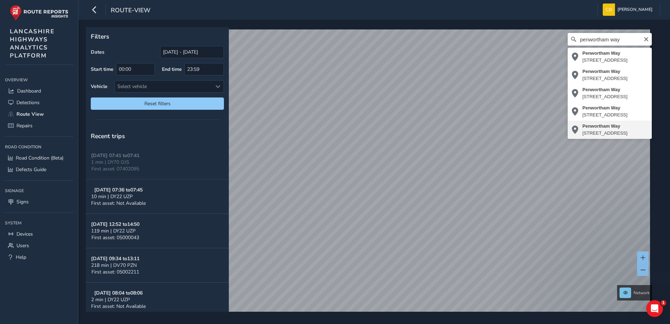
type input "Penwortham Way, Farington, New Gate, South Ribble, Lancashire, England, PR26 6A…"
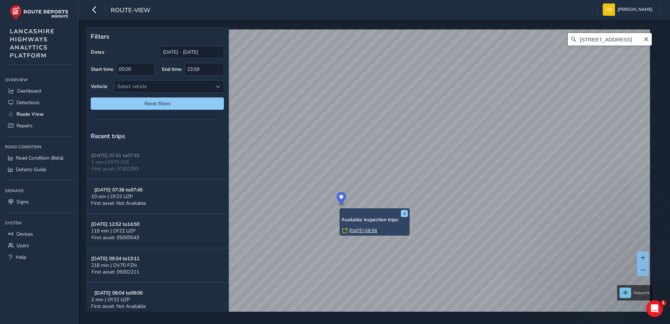
click at [638, 38] on input "Penwortham Way, Farington, New Gate, South Ribble, Lancashire, England, PR26 6A…" at bounding box center [609, 39] width 84 height 13
click at [643, 39] on icon "Clear" at bounding box center [646, 39] width 6 height 6
click at [624, 39] on input "Search" at bounding box center [609, 39] width 84 height 13
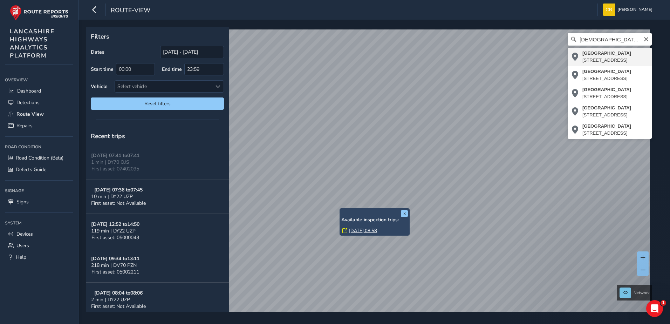
type input "Church Road, Bamber Bridge, South Ribble, Lancashire, England, PR5 6EN, United …"
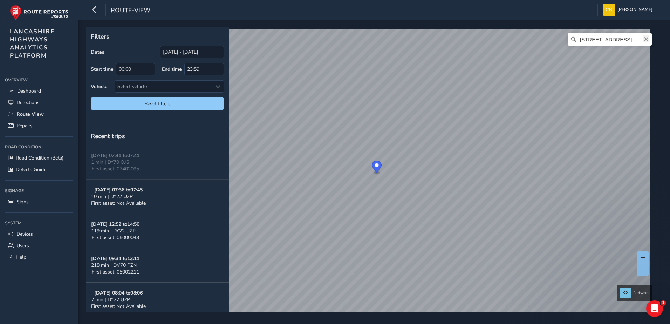
click at [644, 41] on icon "Clear" at bounding box center [646, 39] width 4 height 4
click at [614, 39] on input "Search" at bounding box center [609, 39] width 84 height 13
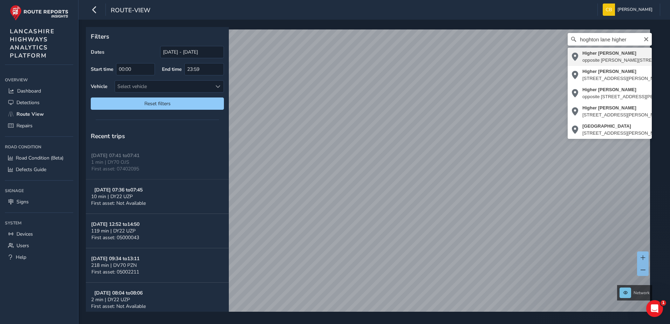
type input "Higher Walton, opposite Thorn Bush, Hoghton Lane, Coupe Green, South Ribble, La…"
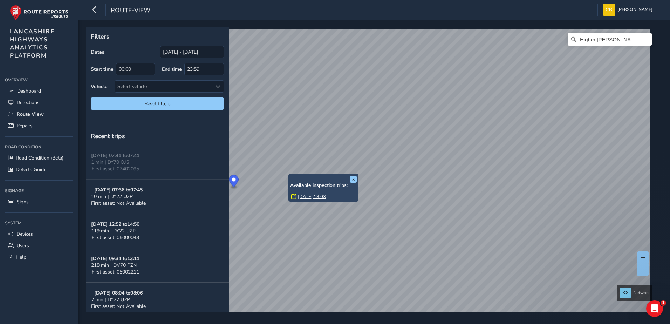
click at [310, 194] on link "Thu, 18 Sep, 13:03" at bounding box center [312, 196] width 28 height 6
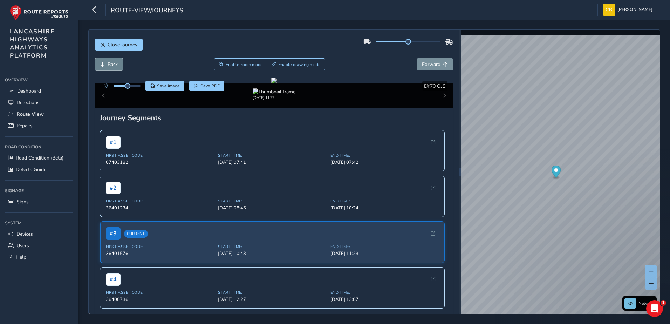
click at [121, 62] on button "Back" at bounding box center [109, 64] width 28 height 12
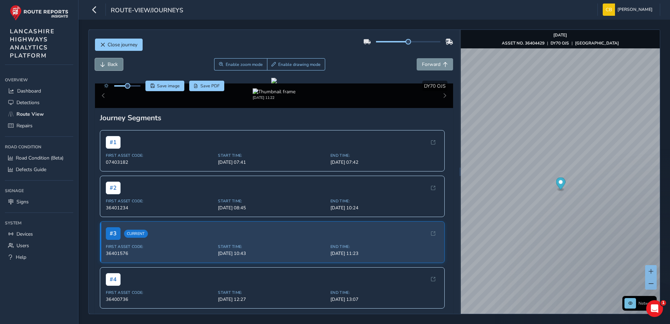
click at [121, 62] on button "Back" at bounding box center [109, 64] width 28 height 12
click at [119, 62] on button "Back" at bounding box center [109, 64] width 28 height 12
click at [434, 68] on button "Forward" at bounding box center [434, 64] width 36 height 12
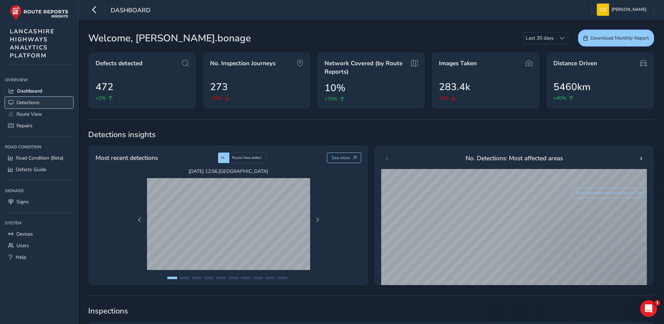
click at [32, 104] on span "Detections" at bounding box center [27, 102] width 23 height 7
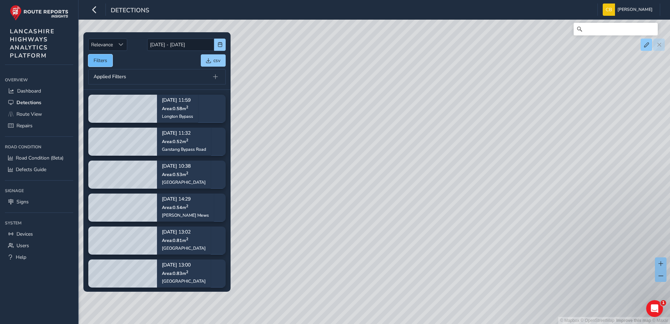
click at [106, 59] on button "Filters" at bounding box center [100, 60] width 24 height 12
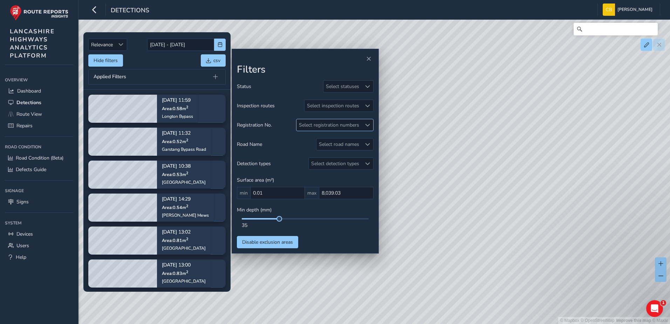
click at [333, 126] on div "Select registration numbers" at bounding box center [328, 125] width 65 height 12
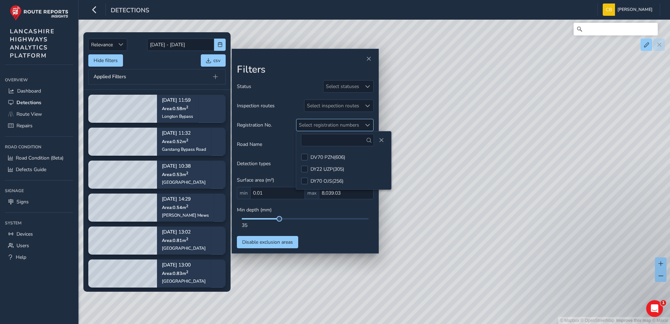
click at [333, 126] on div "Select registration numbers" at bounding box center [328, 125] width 65 height 12
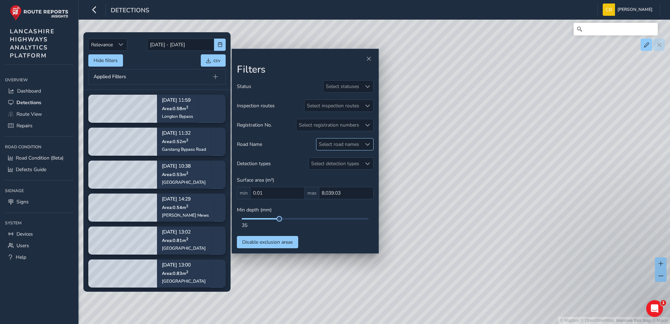
click at [339, 146] on div "Select road names" at bounding box center [338, 144] width 45 height 12
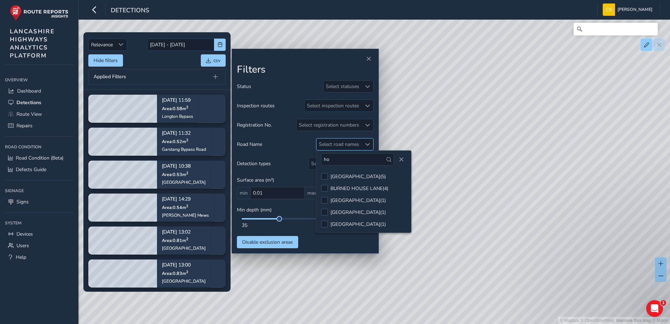
type input "h"
type input "pe"
click at [399, 160] on span "Close" at bounding box center [401, 159] width 5 height 5
